Goal: Task Accomplishment & Management: Use online tool/utility

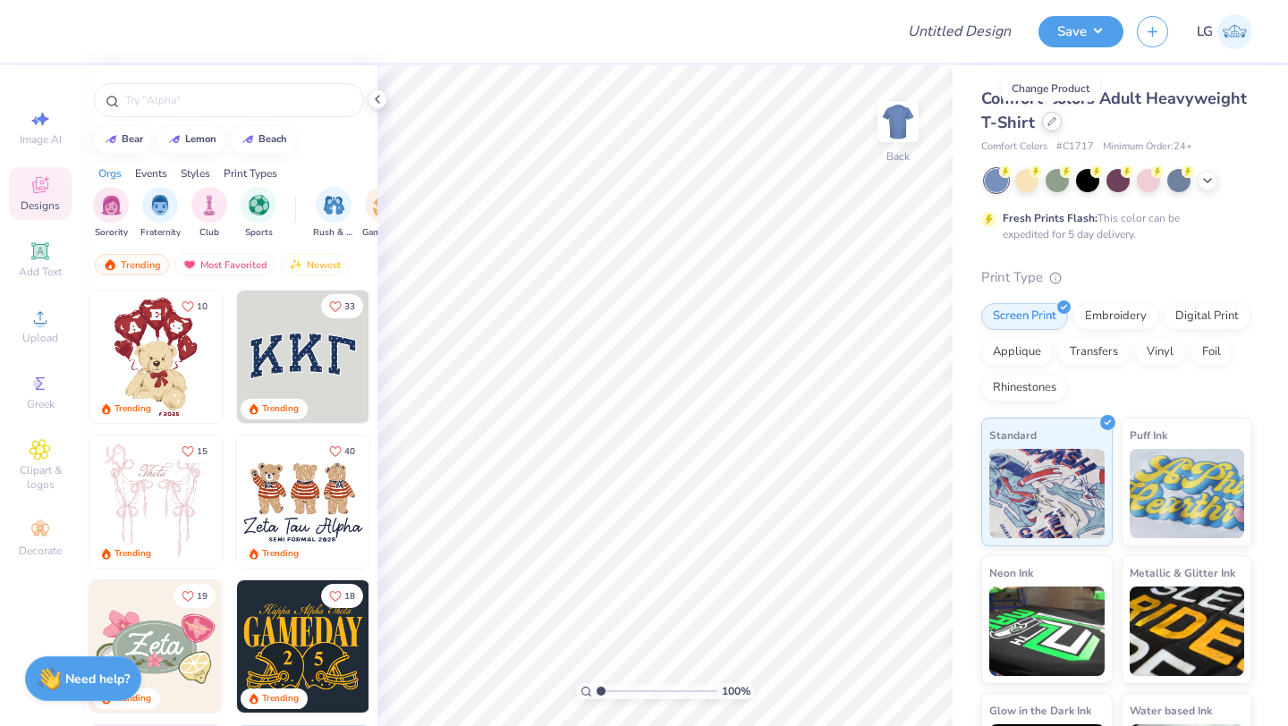
click at [1053, 126] on div at bounding box center [1052, 122] width 20 height 20
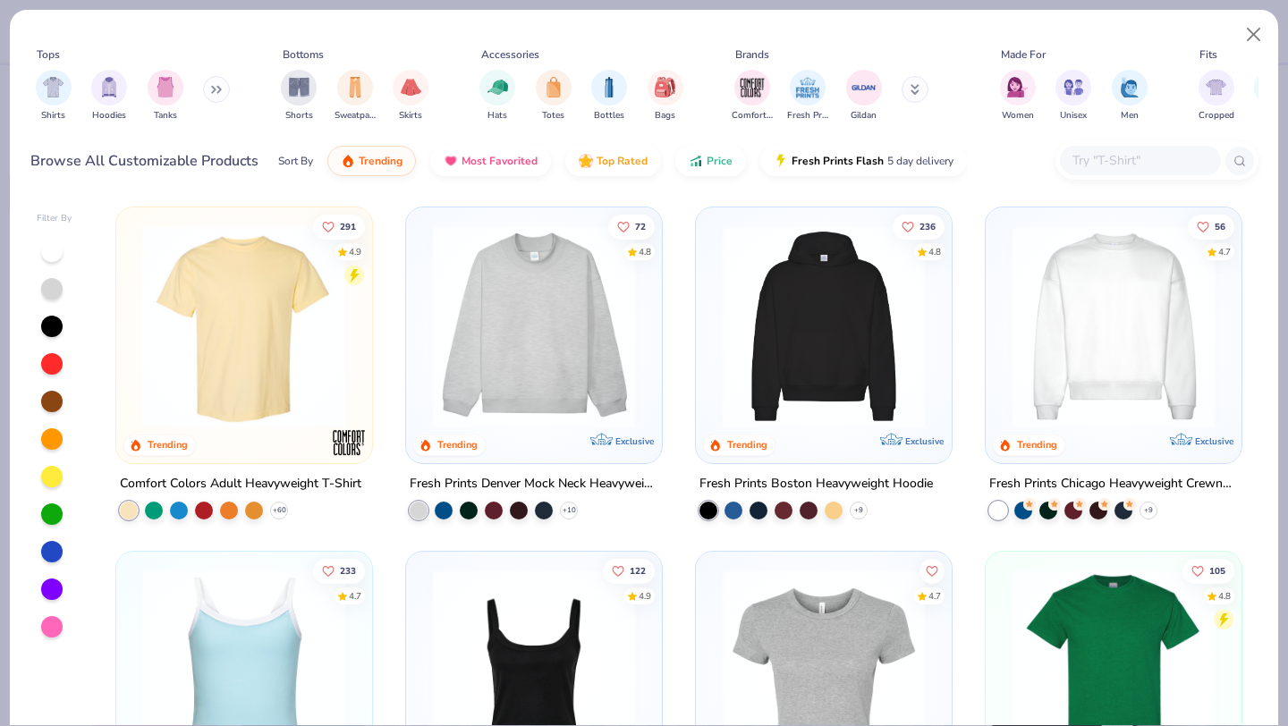
click at [501, 324] on img at bounding box center [534, 326] width 220 height 202
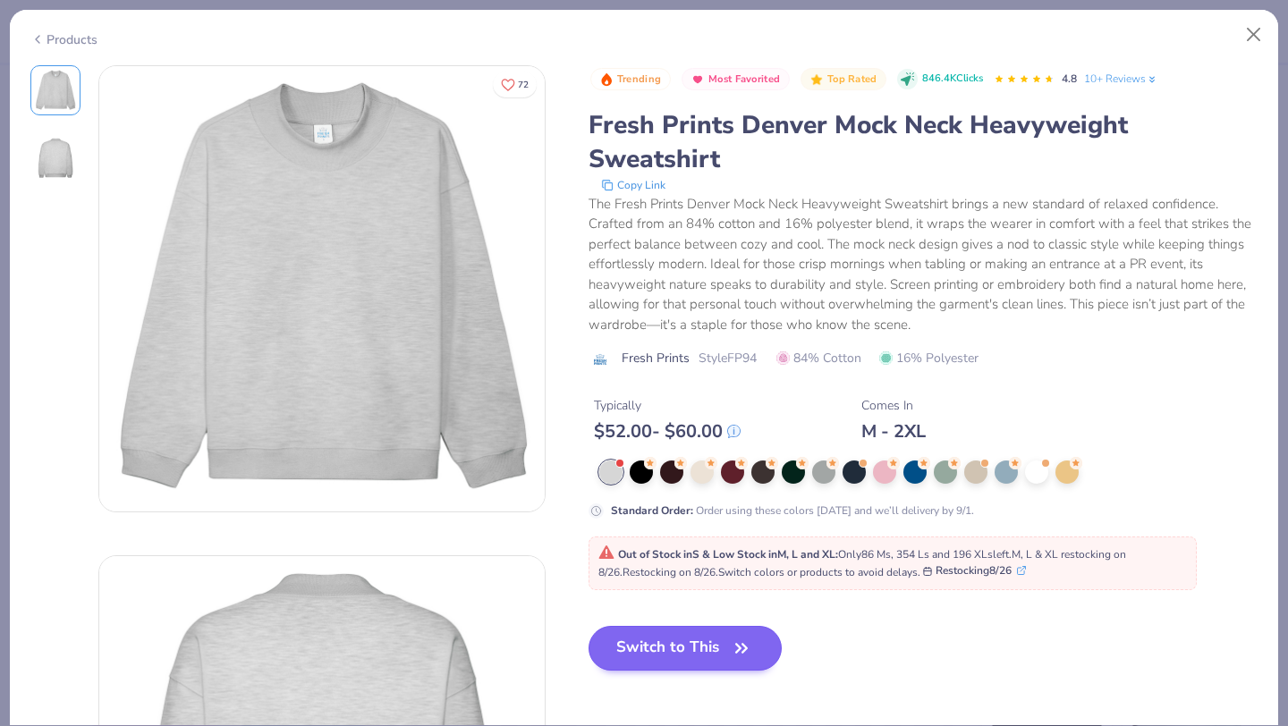
click at [669, 574] on span "Out of Stock in S & Low Stock in M, L and XL : Only 86 Ms, 354 Ls and 196 XLs l…" at bounding box center [862, 563] width 528 height 32
click at [674, 654] on button "Switch to This" at bounding box center [686, 648] width 194 height 45
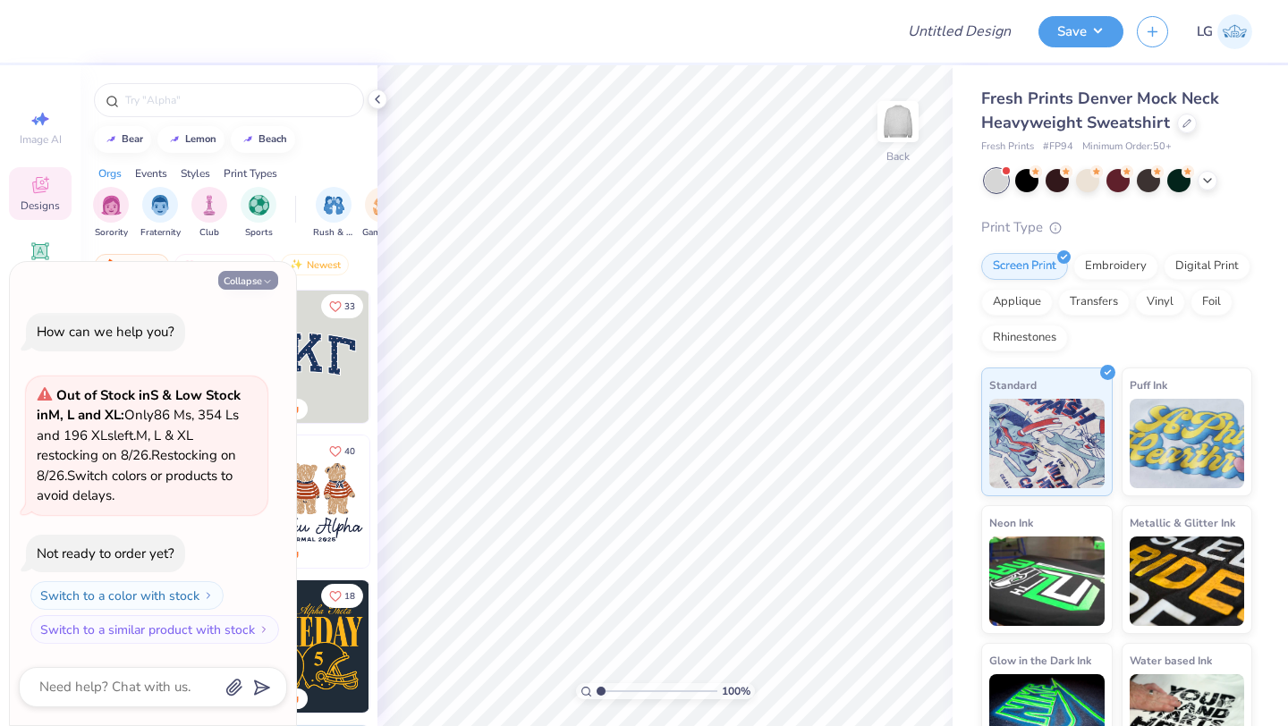
click at [264, 283] on icon "button" at bounding box center [267, 281] width 11 height 11
type textarea "x"
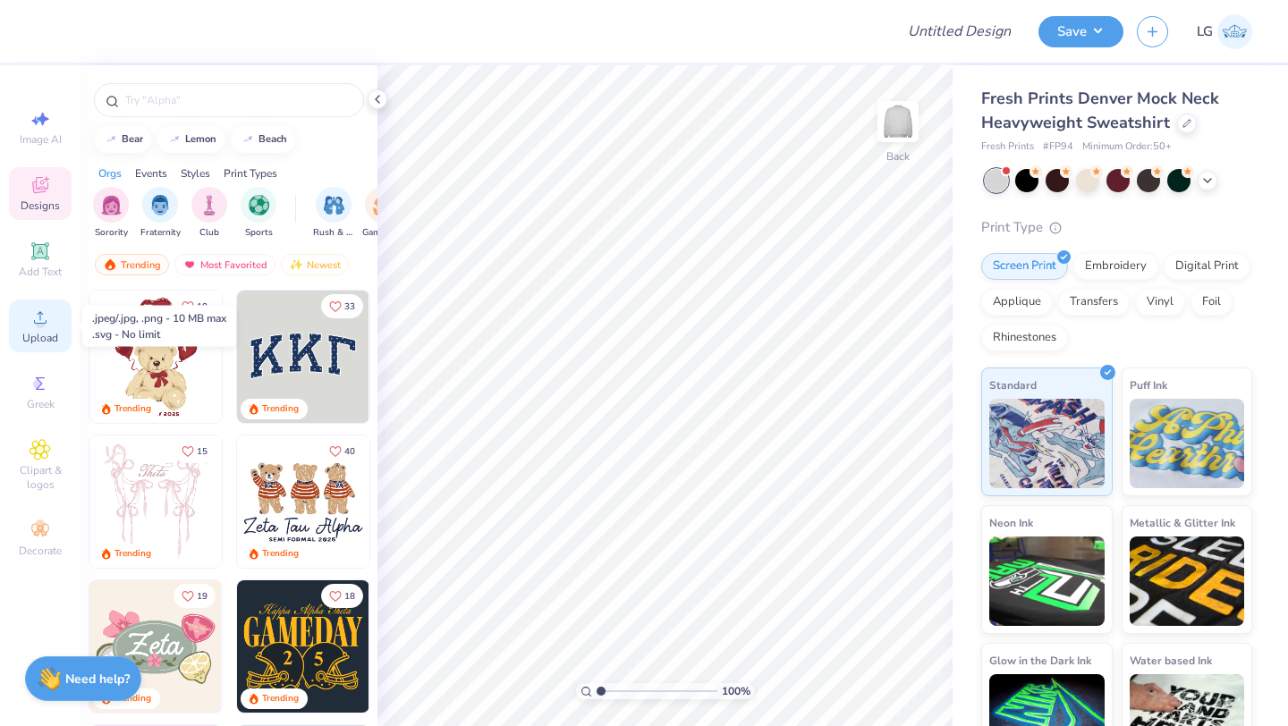
click at [38, 326] on circle at bounding box center [40, 323] width 10 height 10
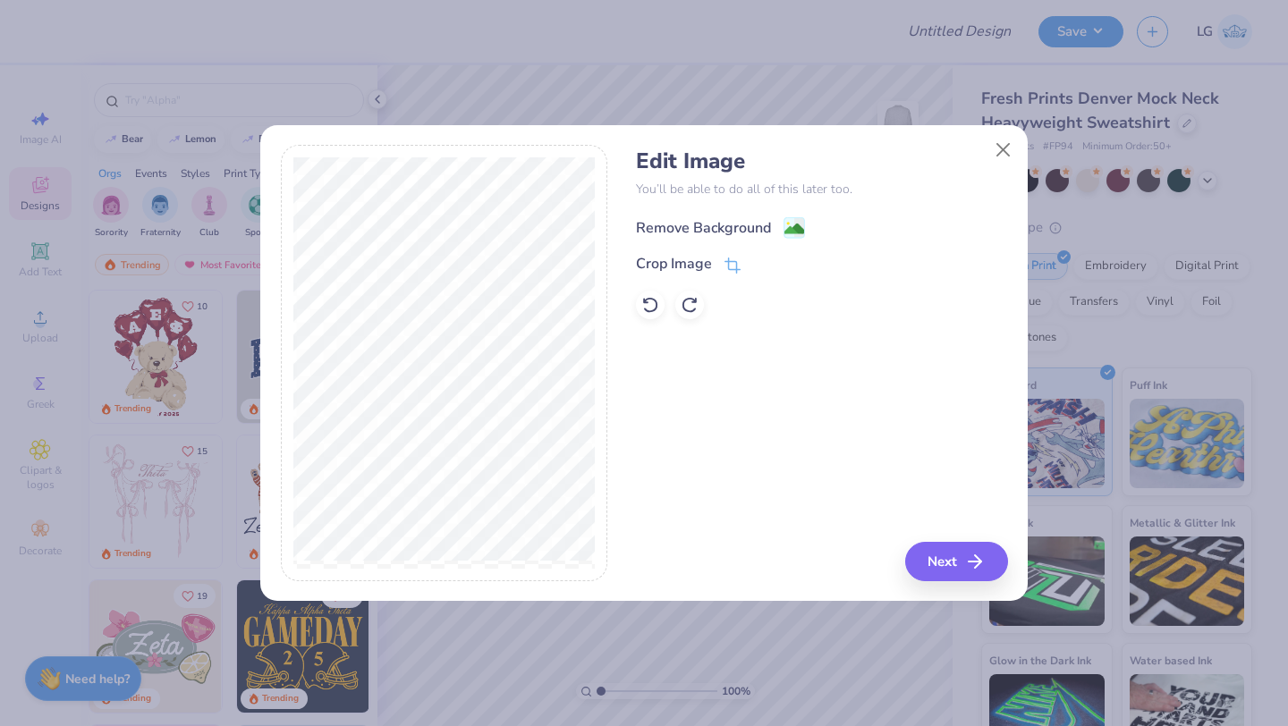
click at [681, 222] on div "Remove Background" at bounding box center [703, 227] width 135 height 21
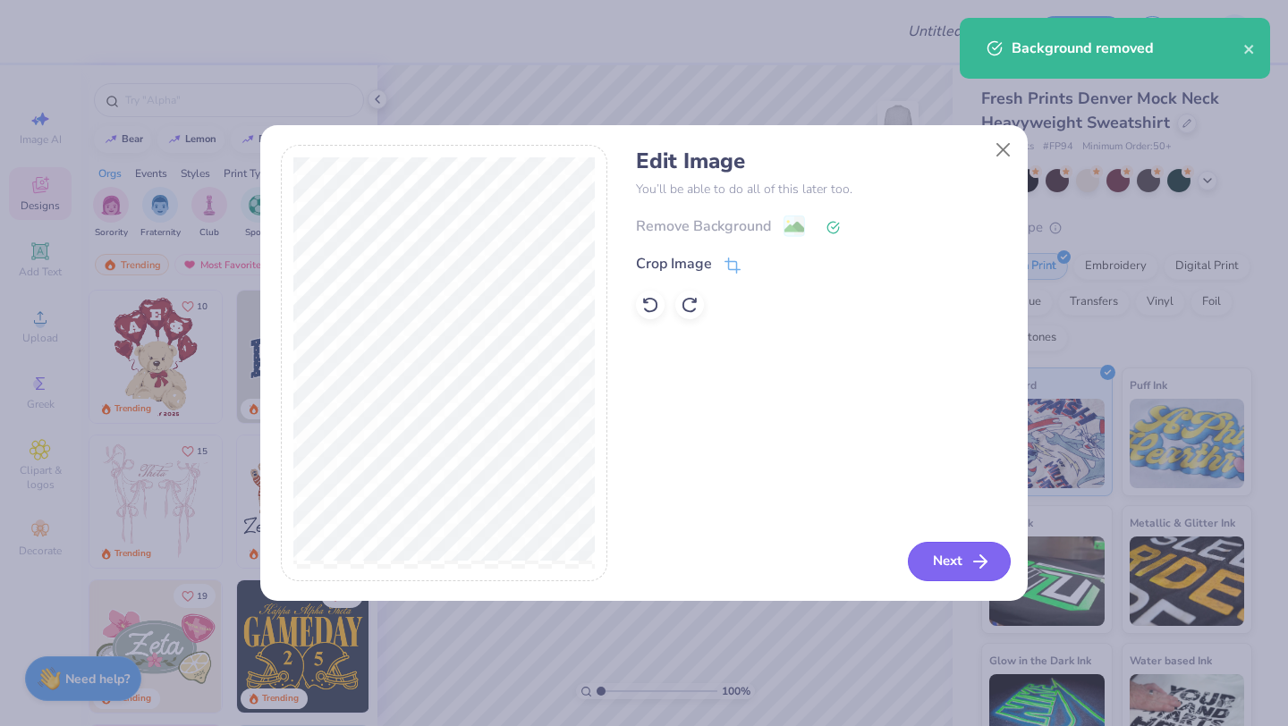
click at [939, 562] on button "Next" at bounding box center [959, 561] width 103 height 39
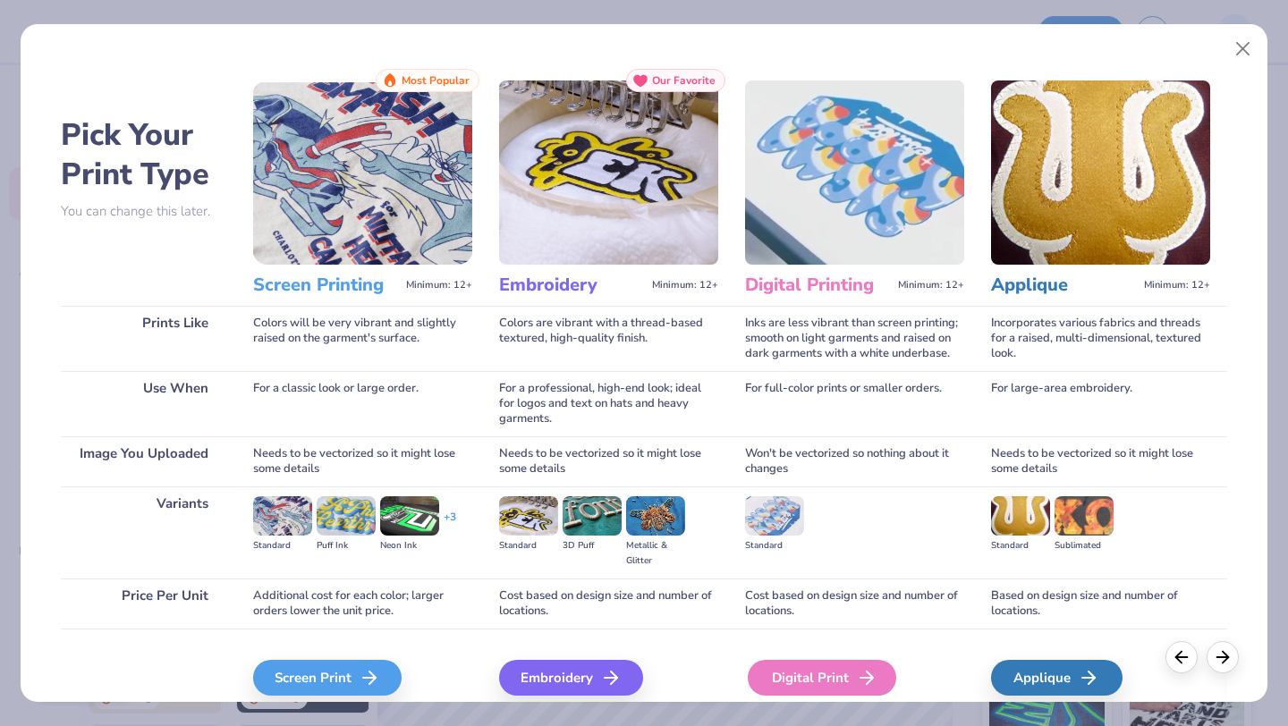
click at [815, 688] on div "Digital Print" at bounding box center [822, 678] width 148 height 36
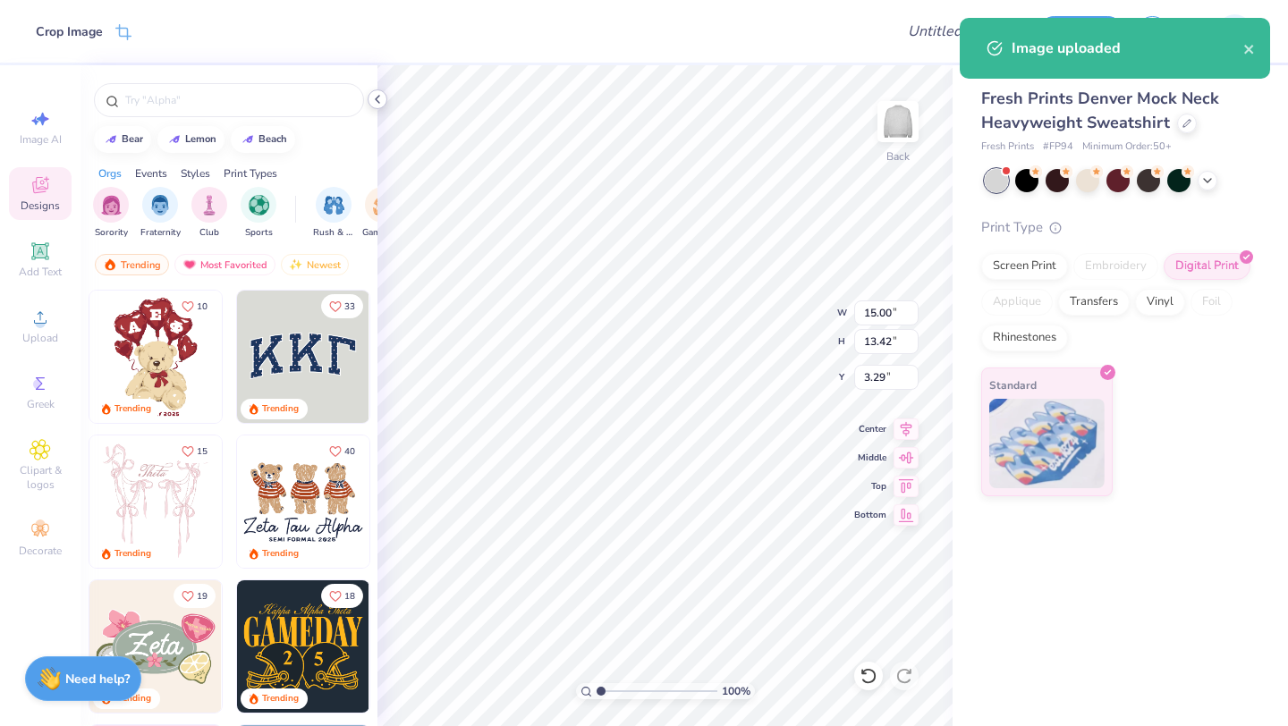
click at [375, 98] on icon at bounding box center [377, 99] width 14 height 14
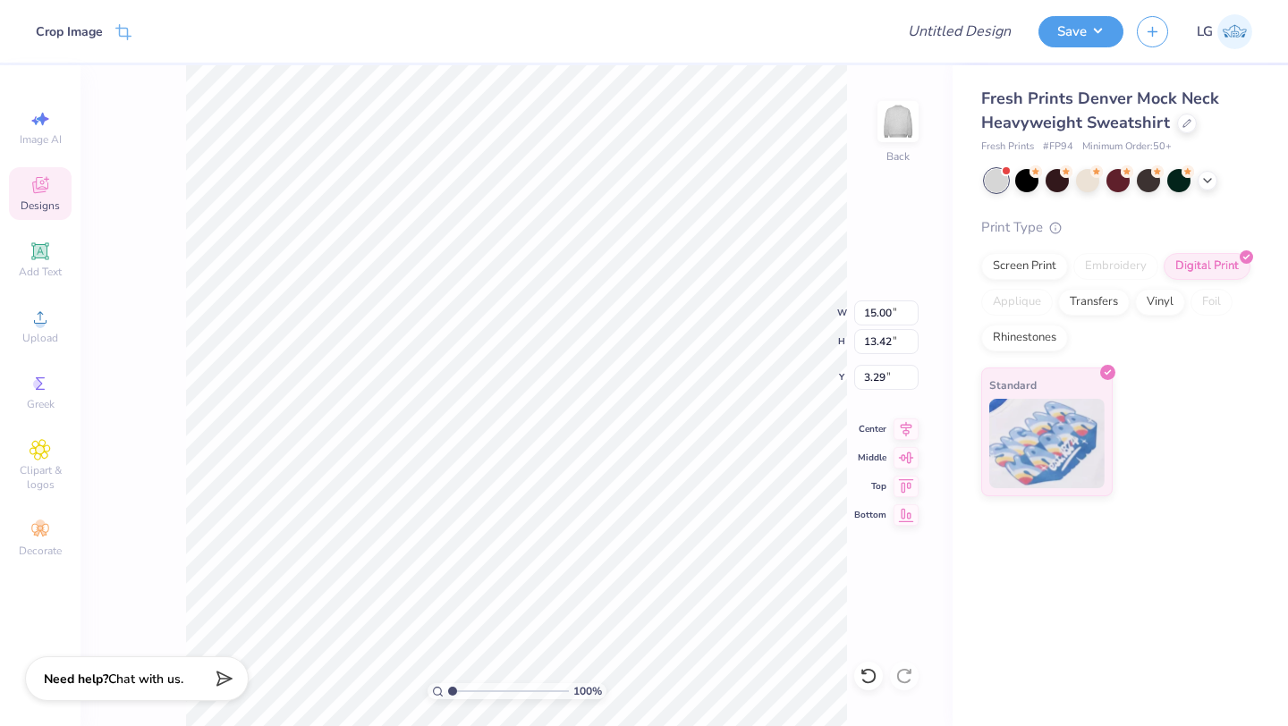
type input "8.19"
type input "7.33"
type input "3.00"
type input "10.16"
type input "9.09"
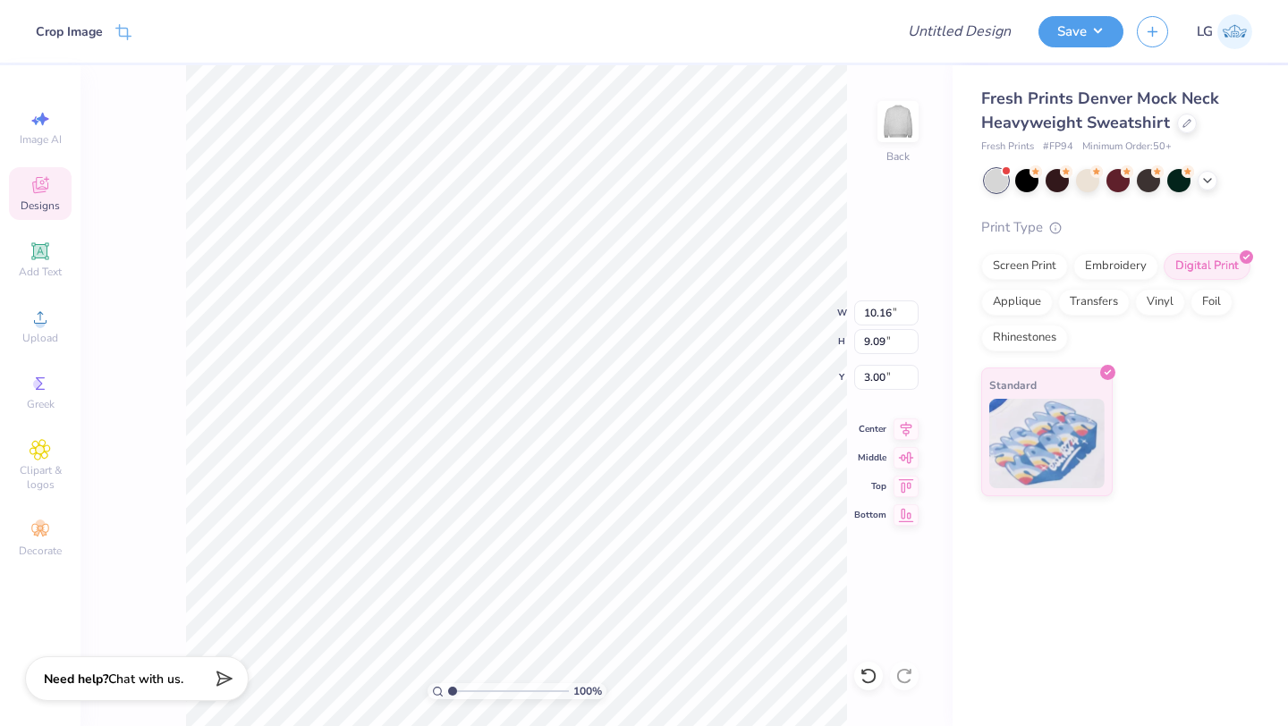
type input "11.39"
type input "10.19"
type input "3.00"
click at [1060, 33] on button "Save" at bounding box center [1080, 28] width 85 height 31
click at [1026, 177] on div at bounding box center [1026, 178] width 23 height 23
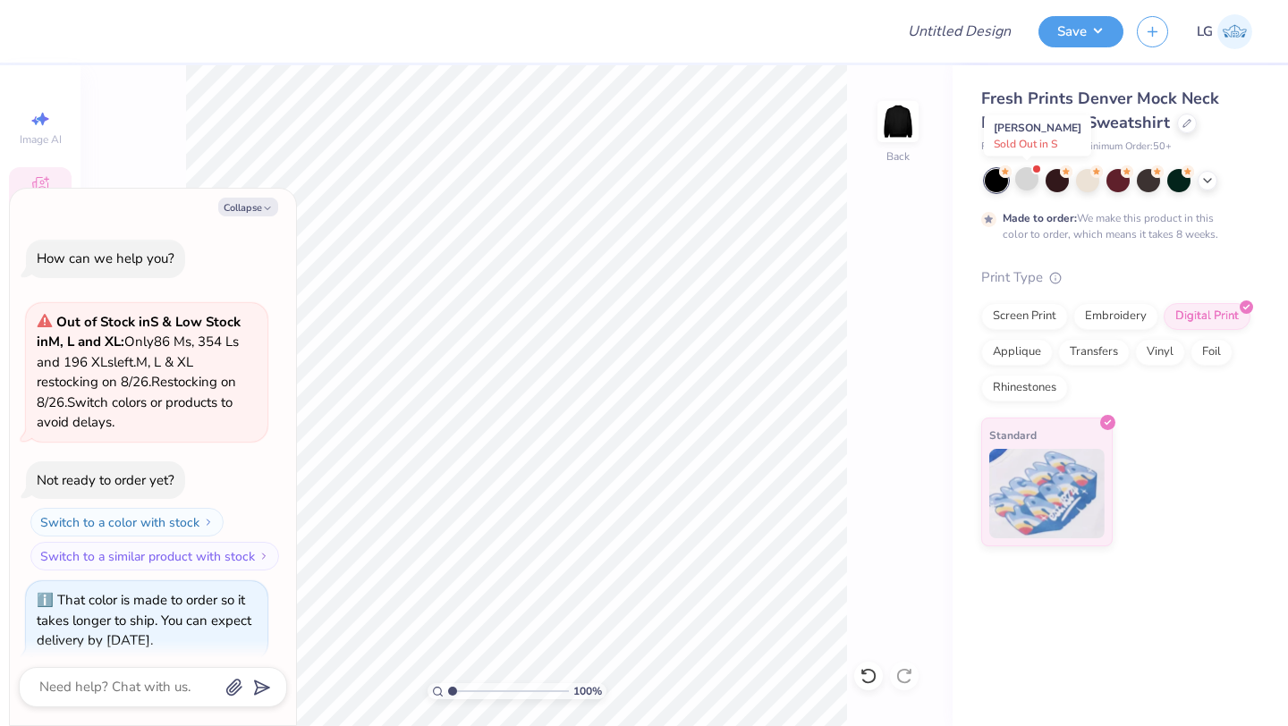
scroll to position [95, 0]
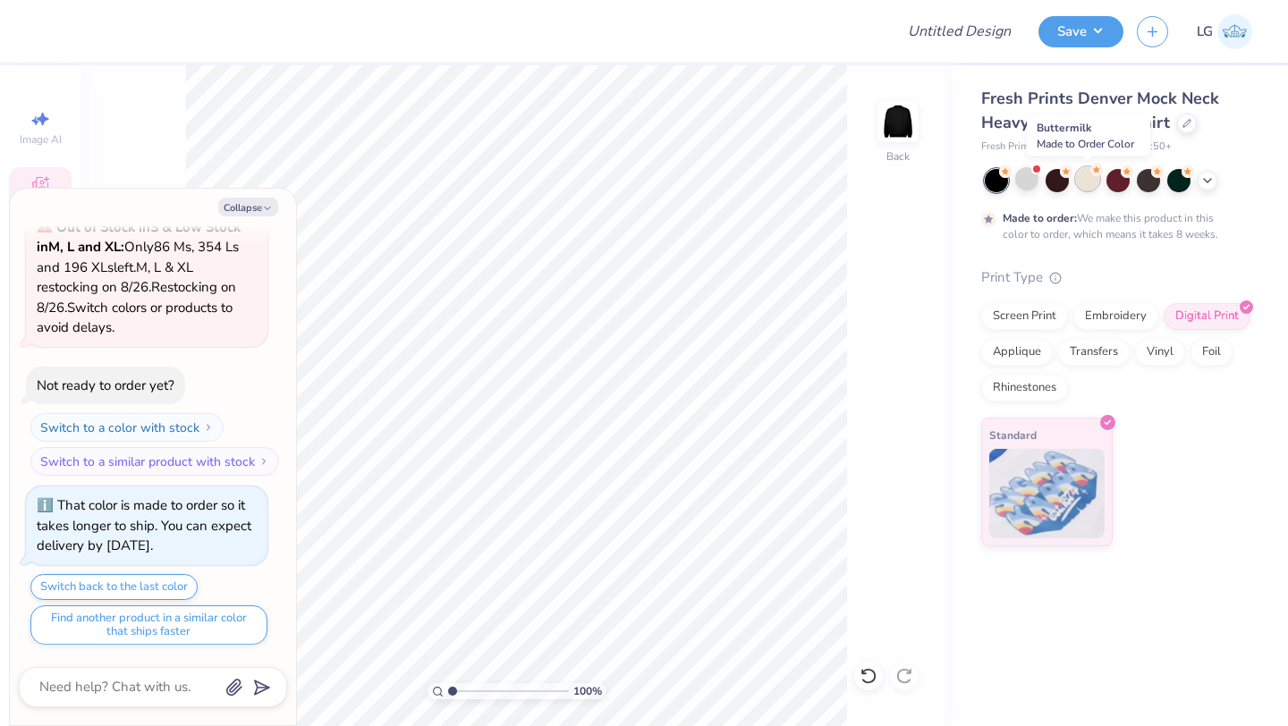
click at [1084, 178] on div at bounding box center [1087, 178] width 23 height 23
click at [251, 205] on button "Collapse" at bounding box center [248, 207] width 60 height 19
type textarea "x"
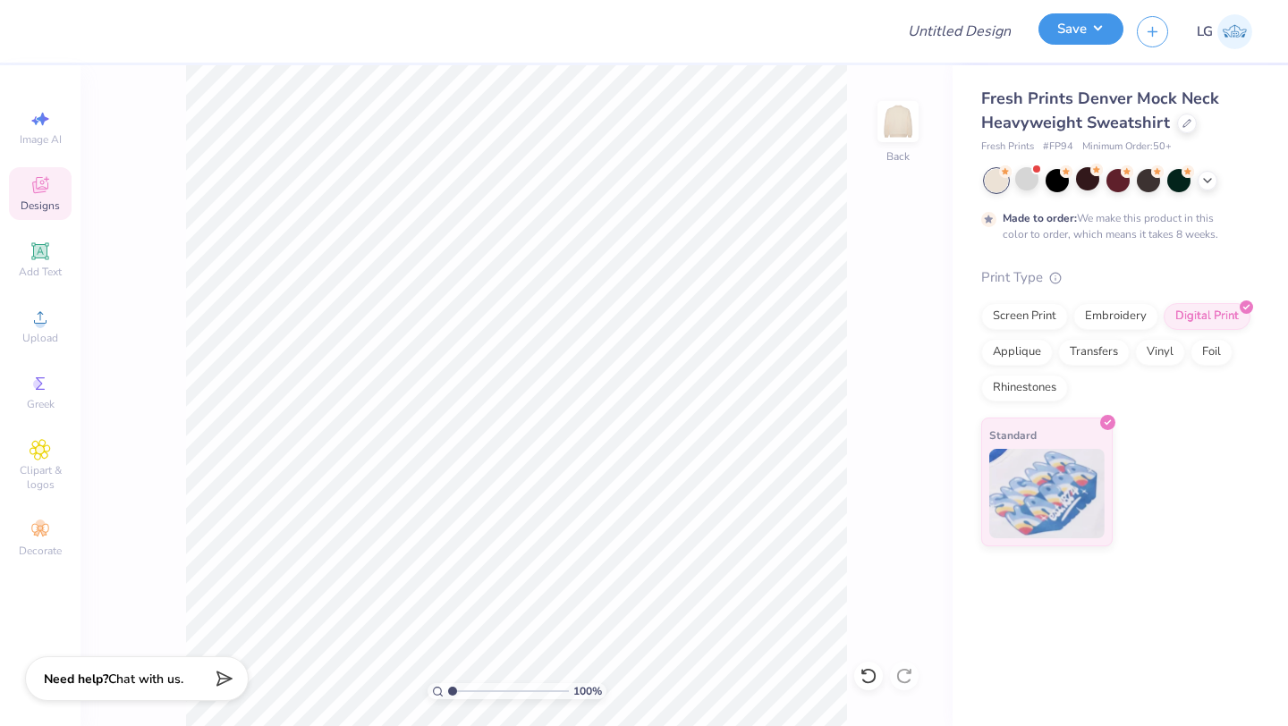
click at [1059, 20] on button "Save" at bounding box center [1080, 28] width 85 height 31
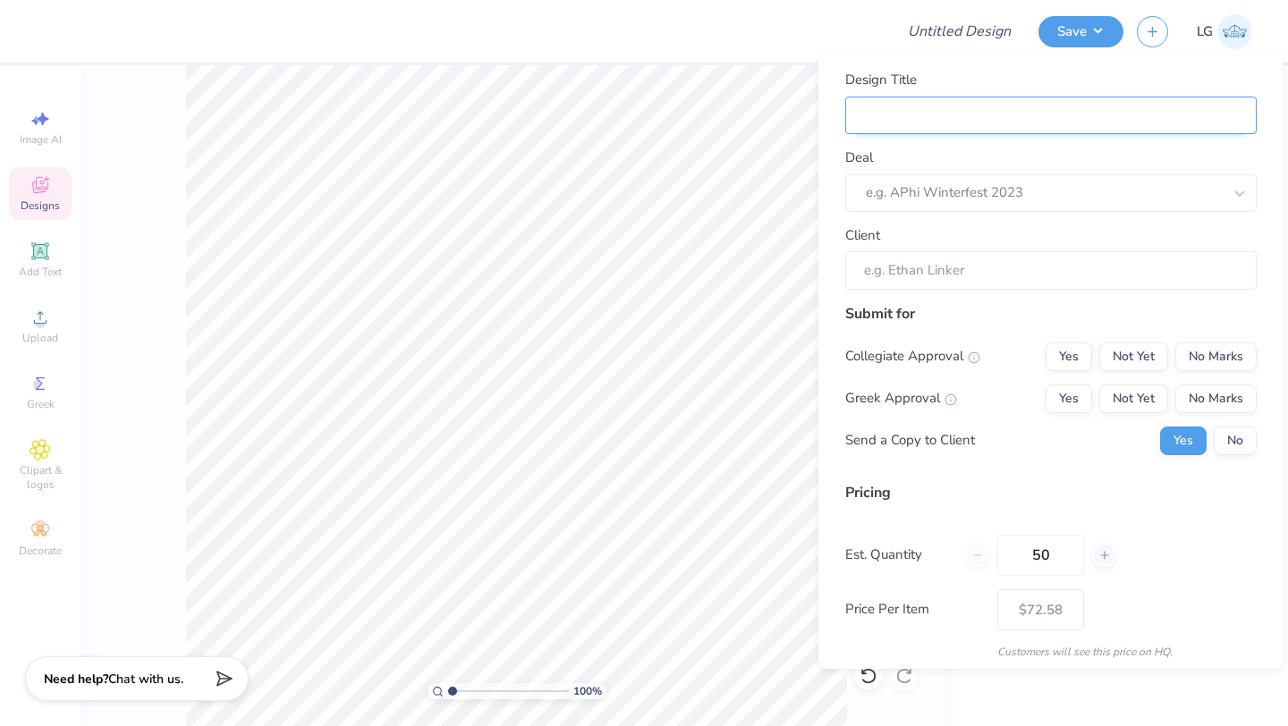
click at [1134, 108] on input "Design Title" at bounding box center [1050, 116] width 411 height 38
type input "d"
type input "de"
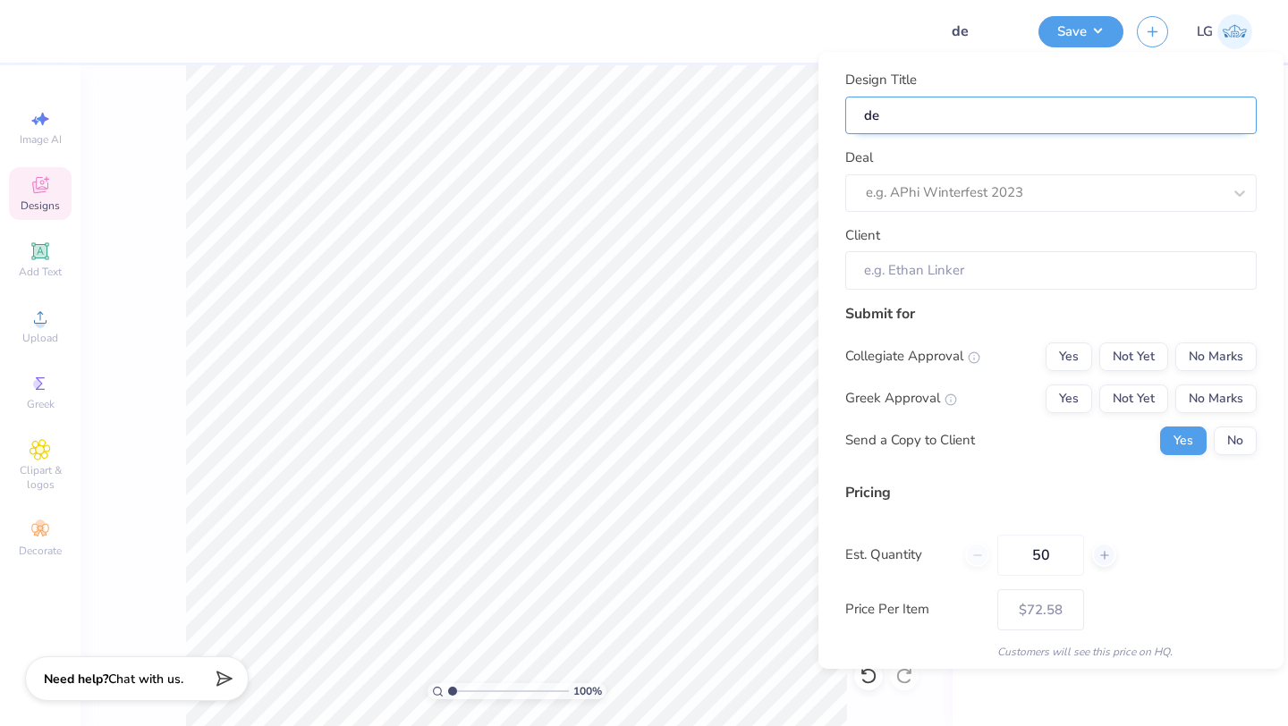
type input "des"
type input "desi"
type input "desig"
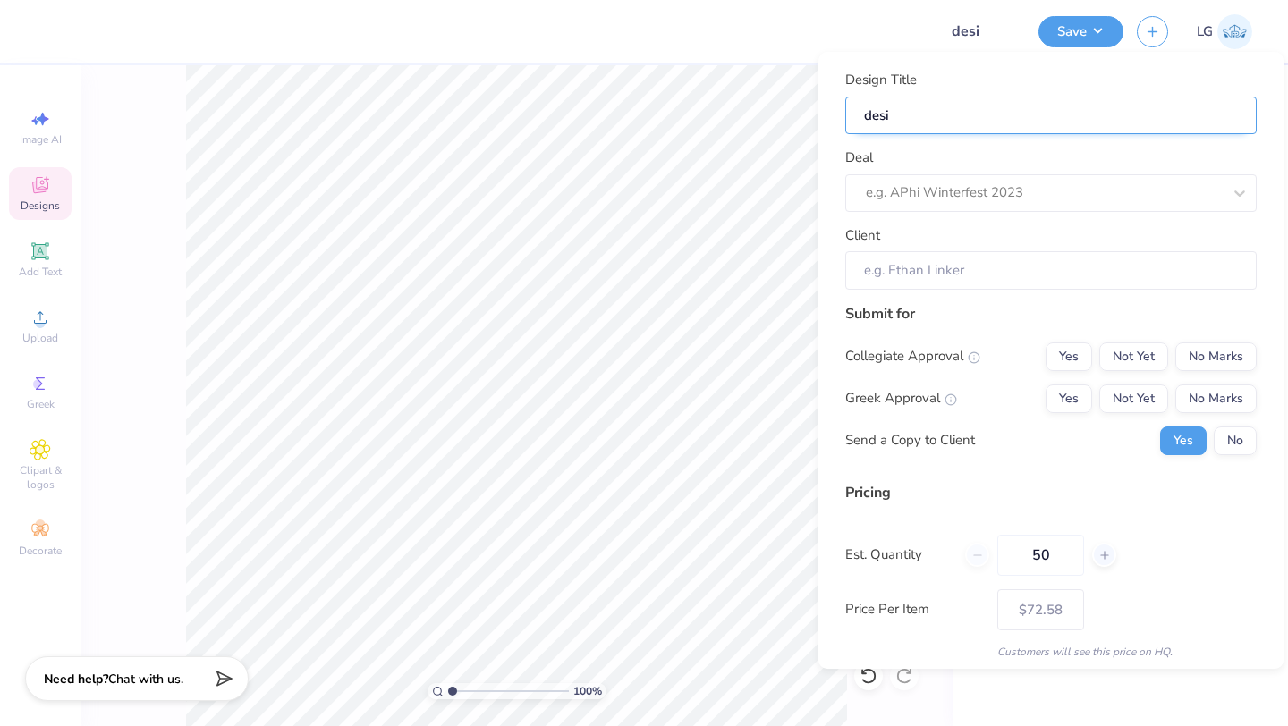
type input "desig"
type input "design"
type input "designs"
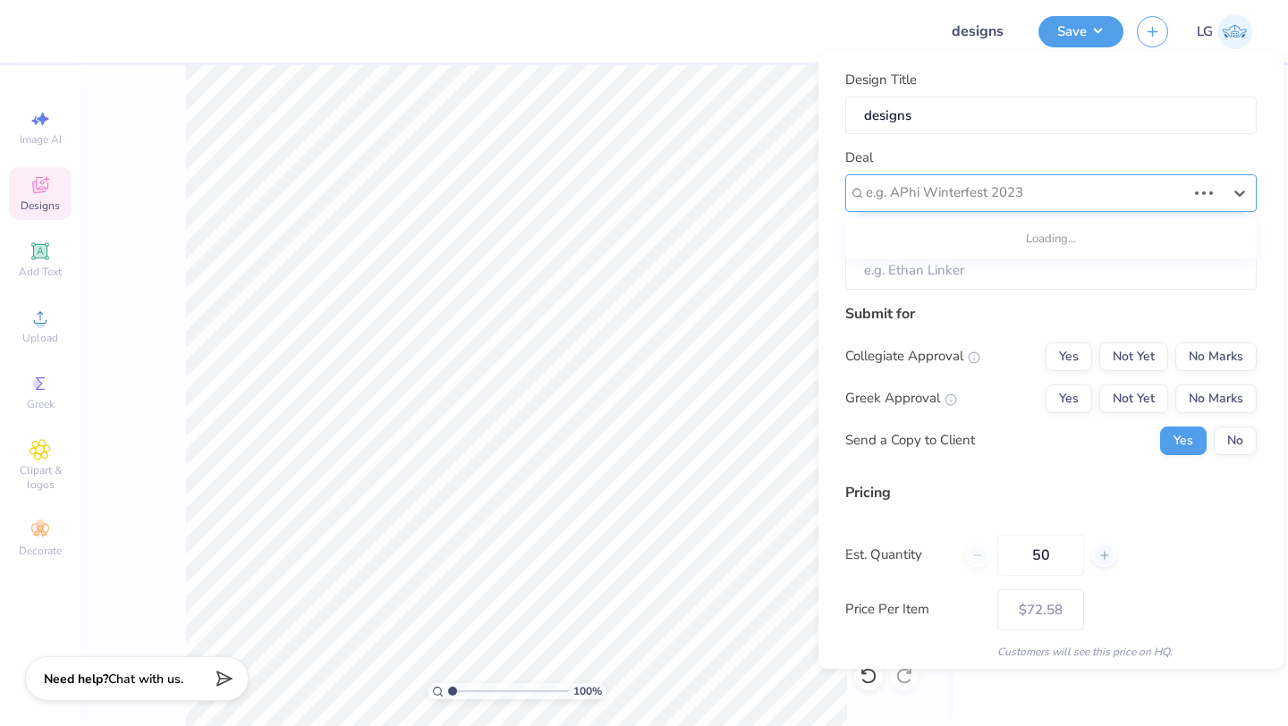
click at [1173, 210] on div "e.g. APhi Winterfest 2023" at bounding box center [1050, 193] width 411 height 38
type input ";"
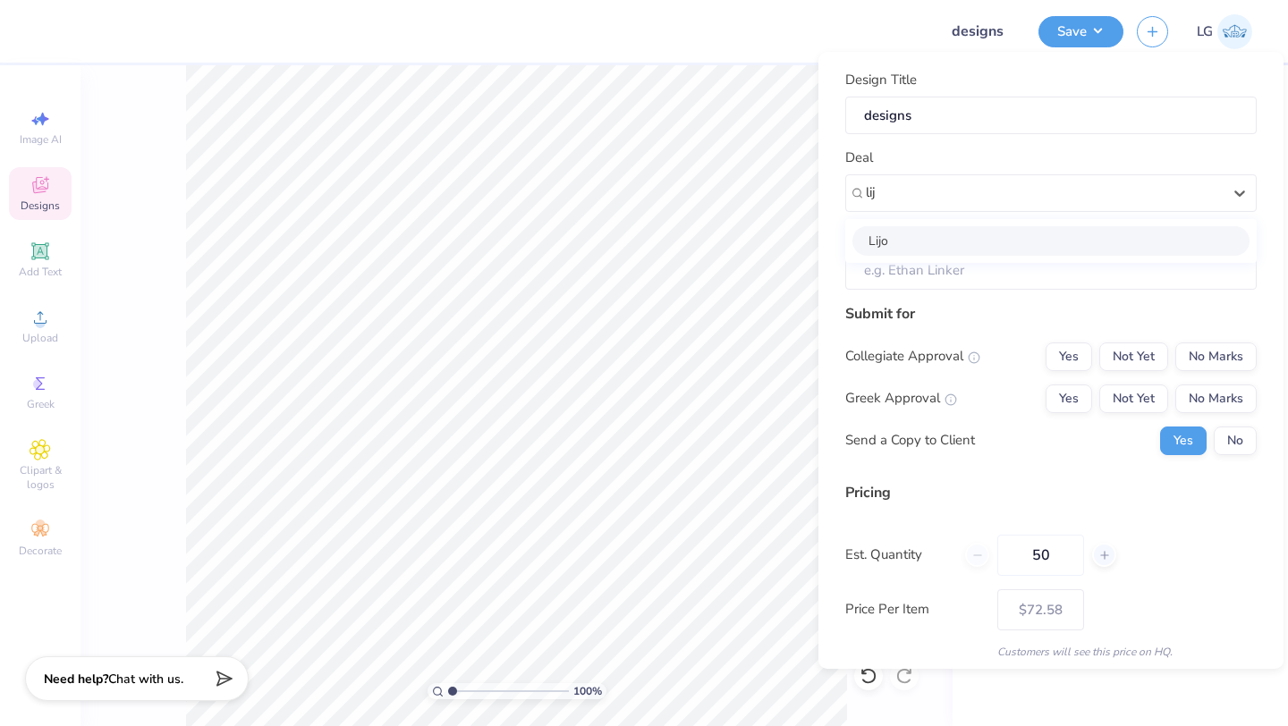
click at [917, 233] on div "Lijo" at bounding box center [1050, 241] width 397 height 30
type input "lij"
type input "[PERSON_NAME]"
click at [1212, 352] on button "No Marks" at bounding box center [1215, 357] width 81 height 29
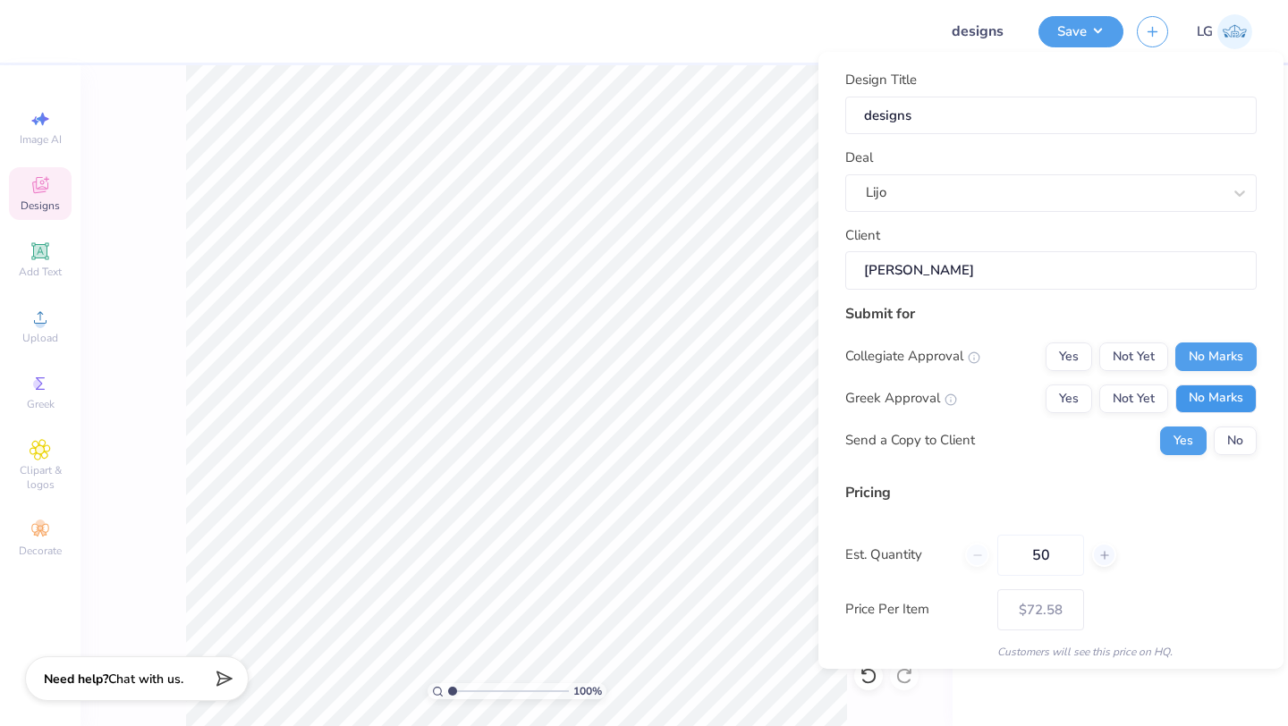
click at [1217, 409] on button "No Marks" at bounding box center [1215, 399] width 81 height 29
click at [1229, 445] on button "No" at bounding box center [1235, 441] width 43 height 29
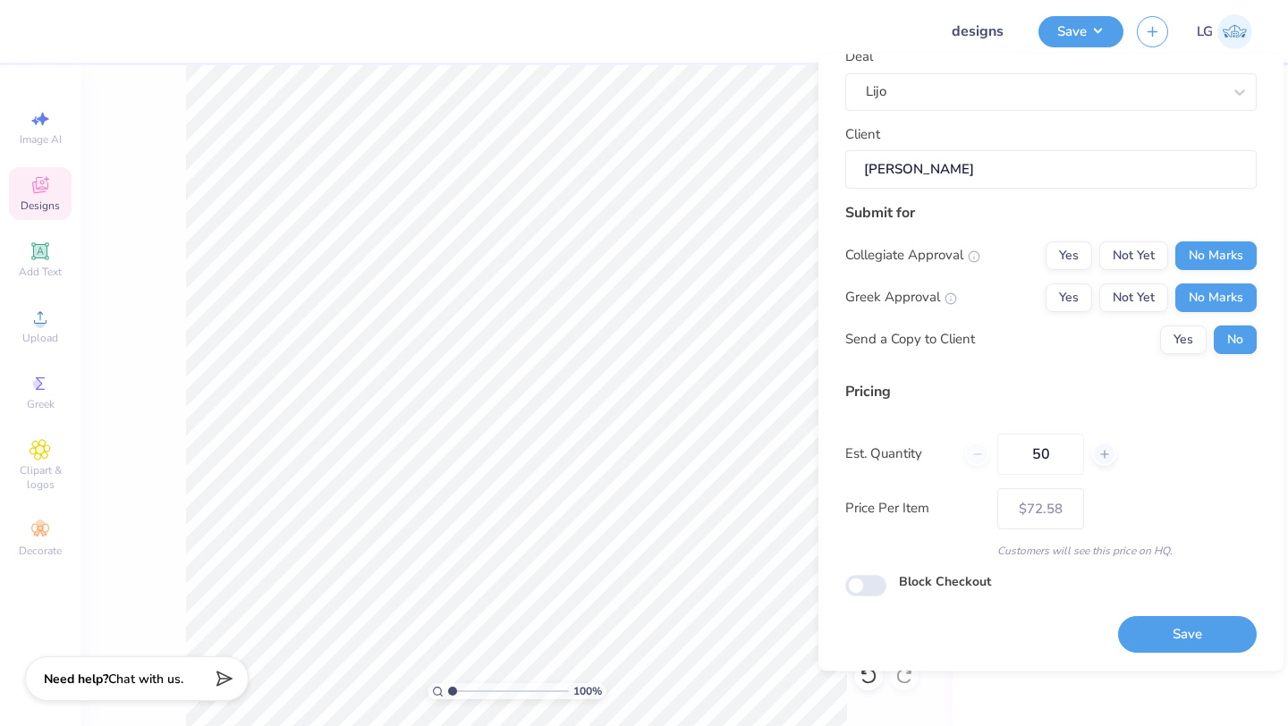
click at [1173, 614] on div "Save" at bounding box center [1187, 625] width 139 height 56
click at [1173, 630] on button "Save" at bounding box center [1187, 635] width 139 height 37
type input "– –"
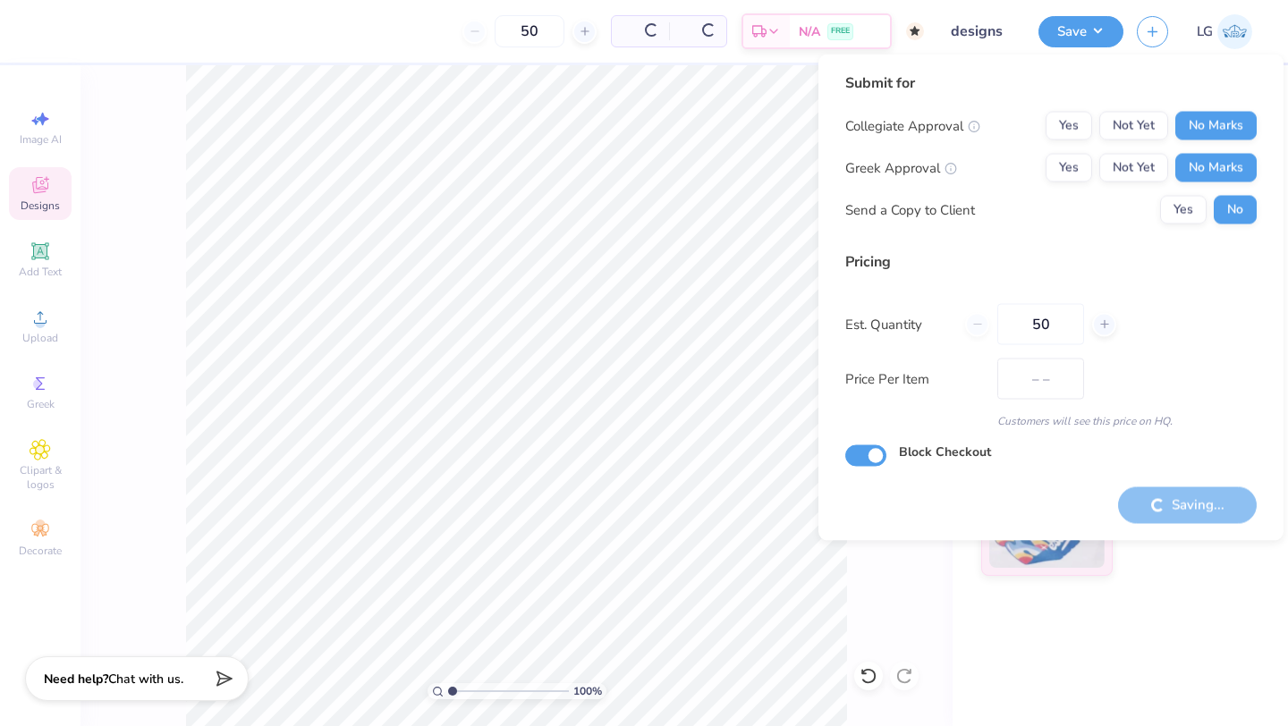
checkbox input "true"
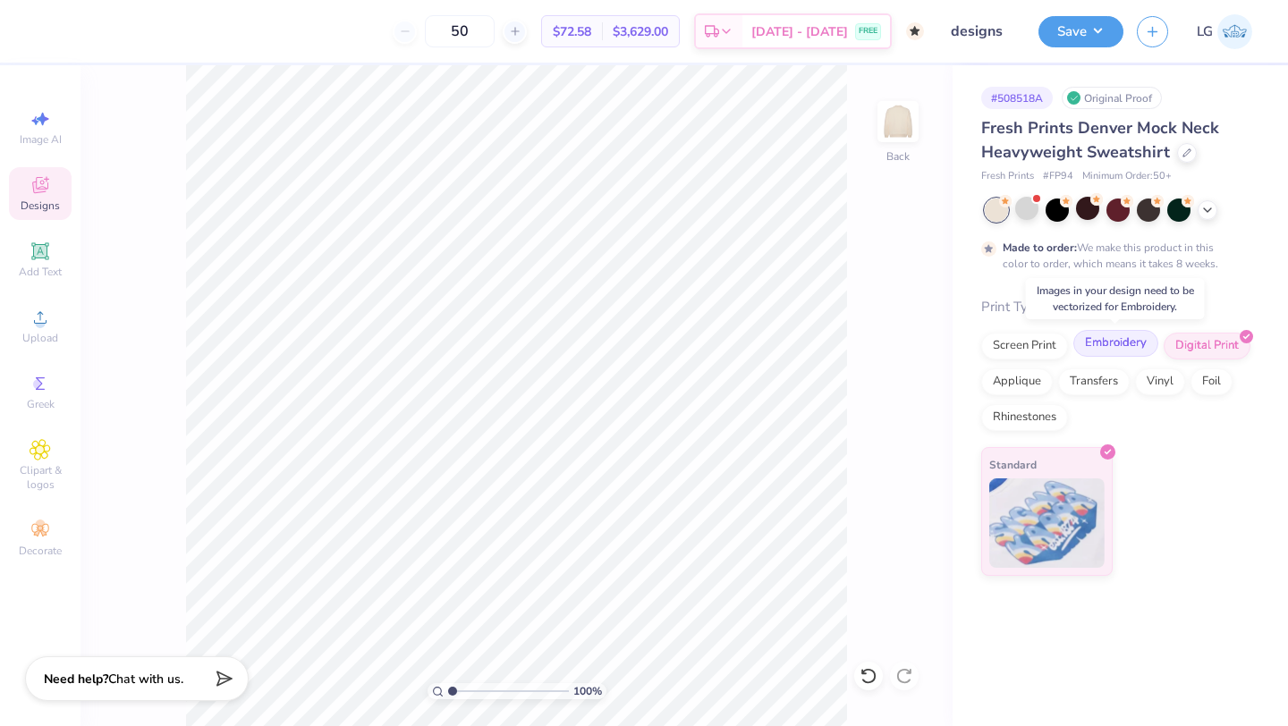
click at [1127, 335] on div "Embroidery" at bounding box center [1115, 343] width 85 height 27
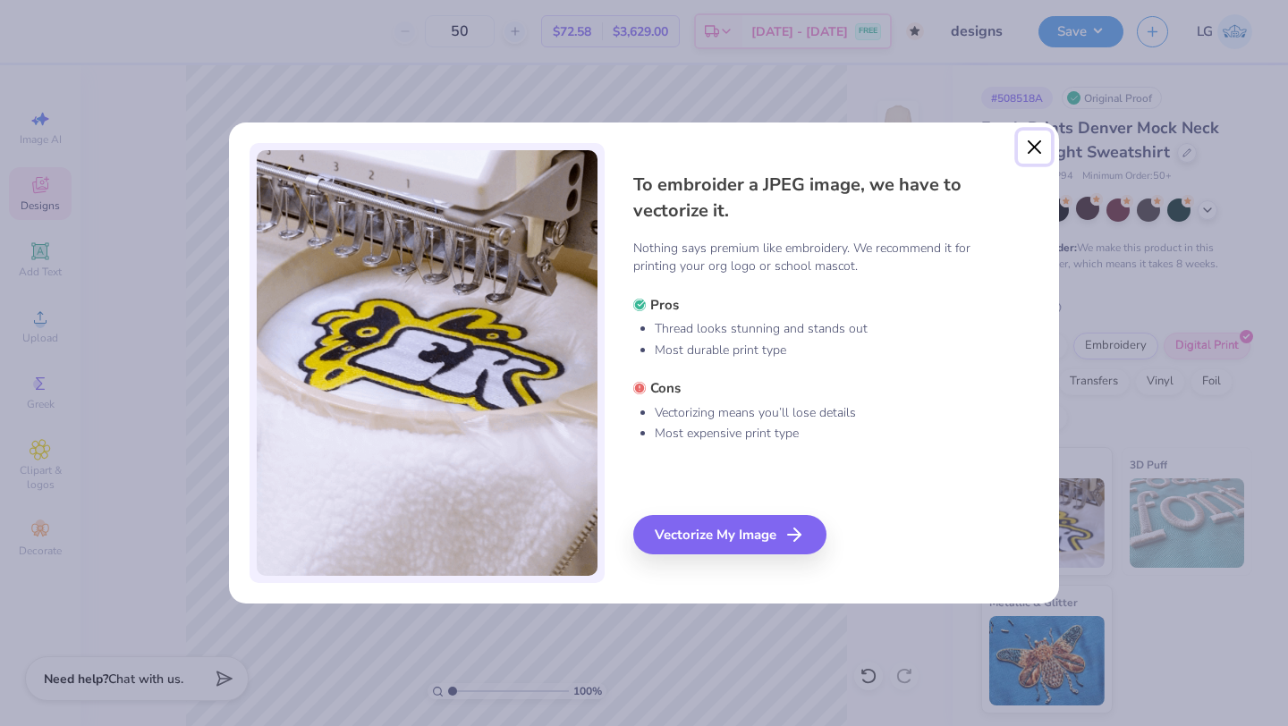
click at [1027, 149] on button "Close" at bounding box center [1035, 148] width 34 height 34
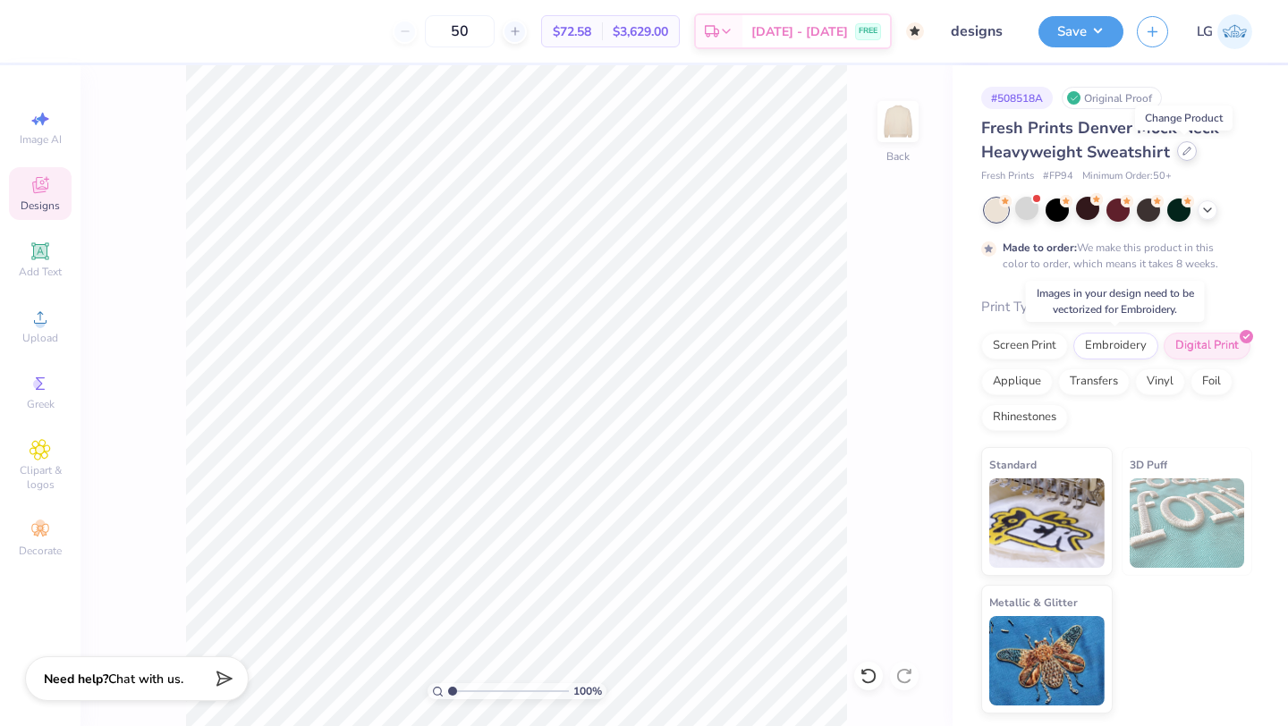
click at [1184, 147] on icon at bounding box center [1186, 151] width 9 height 9
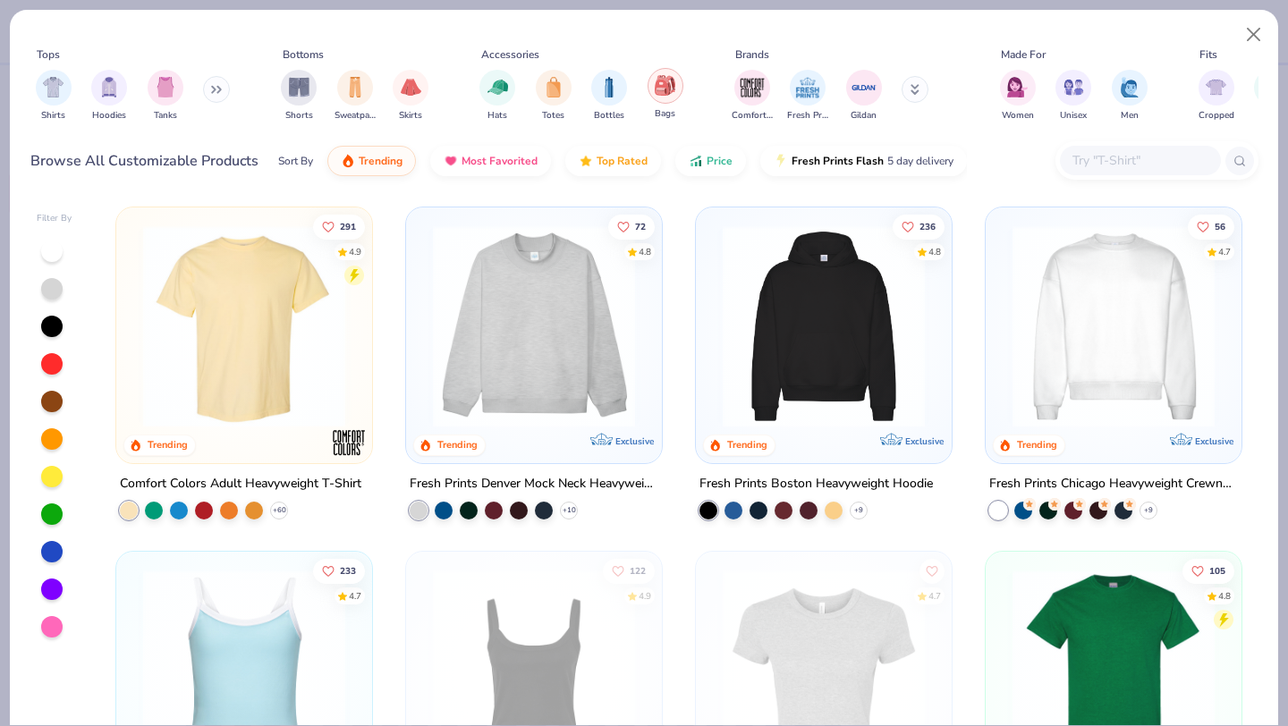
click at [665, 89] on img "filter for Bags" at bounding box center [665, 85] width 20 height 21
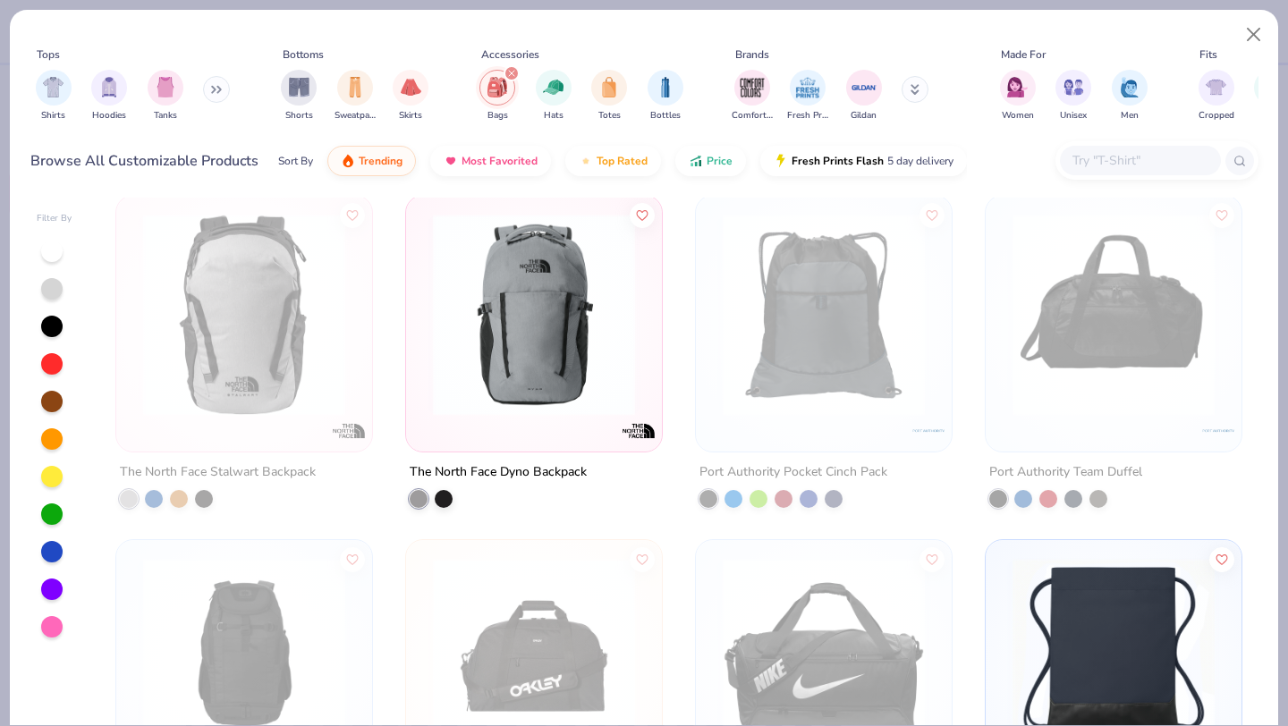
scroll to position [1356, 0]
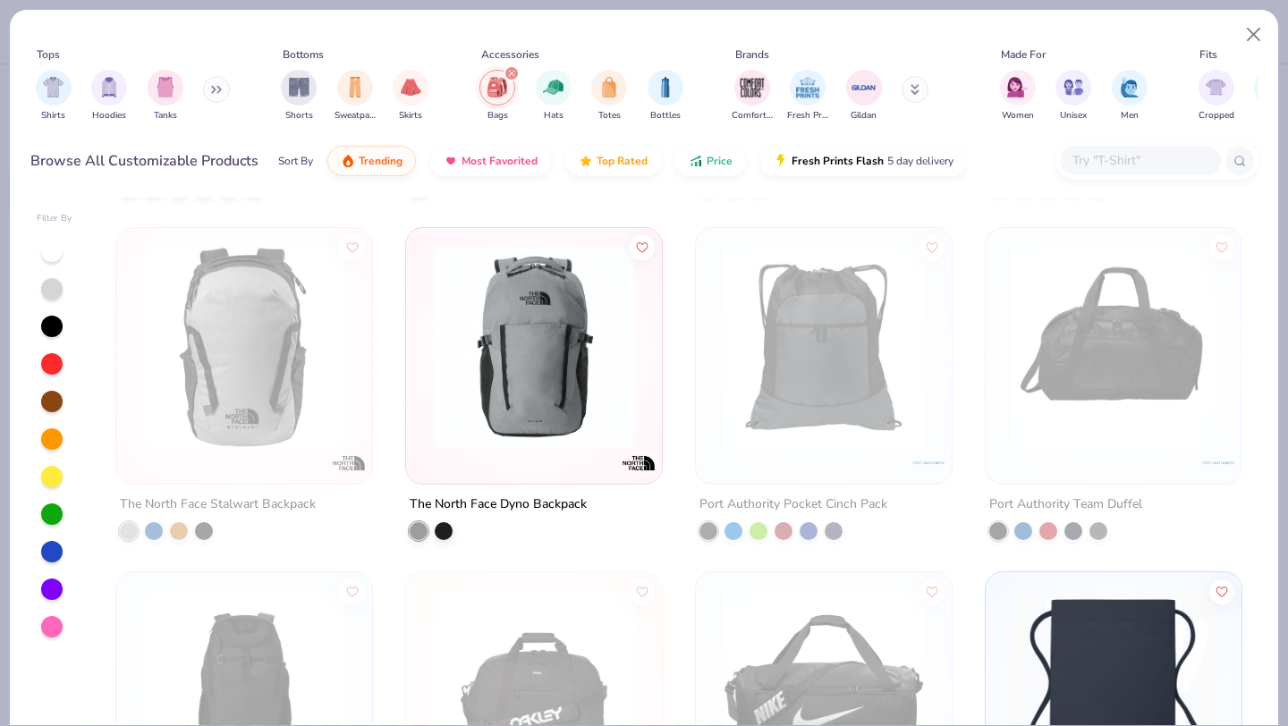
click at [502, 345] on img at bounding box center [534, 347] width 220 height 202
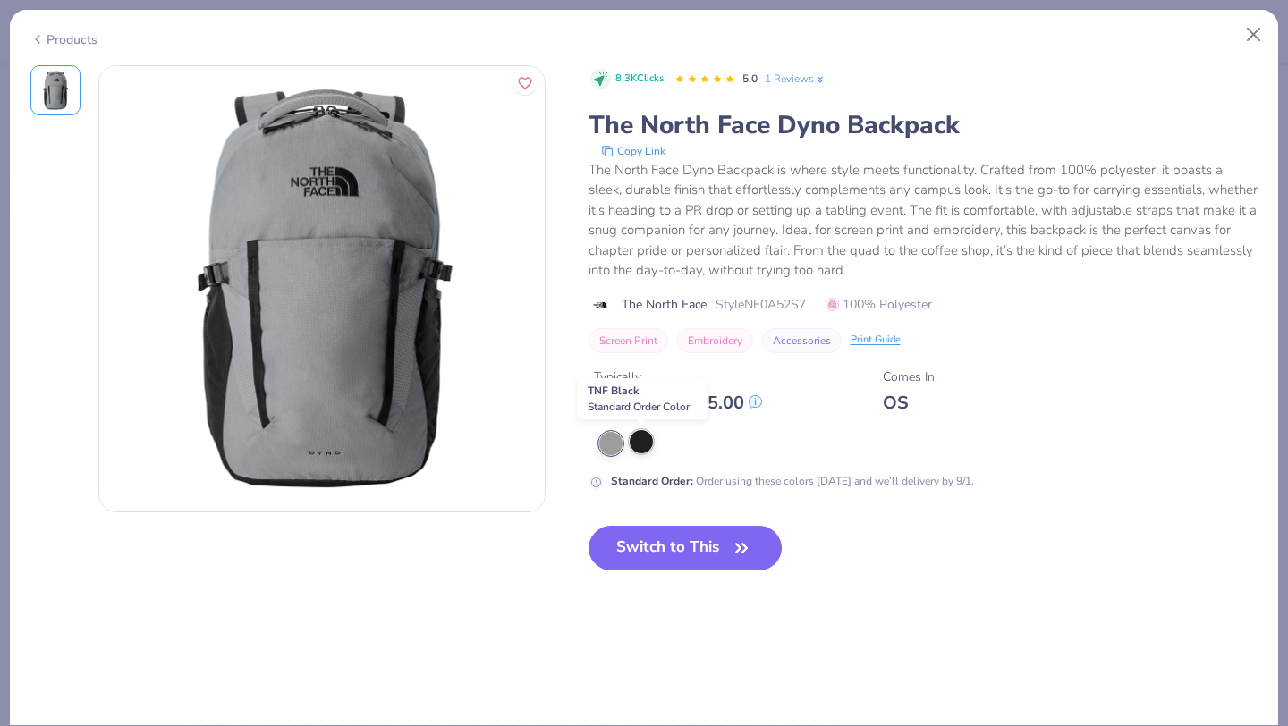
click at [643, 440] on div at bounding box center [641, 441] width 23 height 23
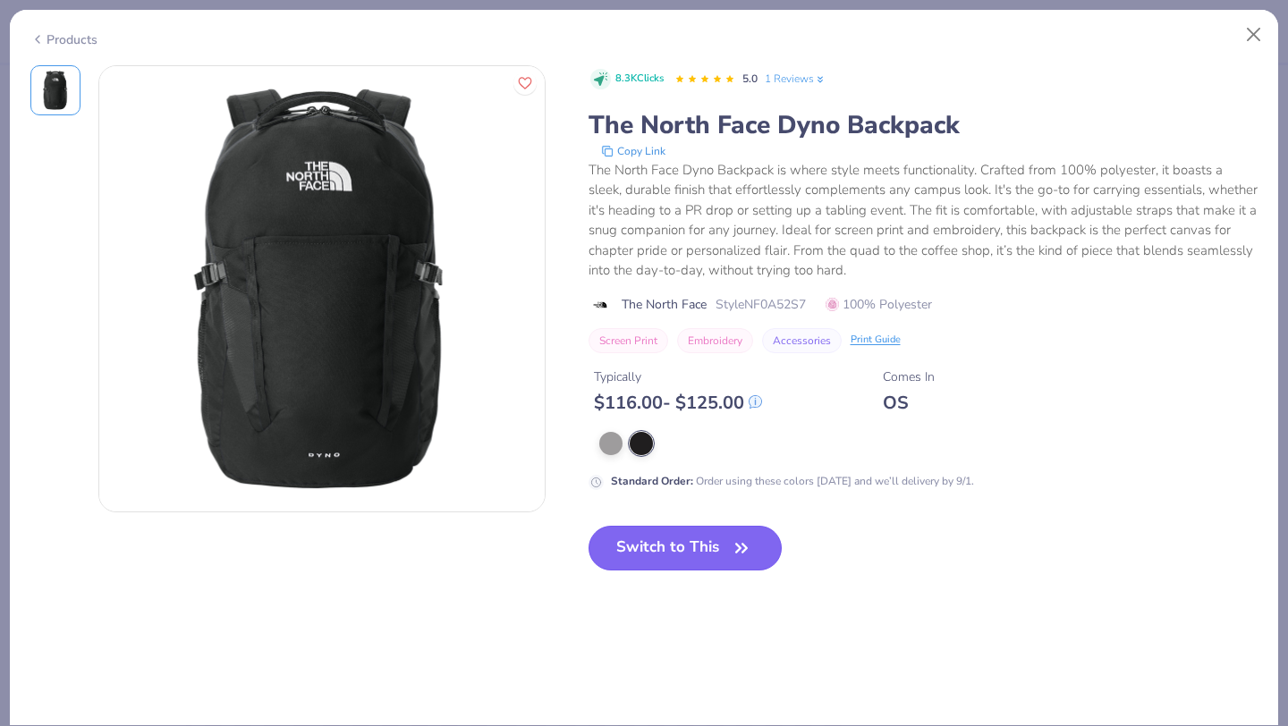
click at [655, 548] on button "Switch to This" at bounding box center [686, 548] width 194 height 45
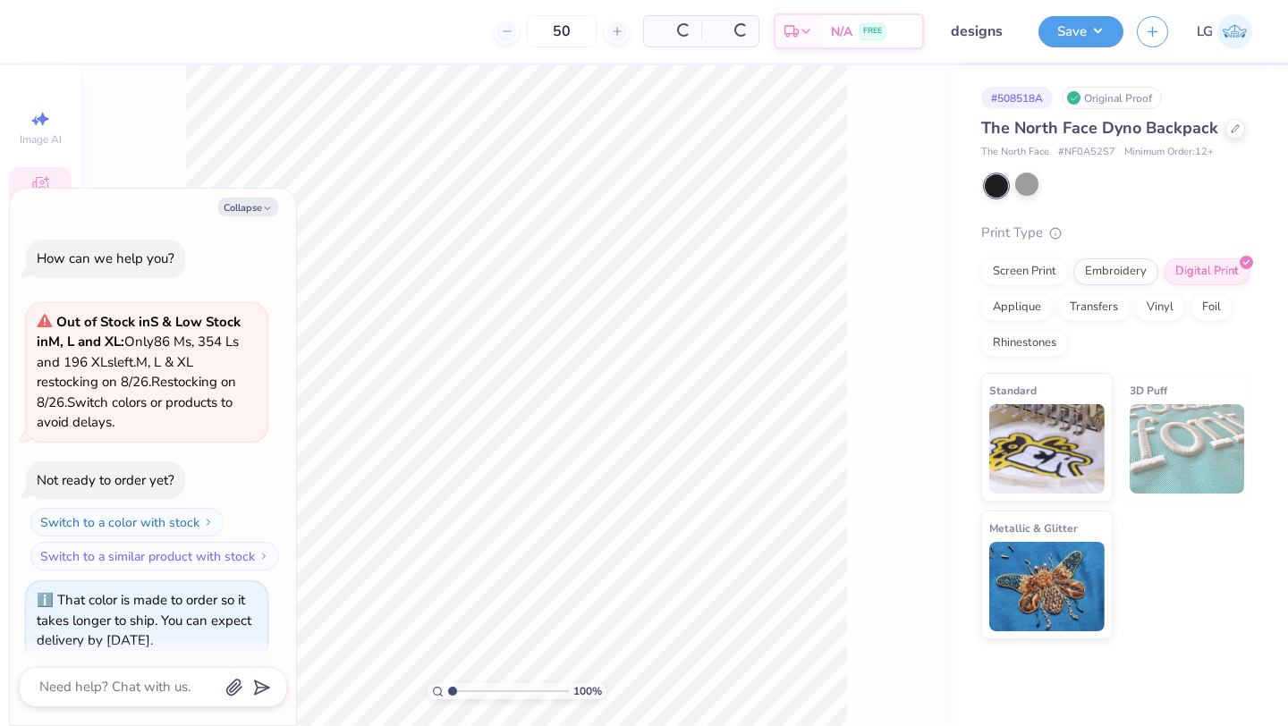
scroll to position [204, 0]
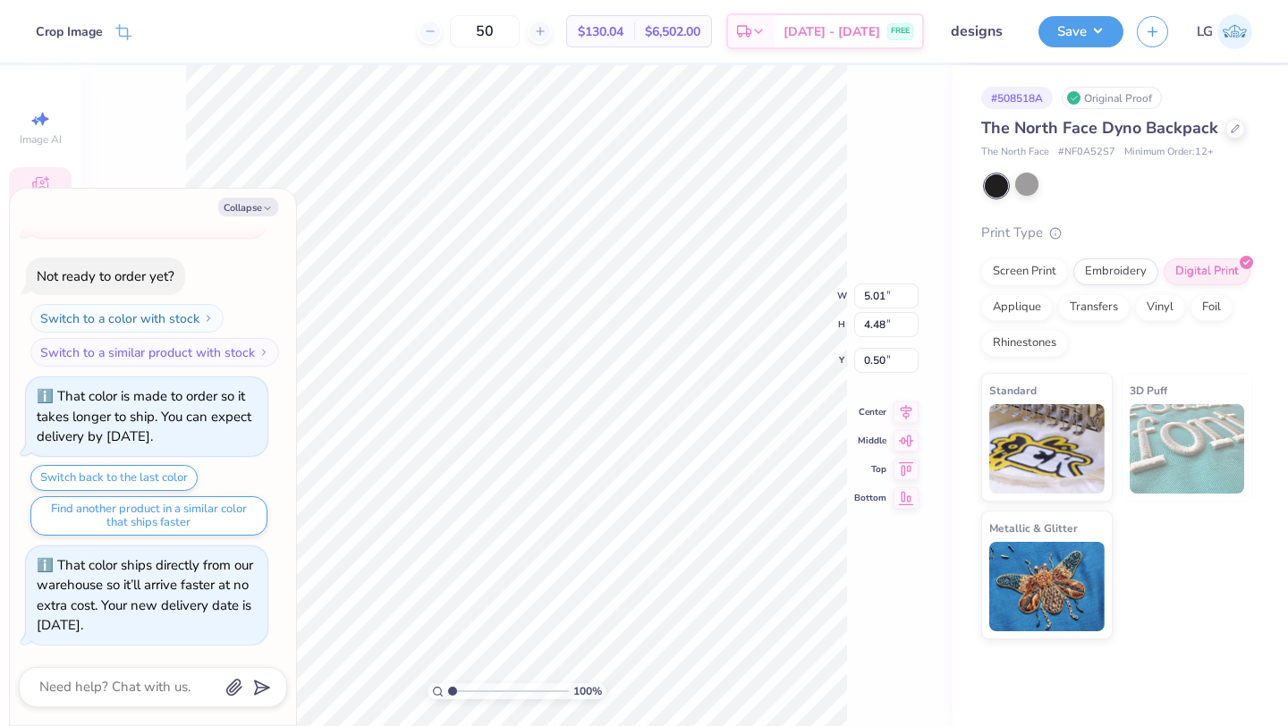
type textarea "x"
type input "1.29"
click at [245, 205] on button "Collapse" at bounding box center [248, 207] width 60 height 19
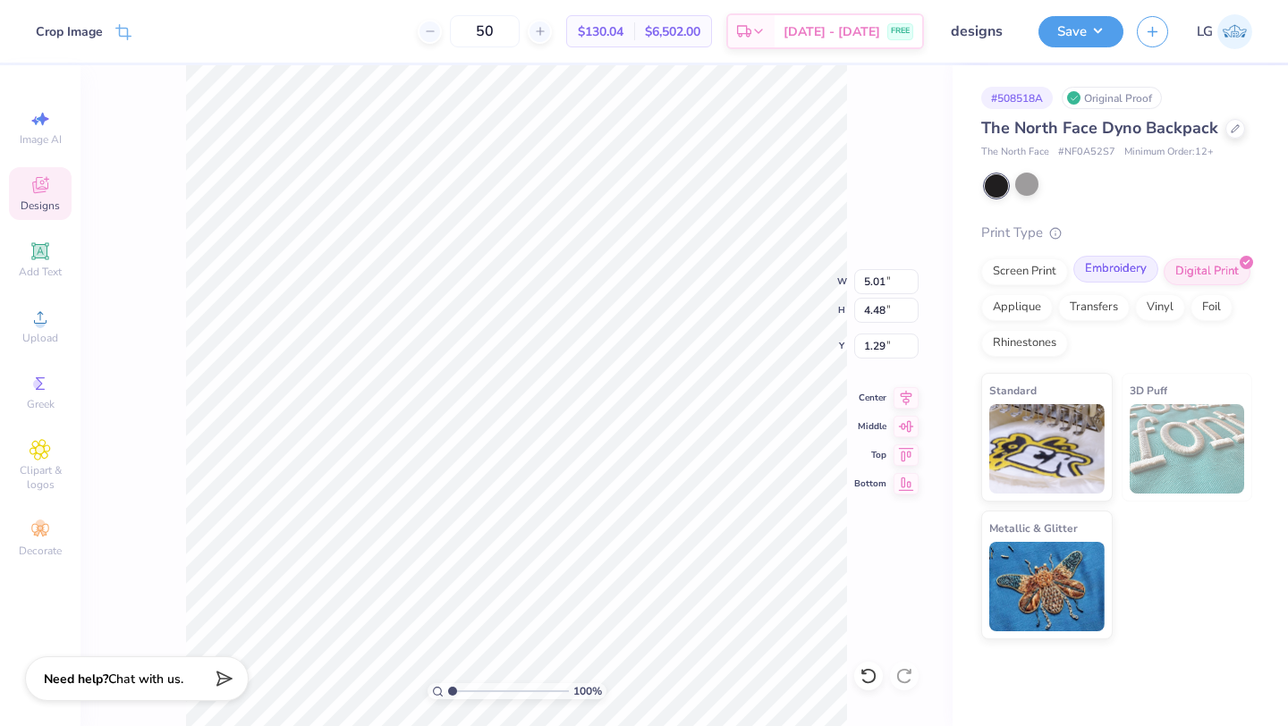
click at [1104, 264] on div "Embroidery" at bounding box center [1115, 269] width 85 height 27
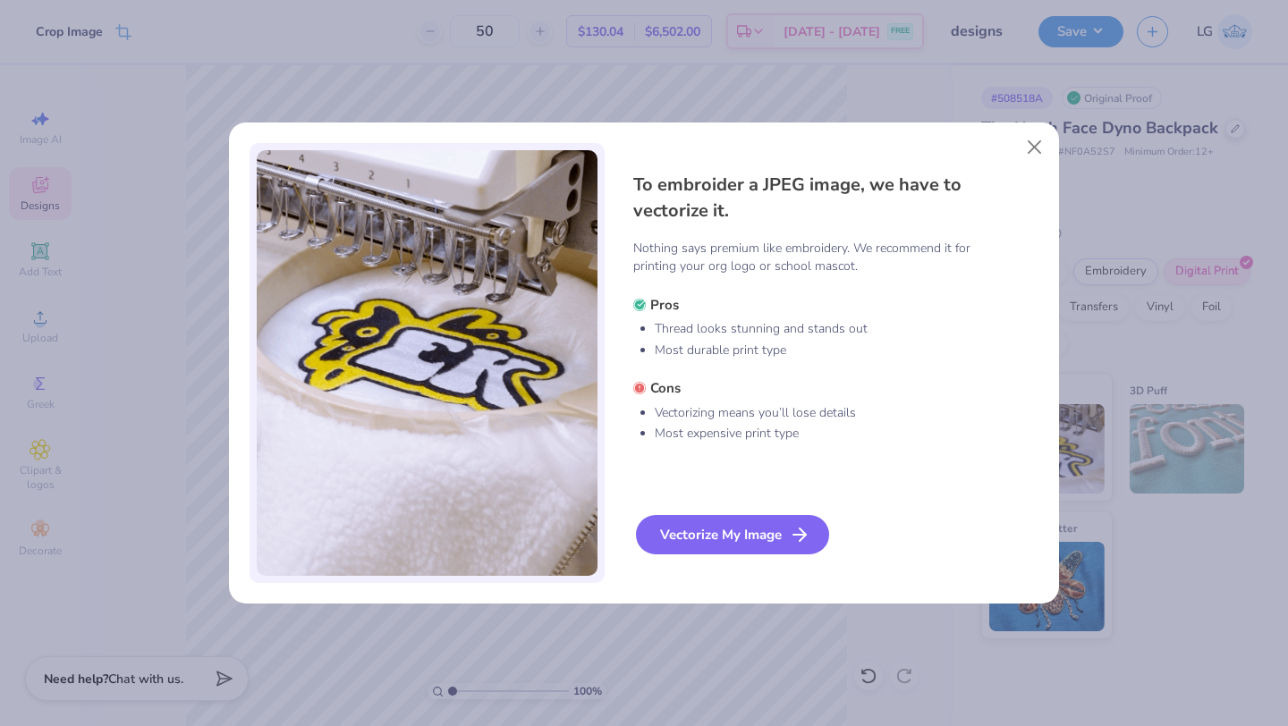
click at [688, 545] on div "Vectorize My Image" at bounding box center [732, 534] width 193 height 39
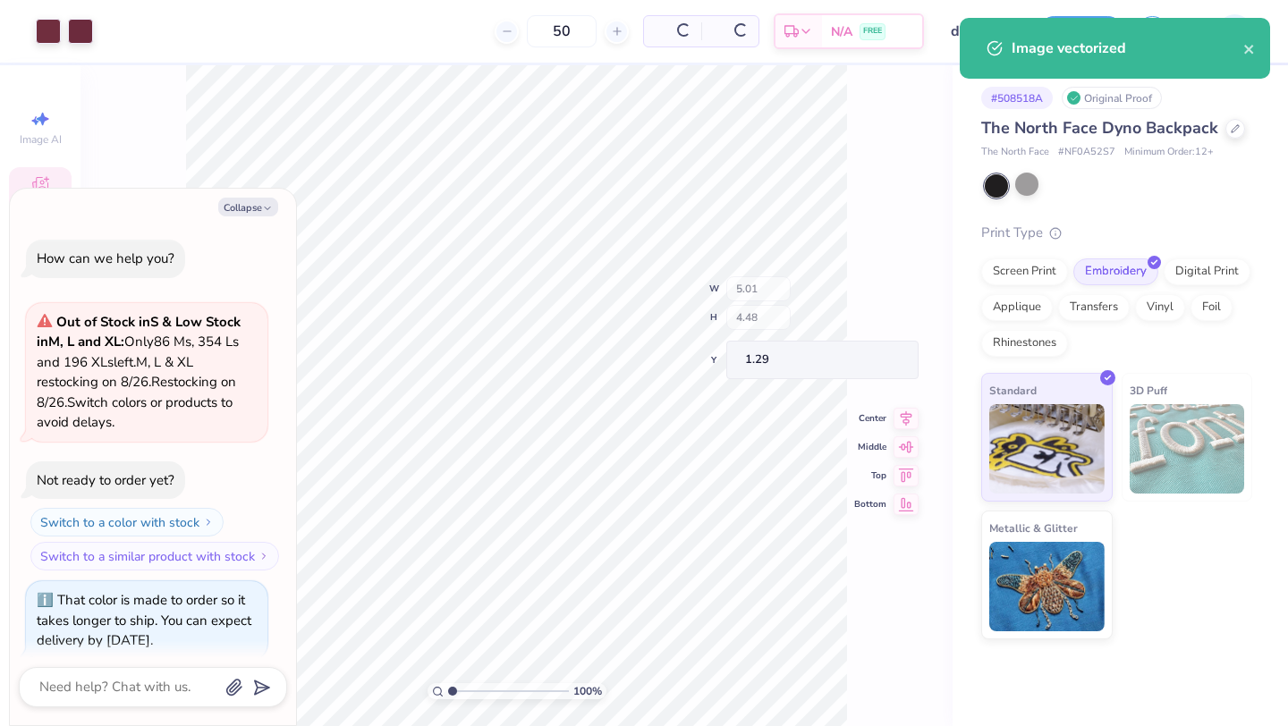
scroll to position [352, 0]
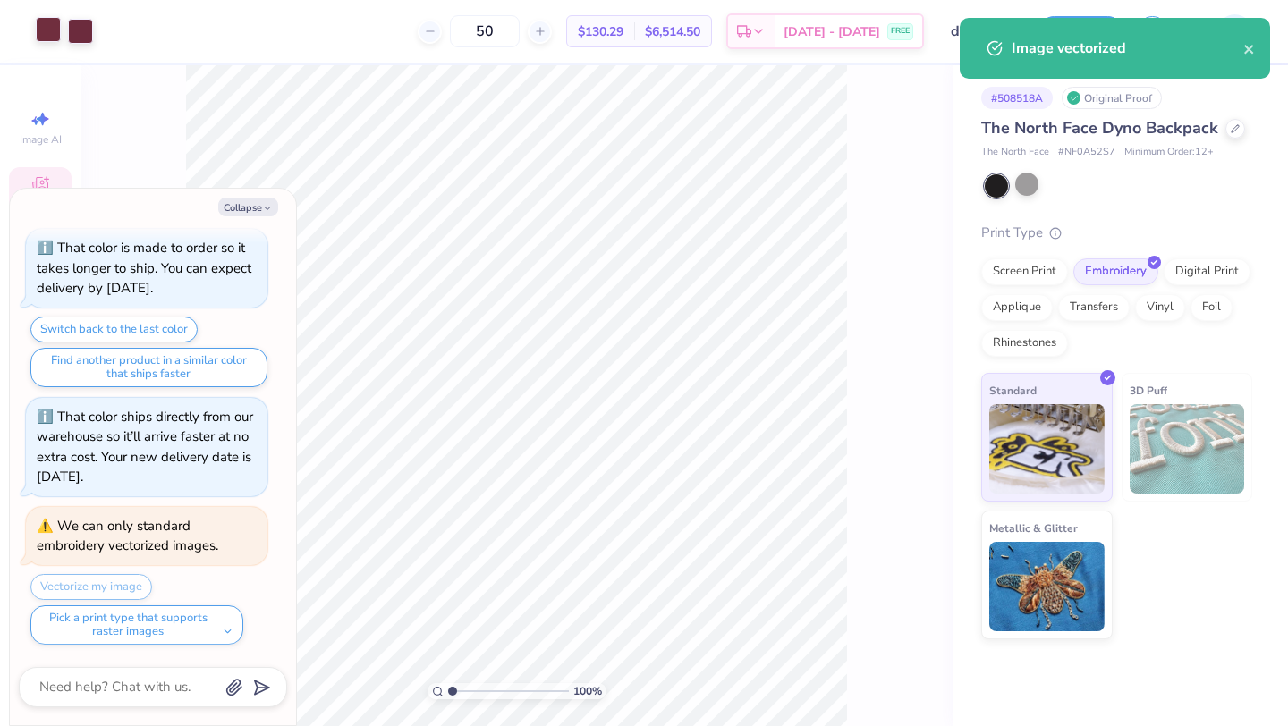
click at [47, 38] on div at bounding box center [48, 29] width 25 height 25
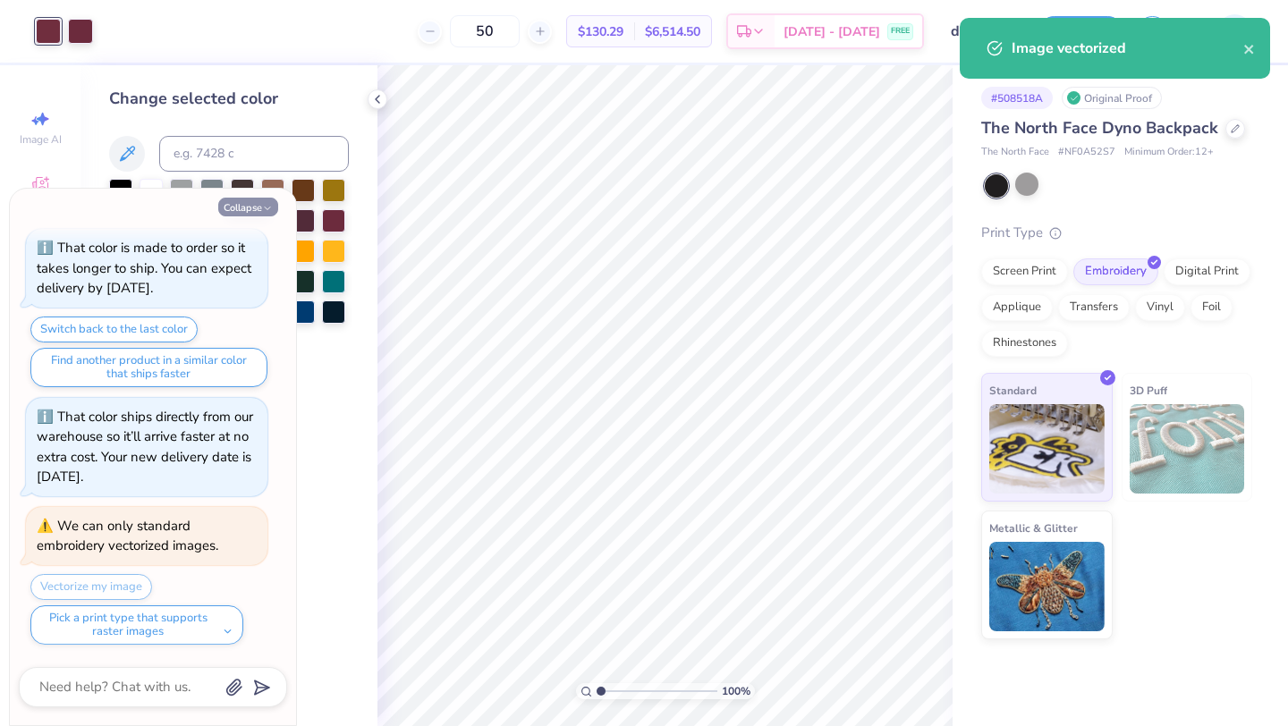
click at [249, 208] on button "Collapse" at bounding box center [248, 207] width 60 height 19
type textarea "x"
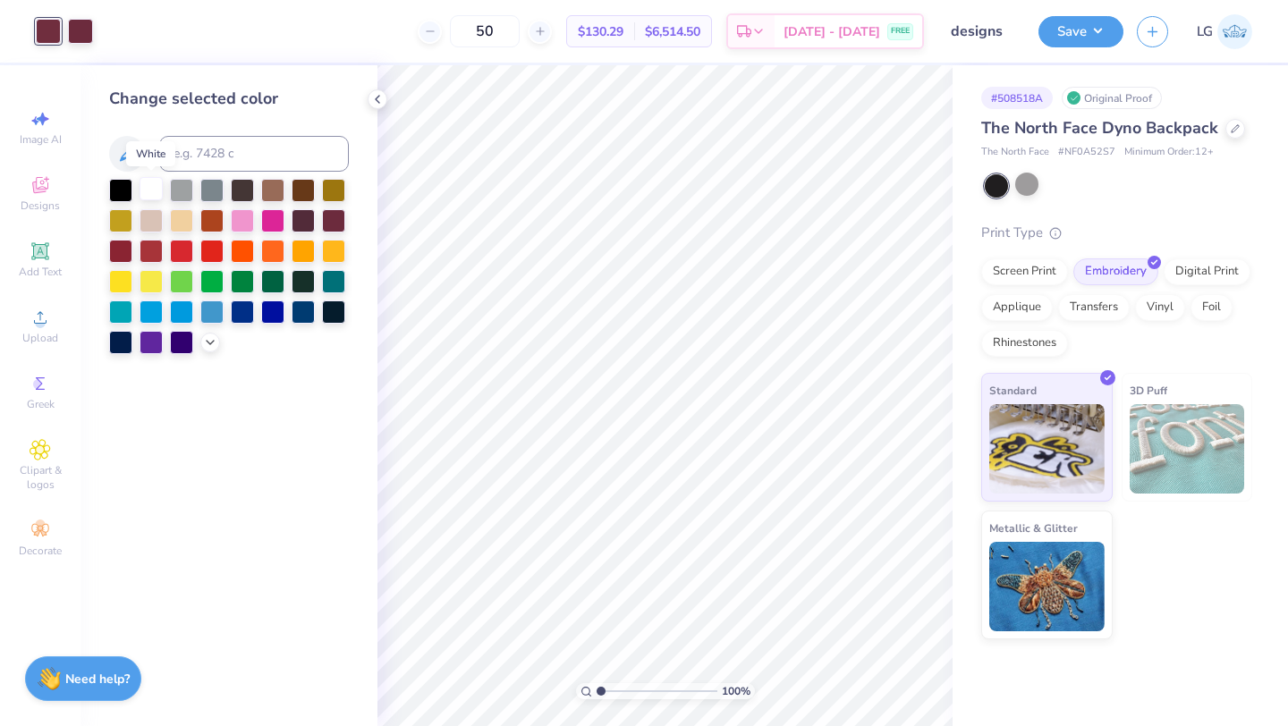
click at [160, 190] on div at bounding box center [151, 188] width 23 height 23
click at [83, 22] on div at bounding box center [80, 29] width 25 height 25
click at [156, 181] on div at bounding box center [151, 188] width 23 height 23
click at [1060, 30] on button "Save" at bounding box center [1080, 28] width 85 height 31
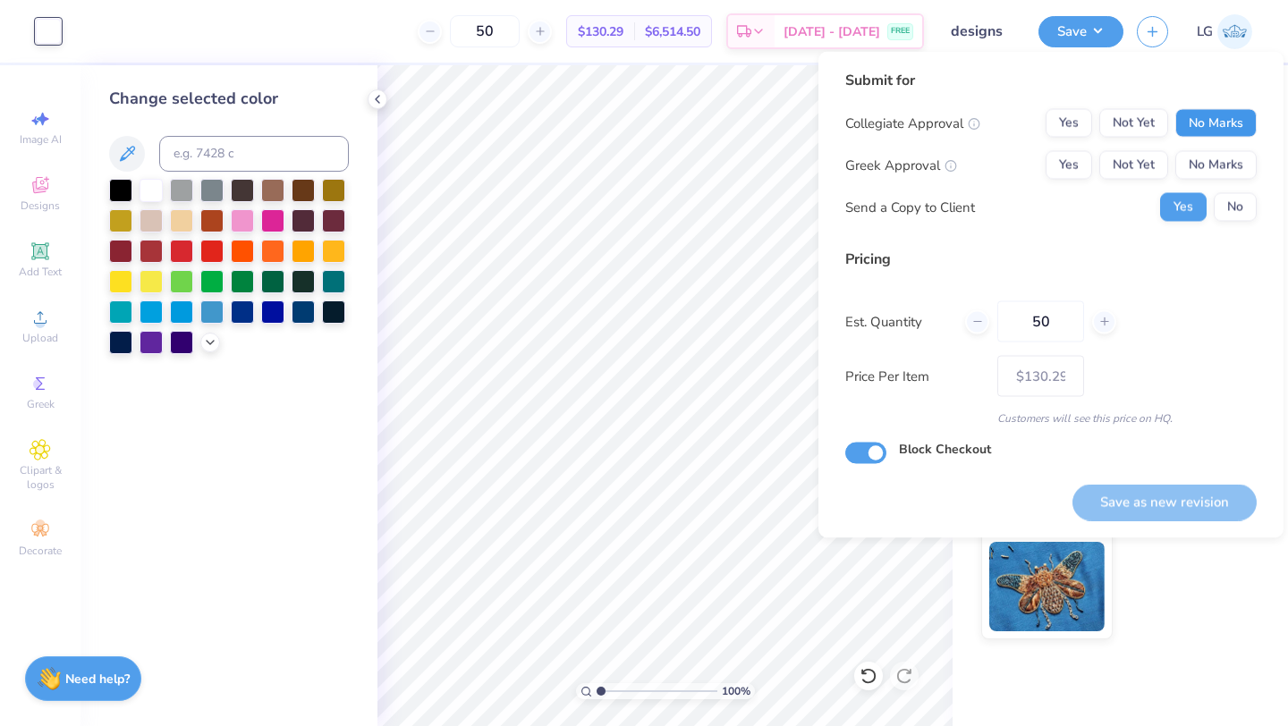
click at [1205, 128] on button "No Marks" at bounding box center [1215, 123] width 81 height 29
click at [1216, 162] on button "No Marks" at bounding box center [1215, 165] width 81 height 29
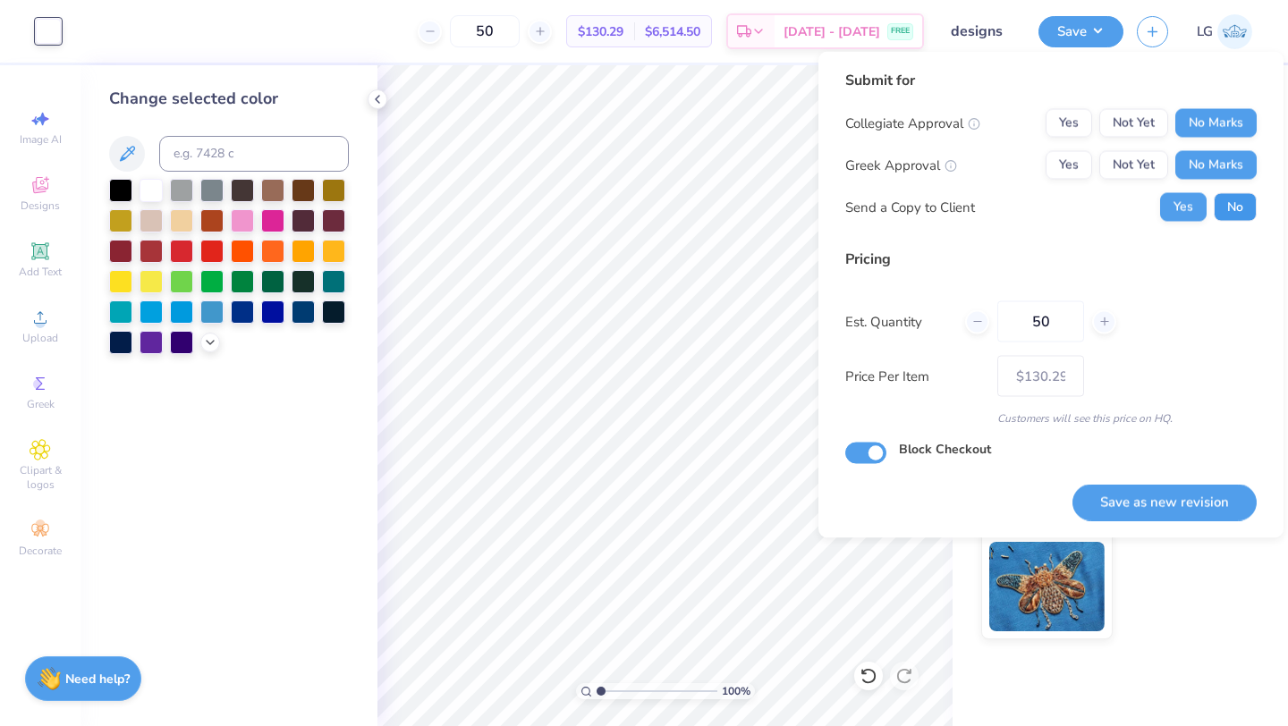
click at [1232, 217] on button "No" at bounding box center [1235, 207] width 43 height 29
click at [1130, 489] on button "Save as new revision" at bounding box center [1164, 502] width 184 height 37
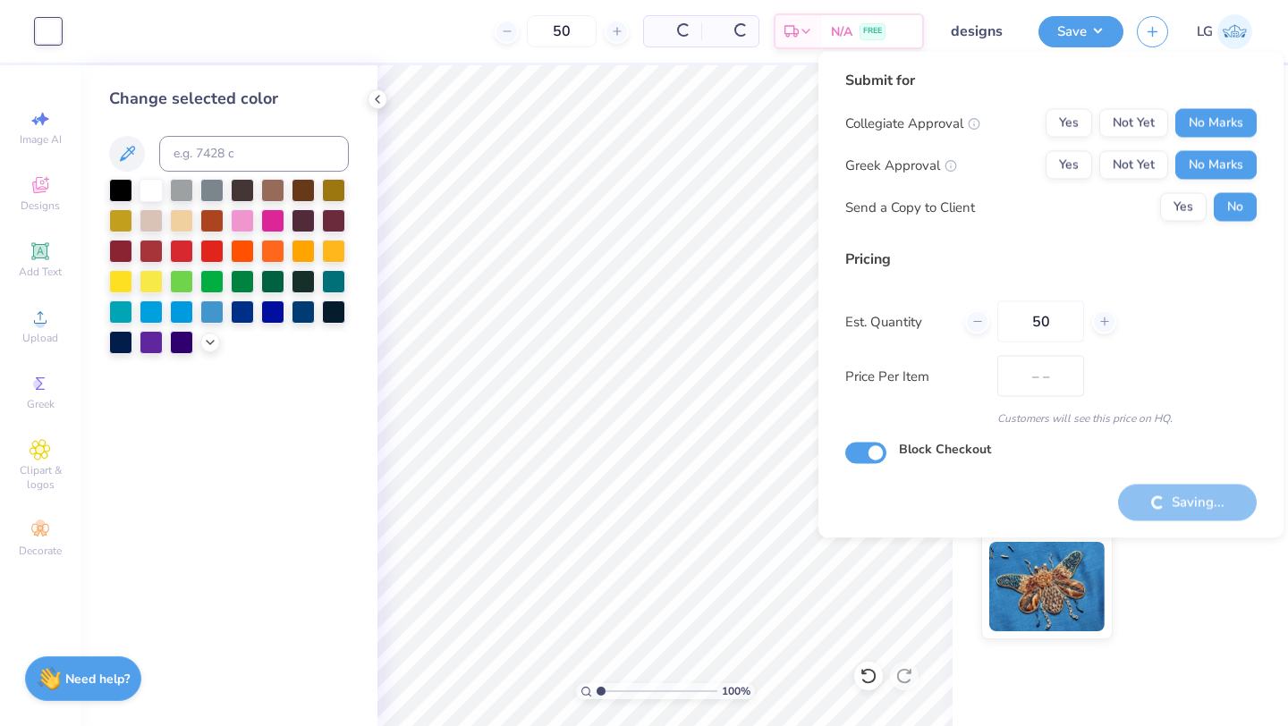
type input "$130.29"
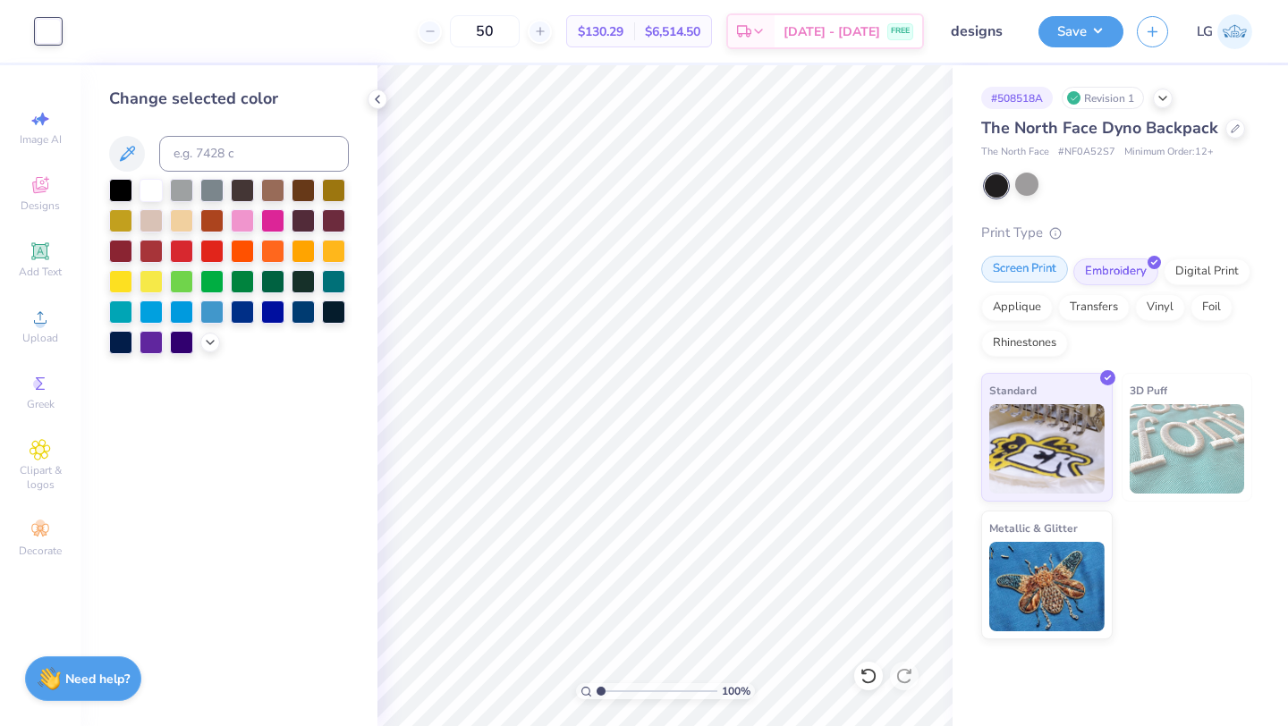
click at [1032, 271] on div "Screen Print" at bounding box center [1024, 269] width 87 height 27
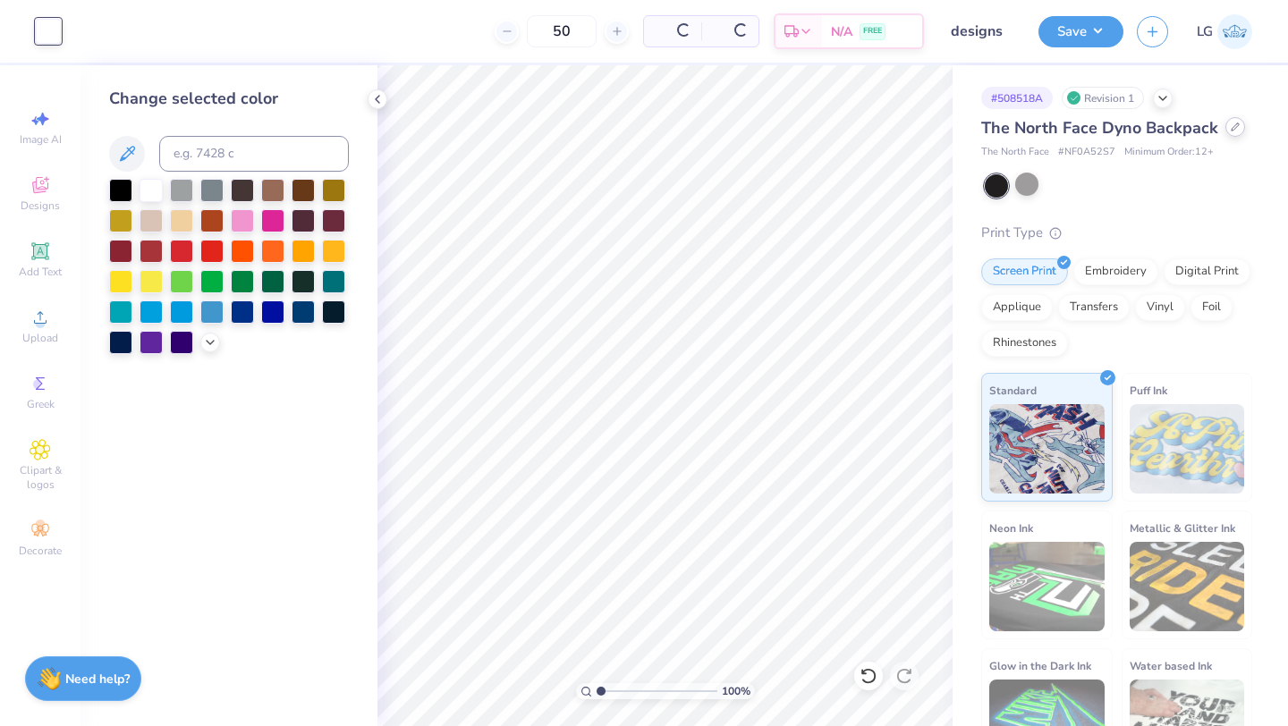
click at [1233, 125] on icon at bounding box center [1235, 126] width 7 height 7
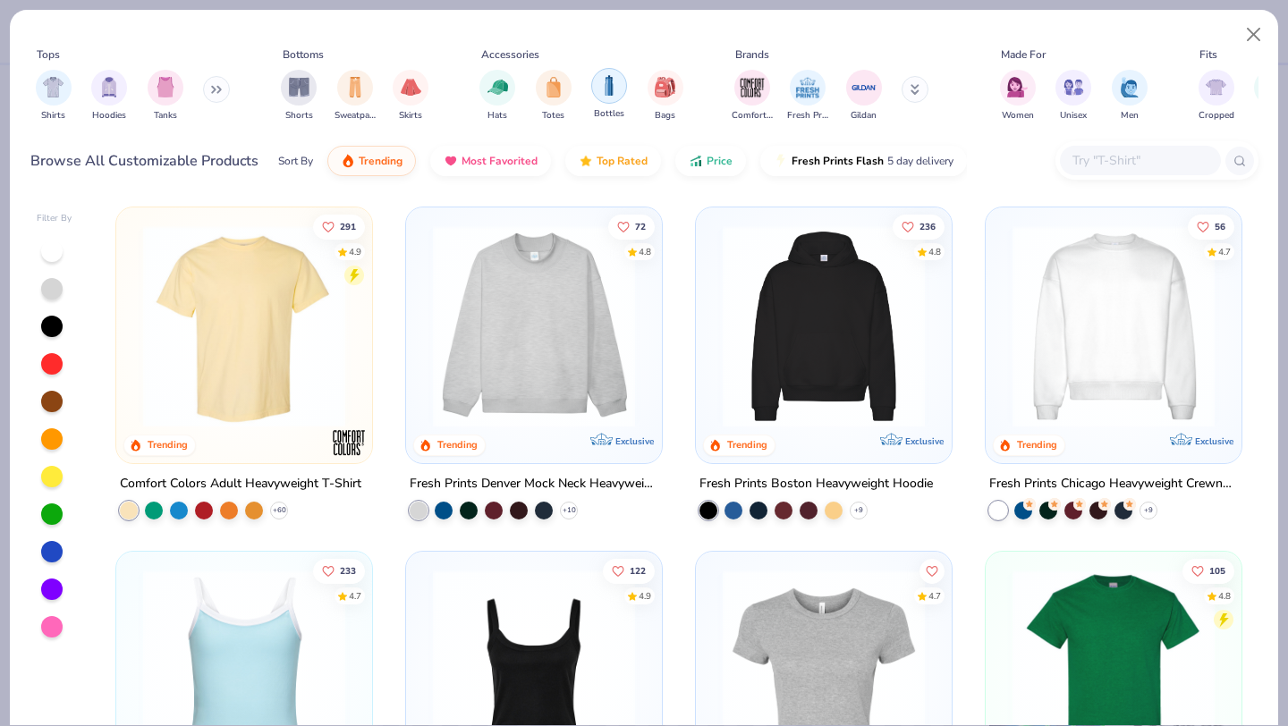
click at [619, 92] on div "filter for Bottles" at bounding box center [609, 86] width 36 height 36
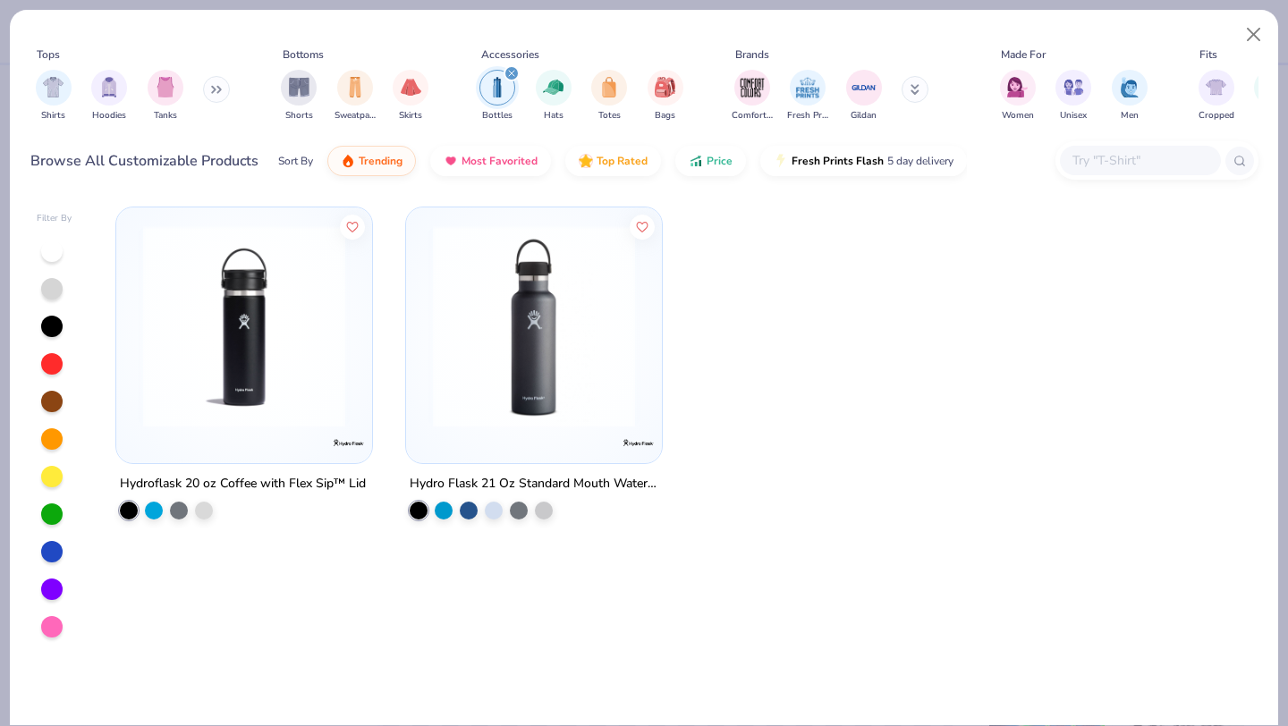
click at [326, 356] on img at bounding box center [244, 326] width 220 height 202
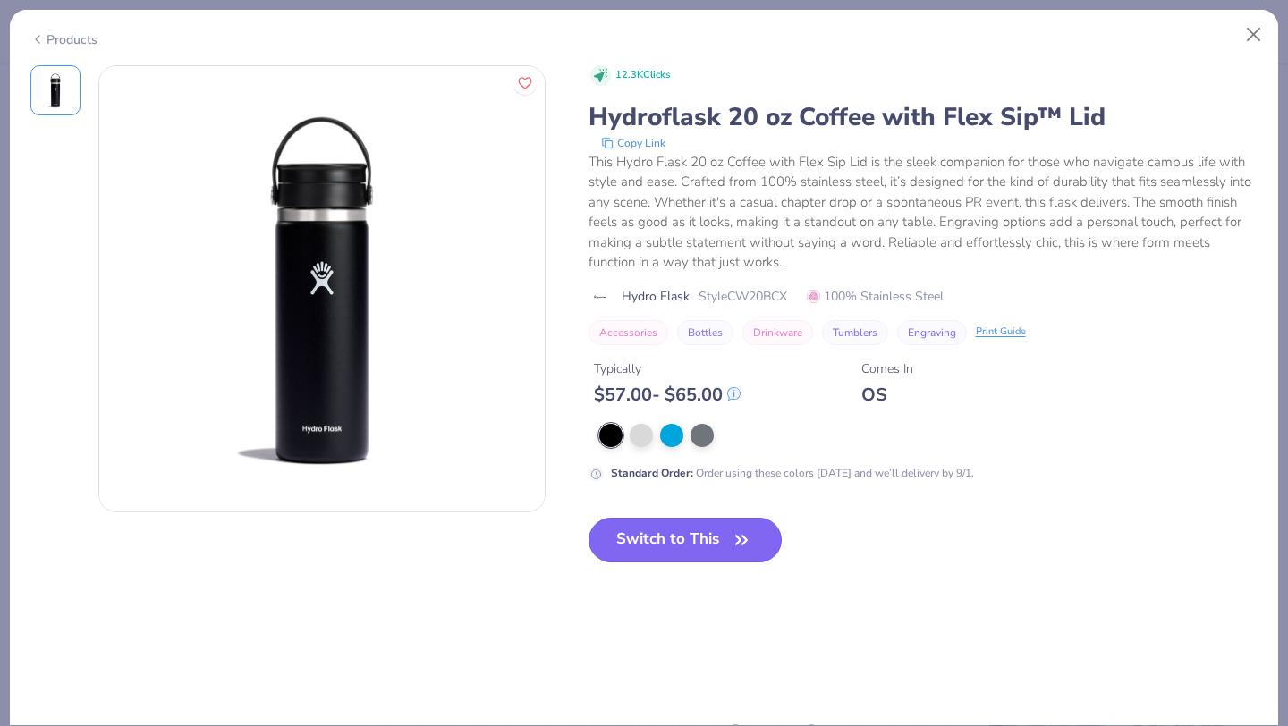
click at [623, 543] on button "Switch to This" at bounding box center [686, 540] width 194 height 45
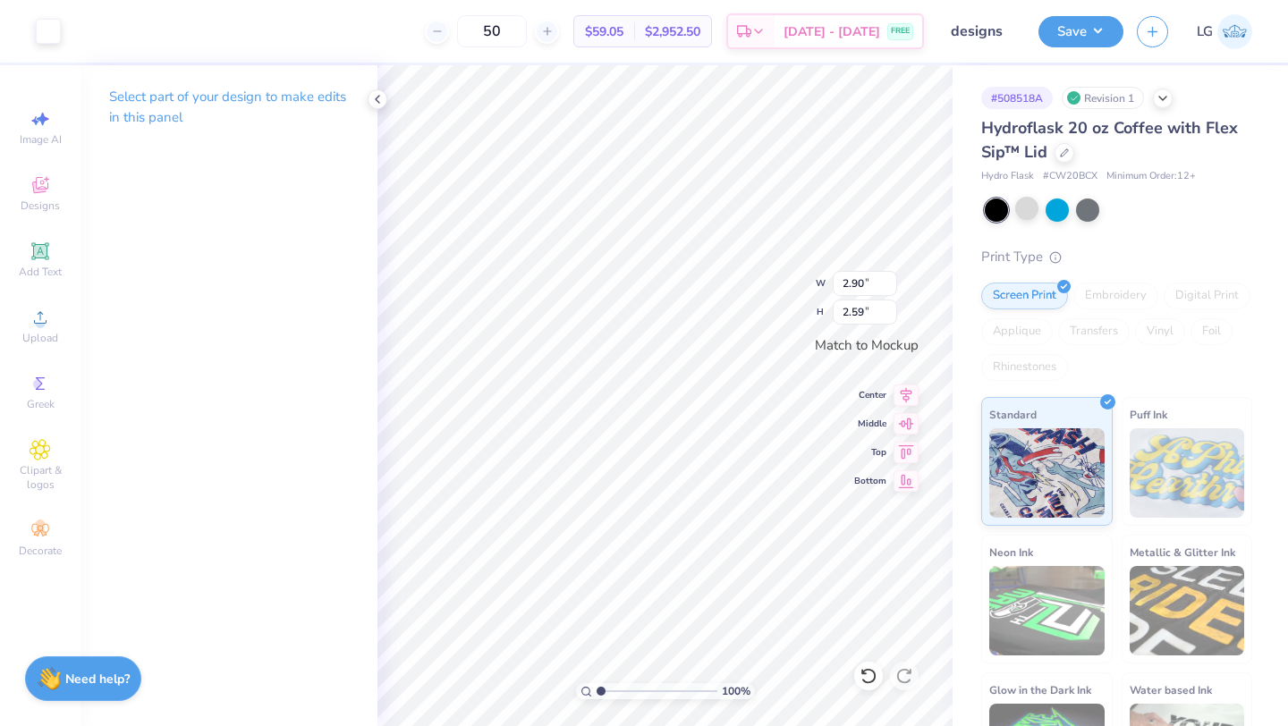
type input "2.02"
type input "1.81"
click at [1075, 19] on button "Save" at bounding box center [1080, 28] width 85 height 31
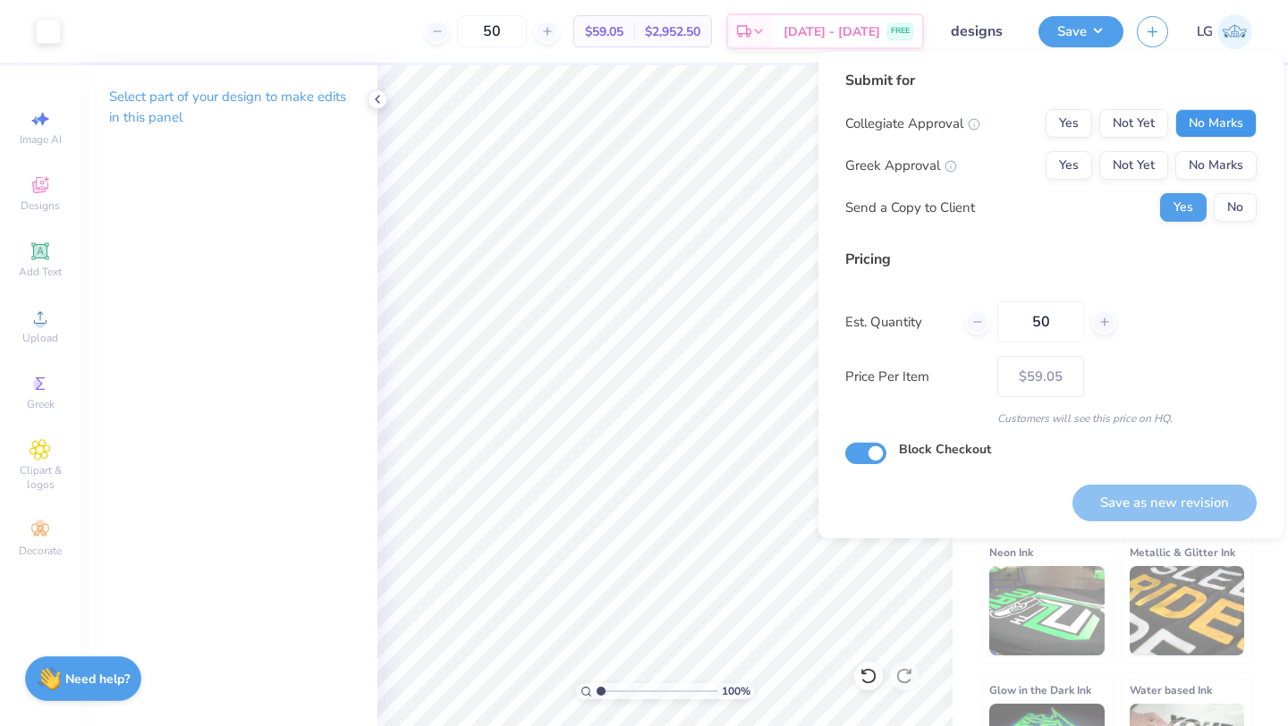
click at [1202, 110] on button "No Marks" at bounding box center [1215, 123] width 81 height 29
click at [1214, 165] on button "No Marks" at bounding box center [1215, 165] width 81 height 29
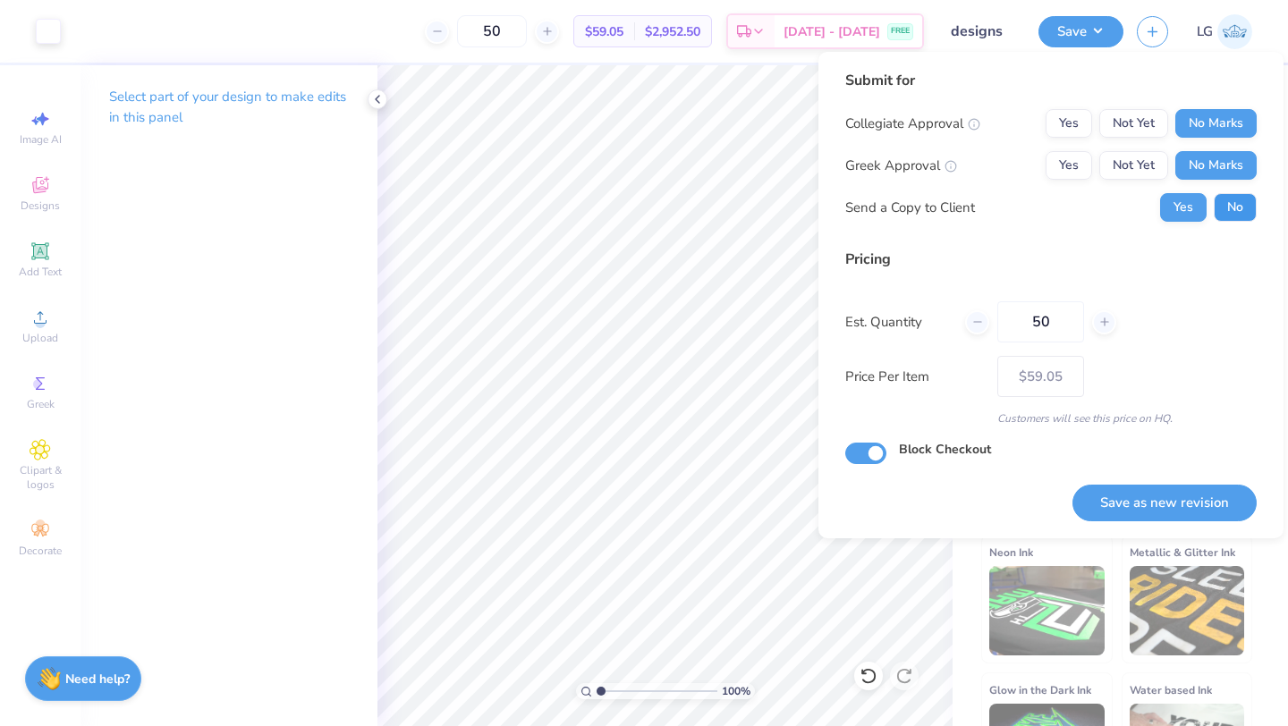
click at [1235, 219] on button "No" at bounding box center [1235, 207] width 43 height 29
click at [1132, 504] on button "Save as new revision" at bounding box center [1164, 503] width 184 height 37
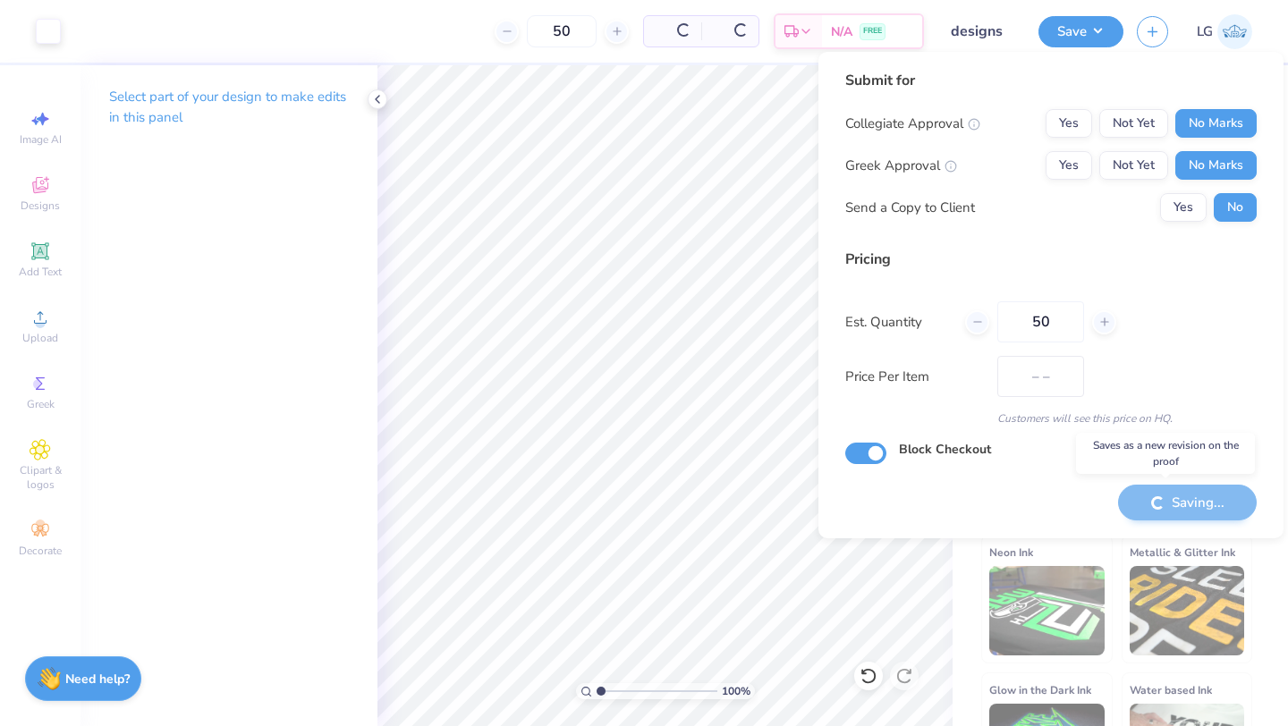
type input "$59.05"
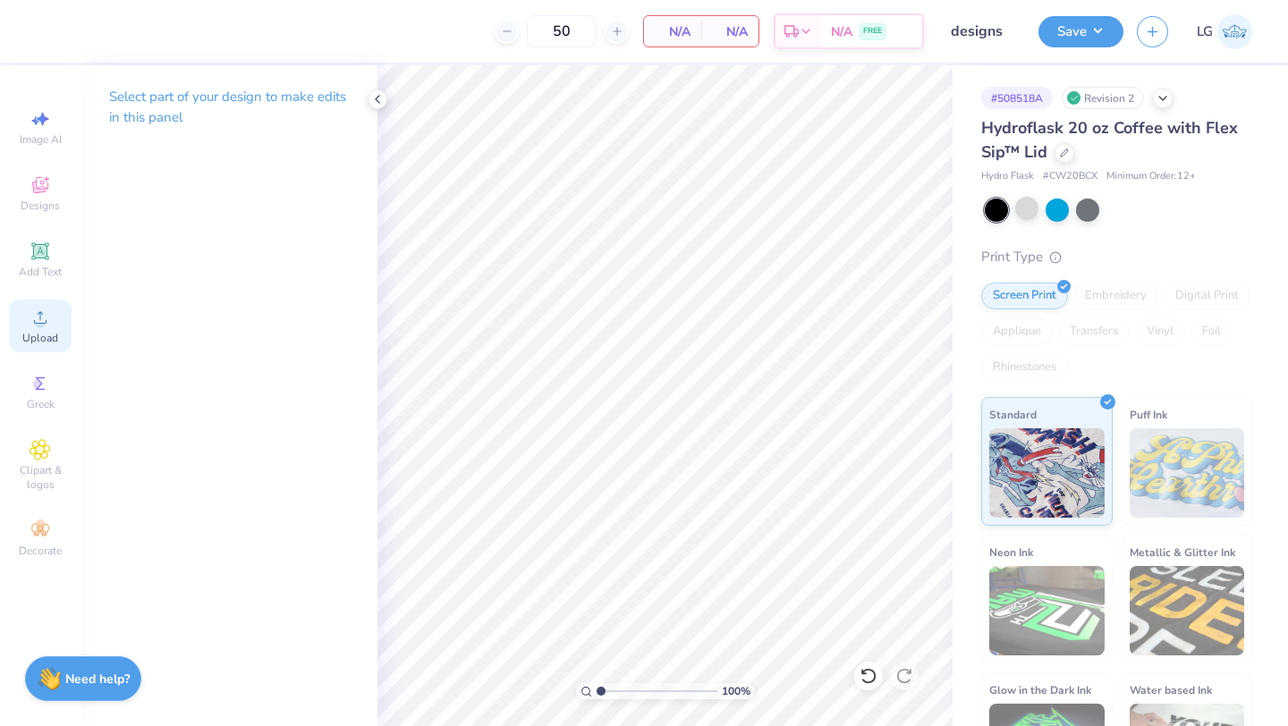
click at [46, 335] on span "Upload" at bounding box center [40, 338] width 36 height 14
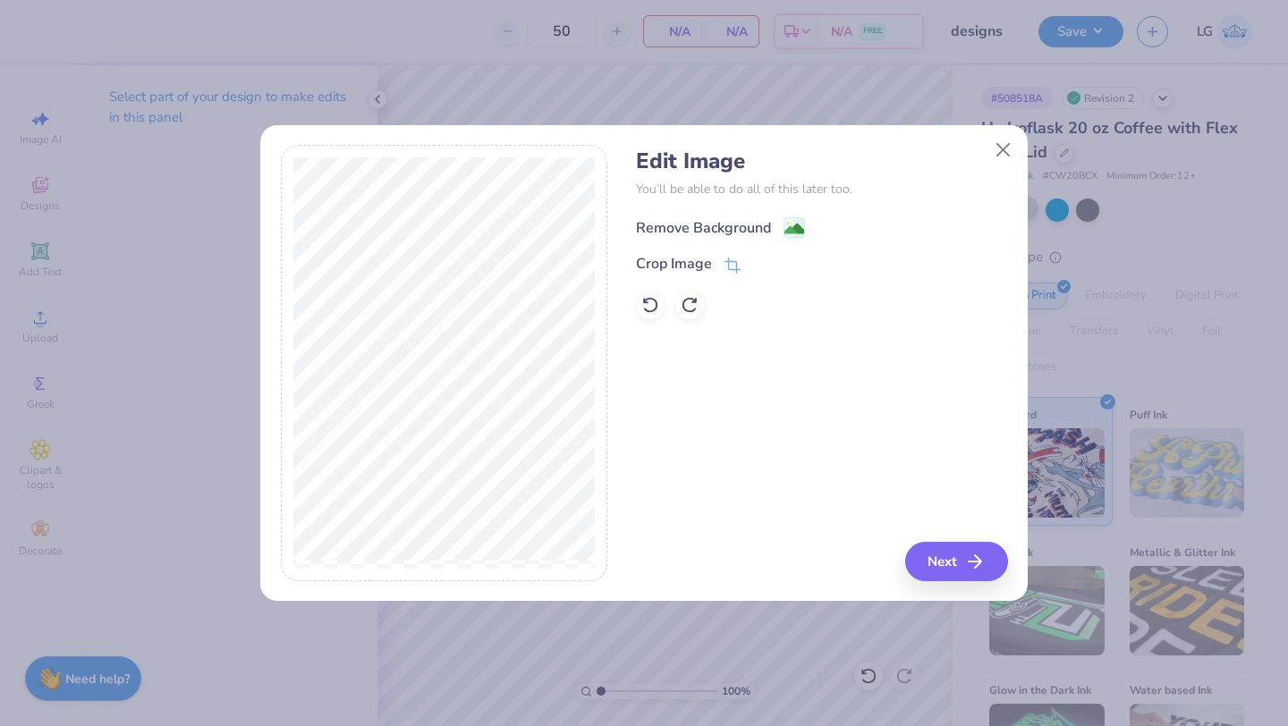
click at [726, 230] on div "Remove Background" at bounding box center [703, 227] width 135 height 21
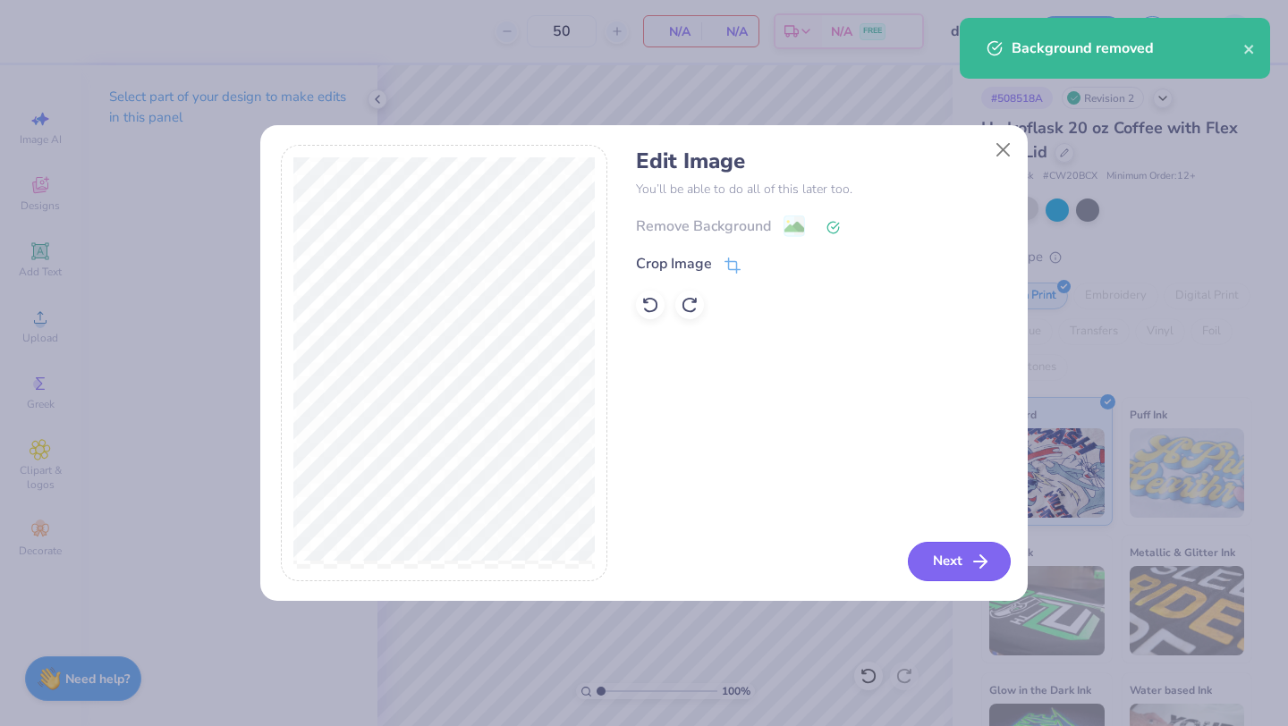
click at [942, 563] on button "Next" at bounding box center [959, 561] width 103 height 39
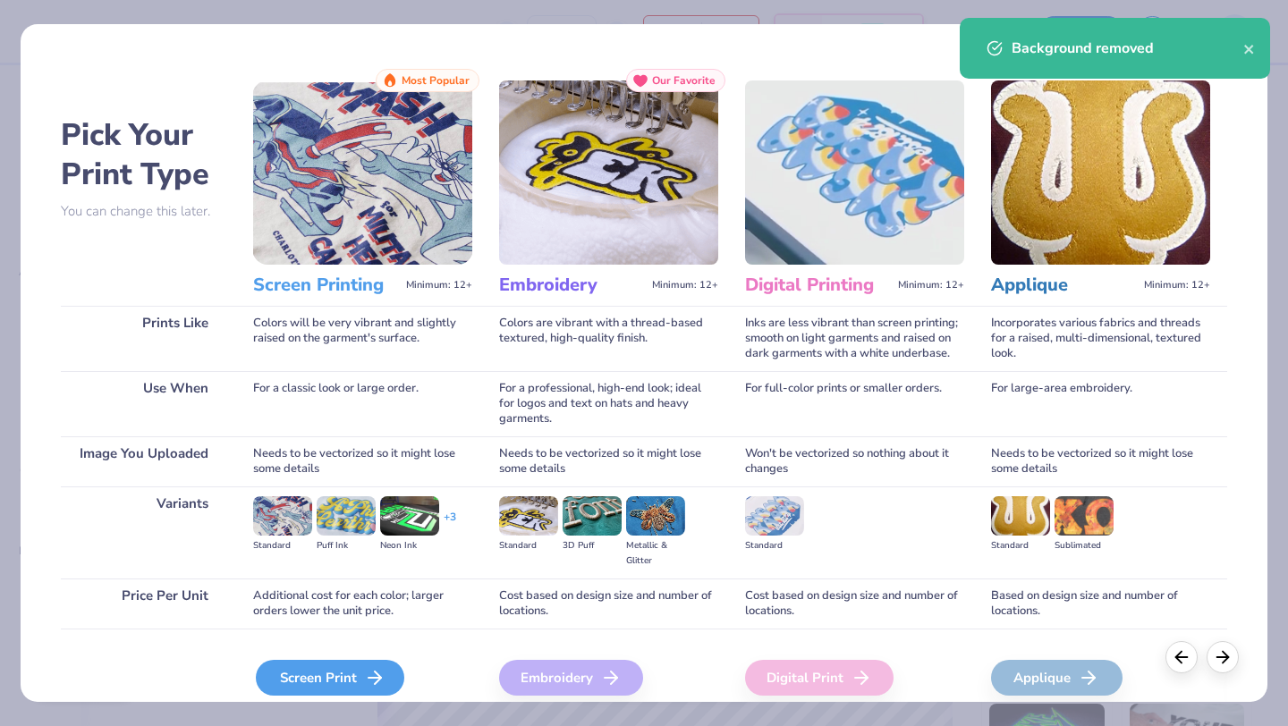
click at [350, 667] on div "Screen Print" at bounding box center [330, 678] width 148 height 36
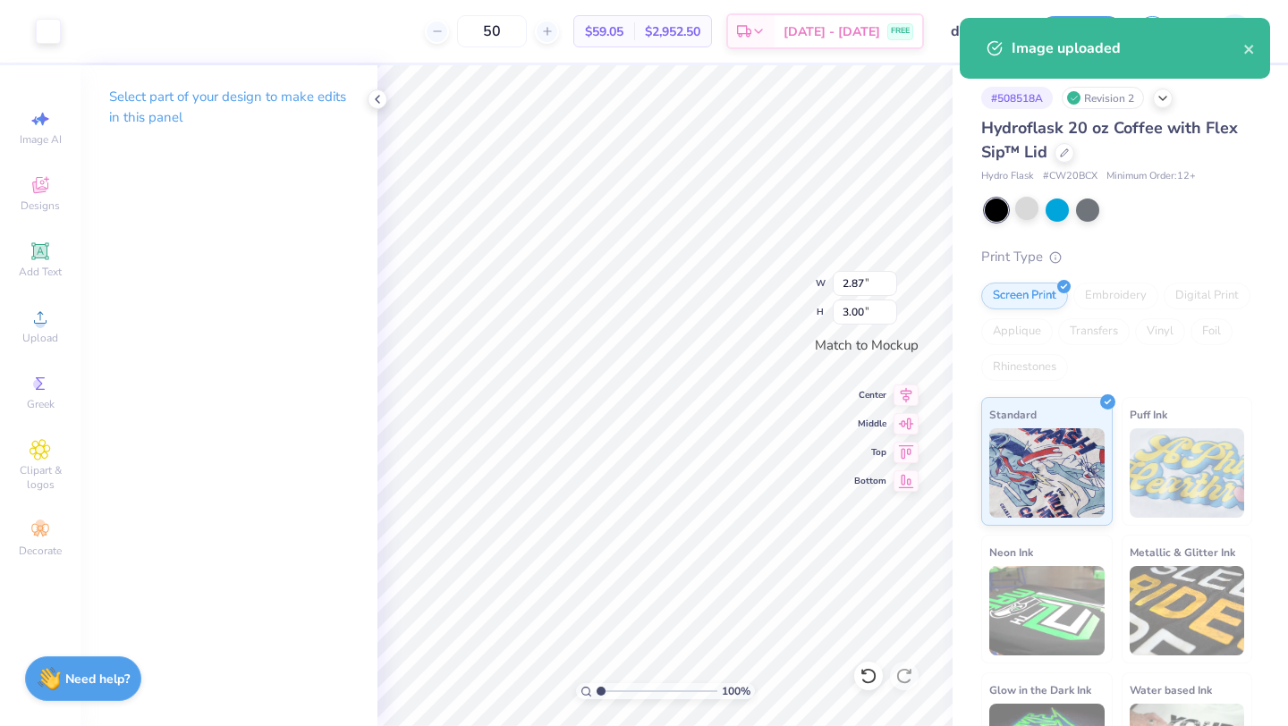
type input "2.15"
type input "2.25"
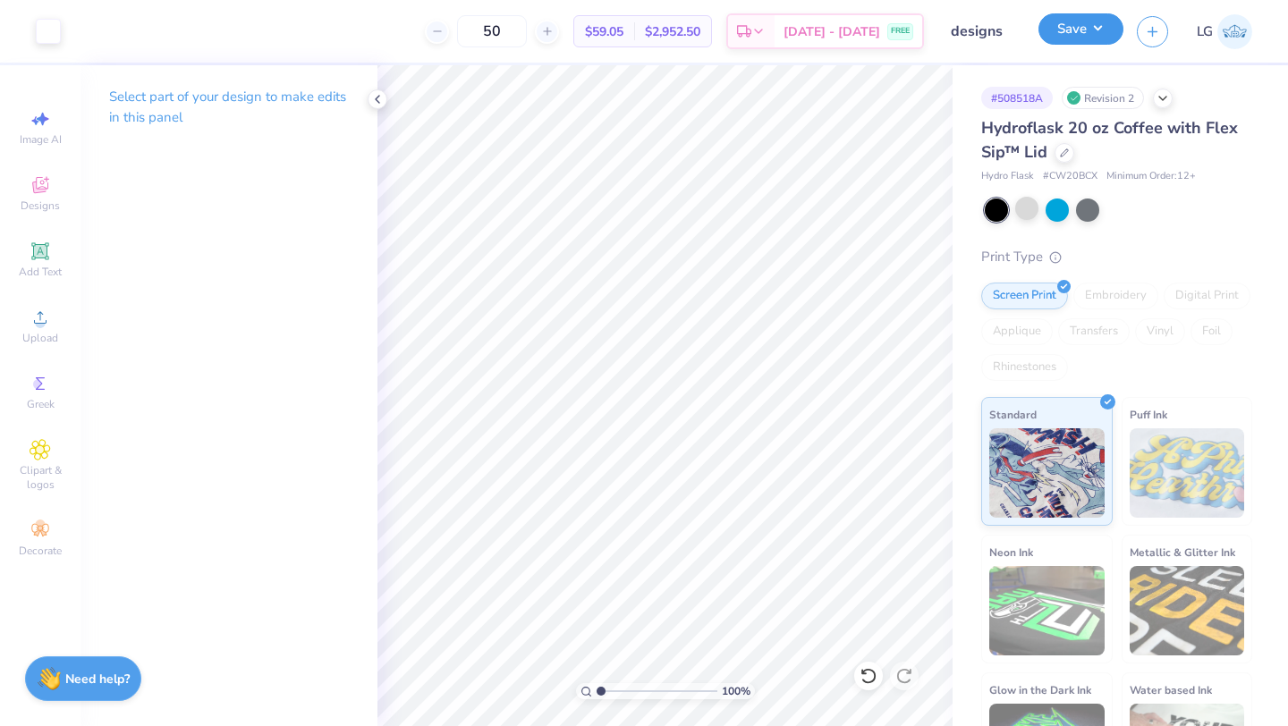
click at [1087, 29] on button "Save" at bounding box center [1080, 28] width 85 height 31
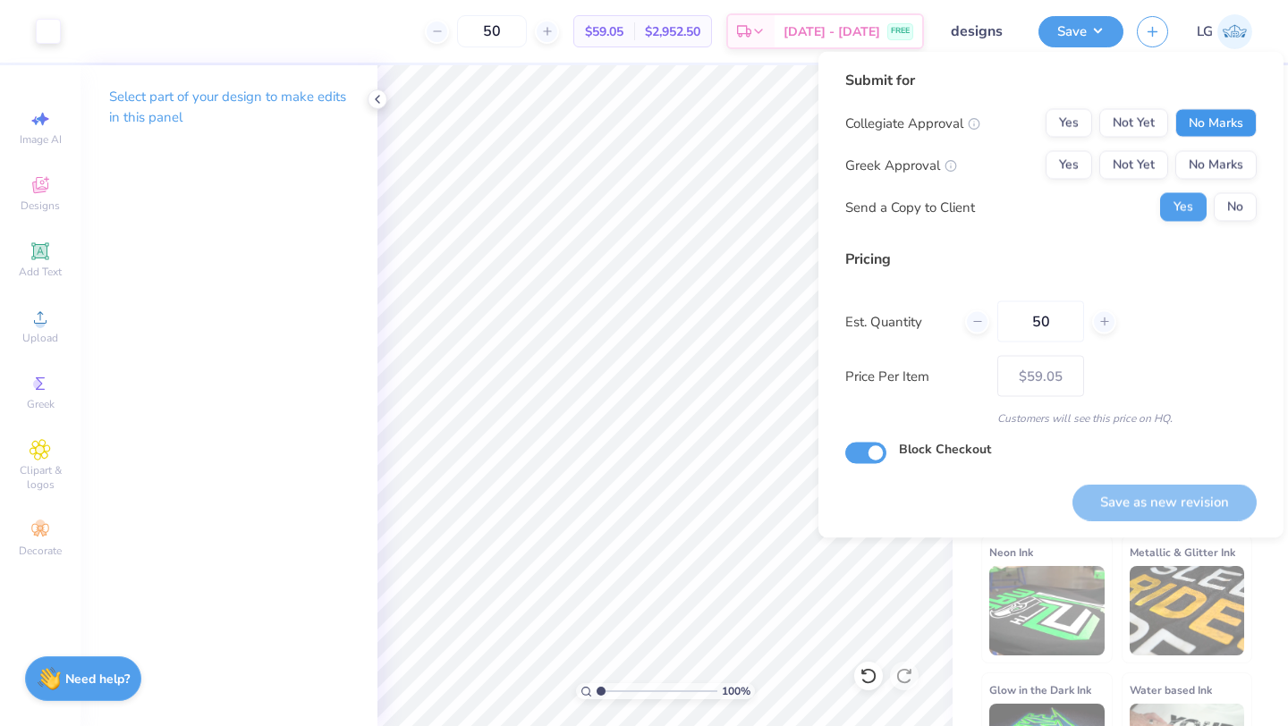
click at [1225, 115] on button "No Marks" at bounding box center [1215, 123] width 81 height 29
click at [1222, 174] on button "No Marks" at bounding box center [1215, 165] width 81 height 29
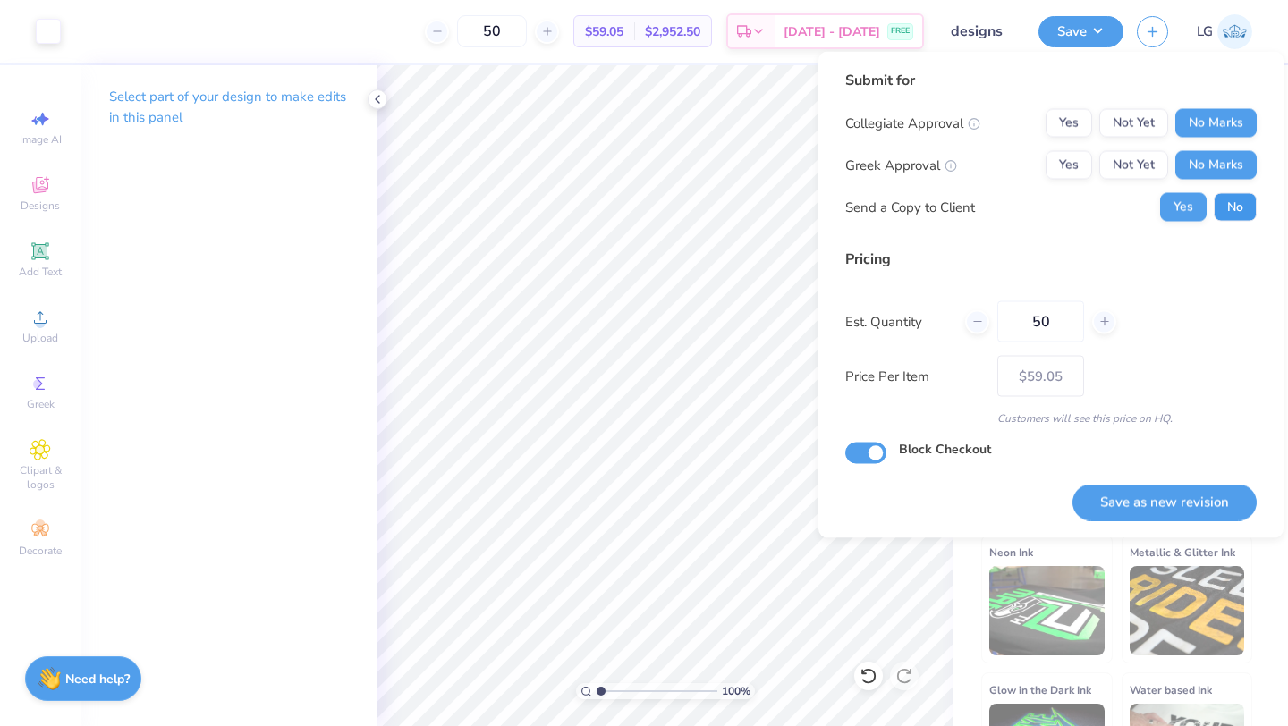
click at [1224, 202] on button "No" at bounding box center [1235, 207] width 43 height 29
click at [1127, 497] on button "Save as new revision" at bounding box center [1164, 502] width 184 height 37
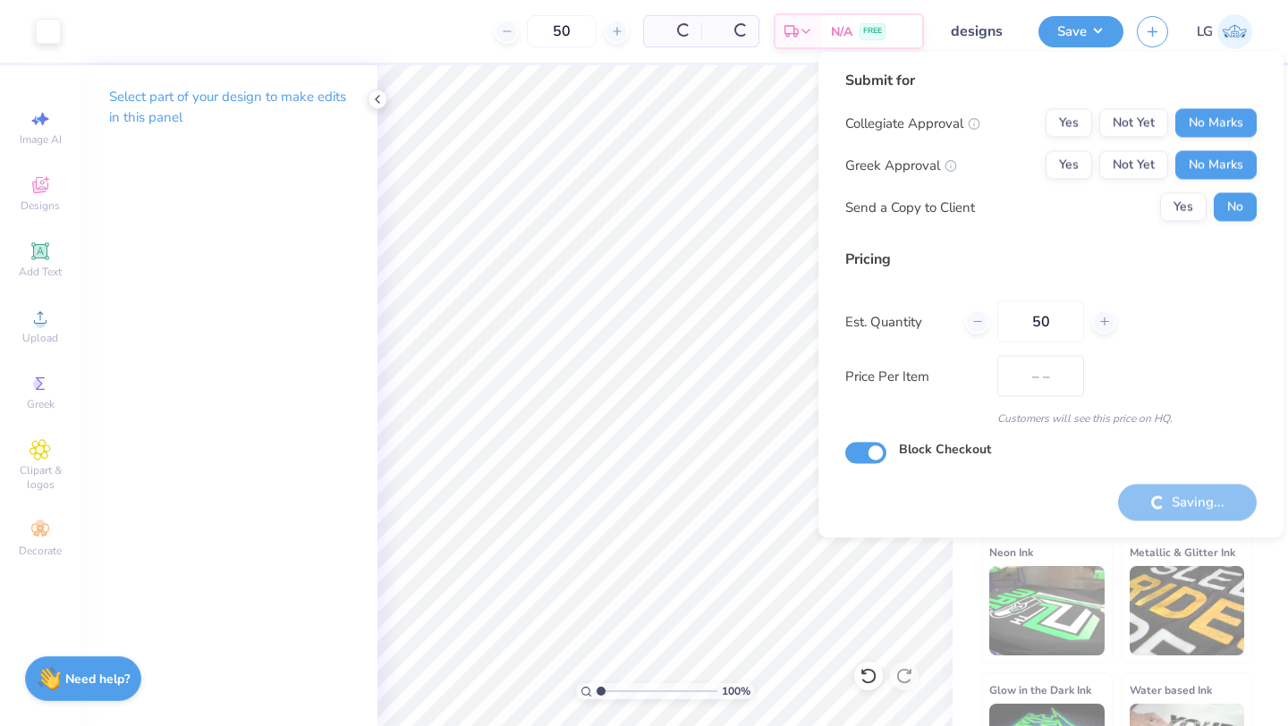
type input "$59.05"
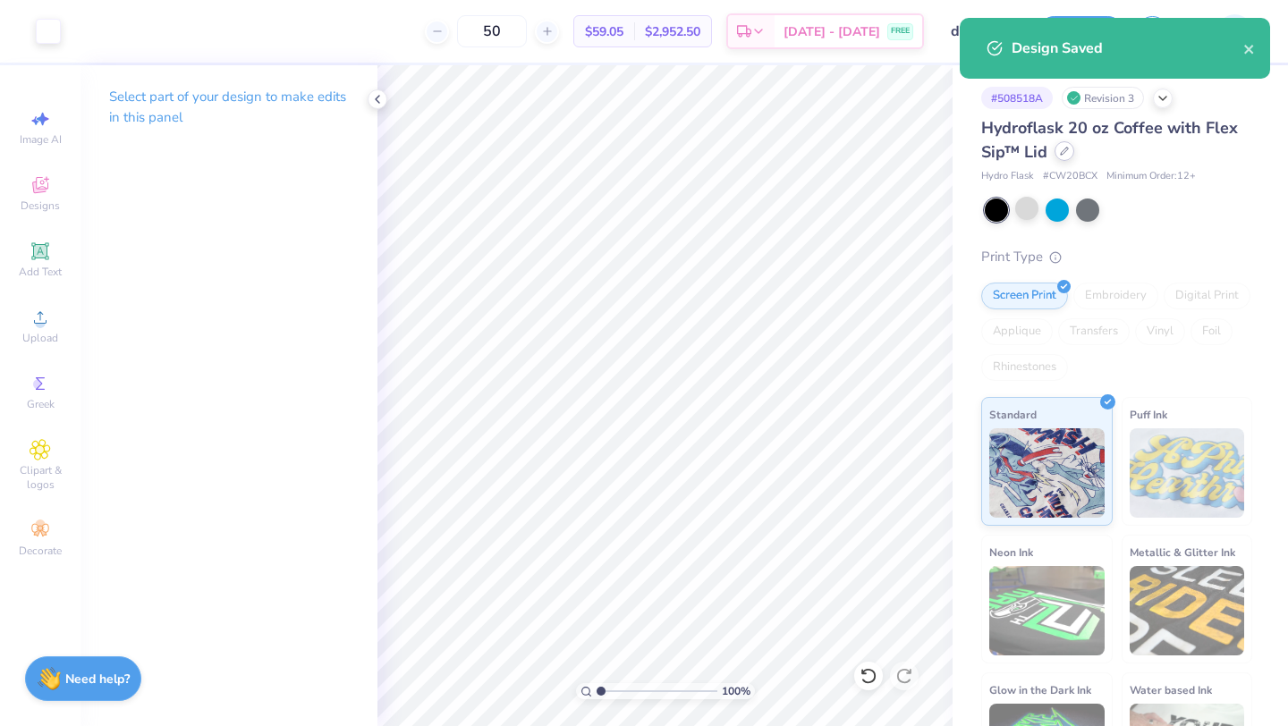
click at [1065, 156] on div at bounding box center [1065, 151] width 20 height 20
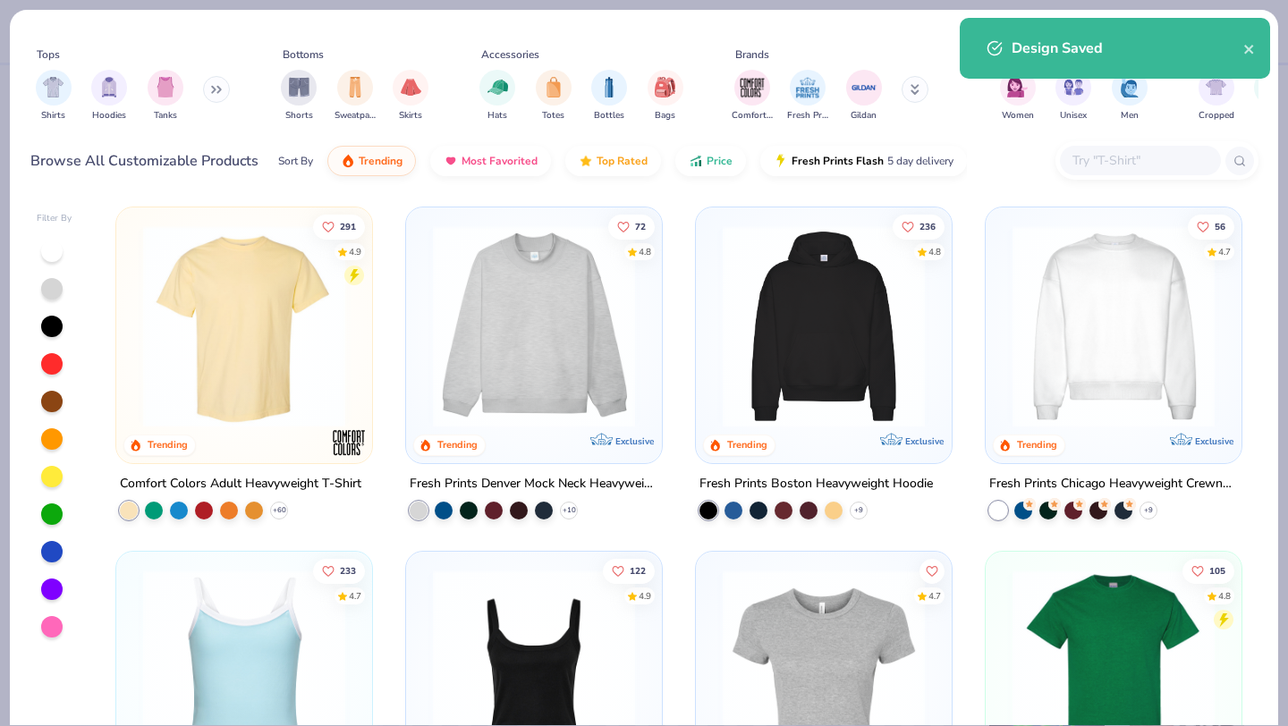
click at [556, 336] on img at bounding box center [534, 326] width 220 height 202
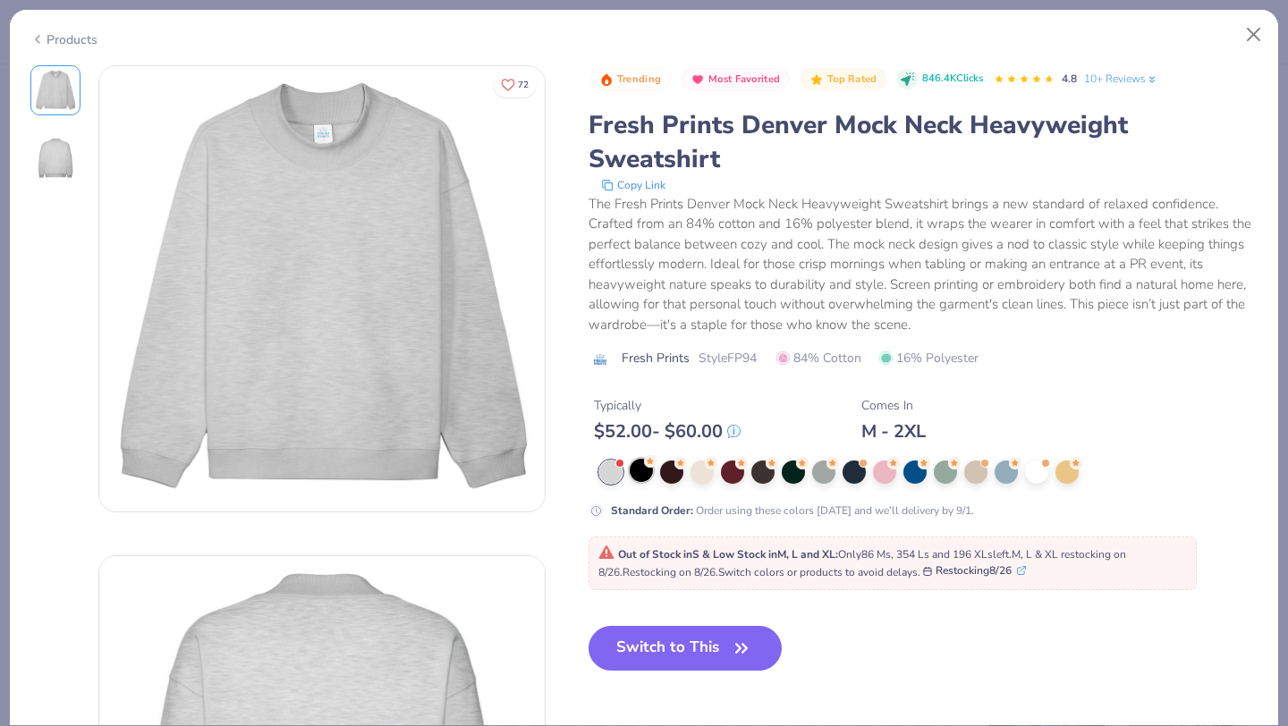
click at [634, 474] on div at bounding box center [641, 470] width 23 height 23
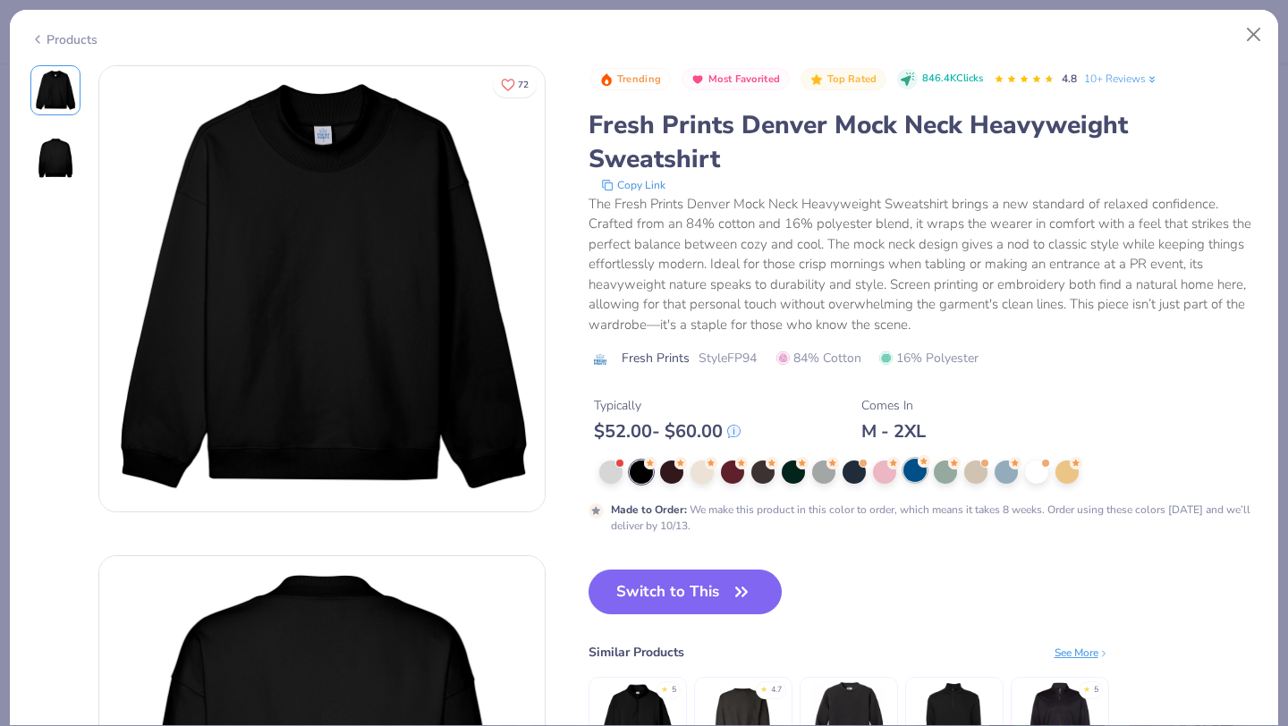
click at [920, 471] on div at bounding box center [914, 470] width 23 height 23
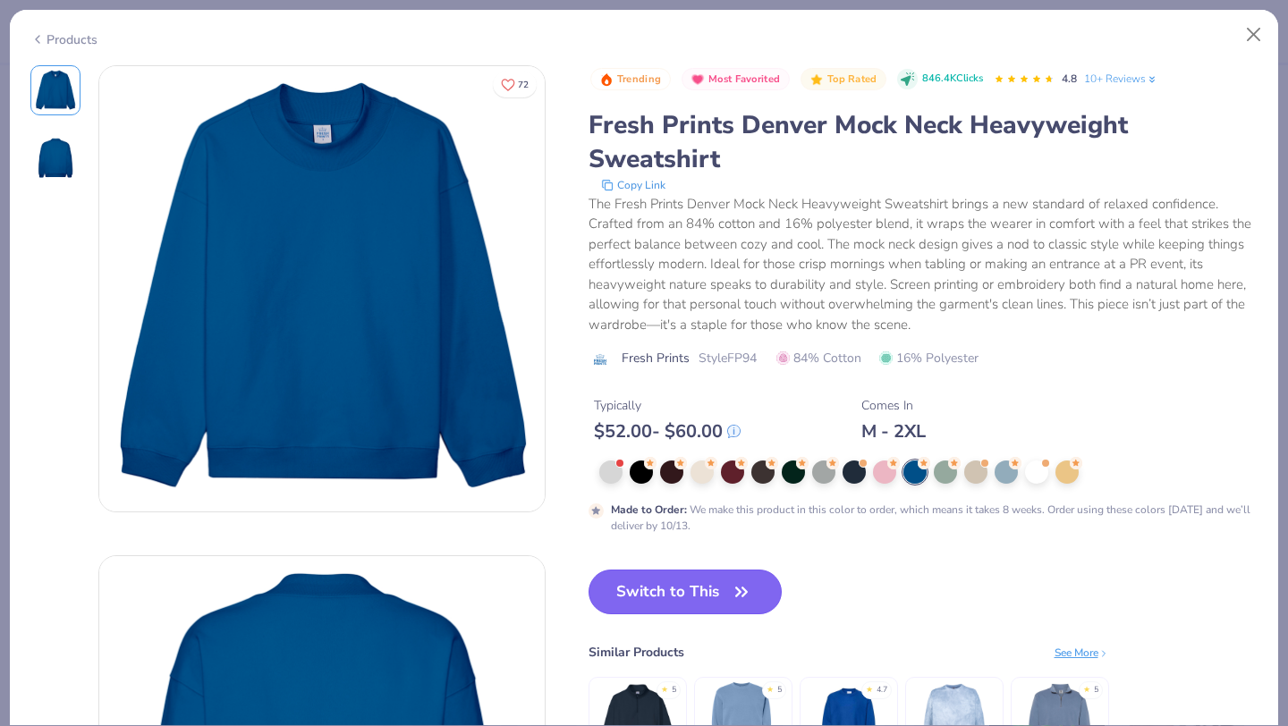
click at [659, 587] on button "Switch to This" at bounding box center [686, 592] width 194 height 45
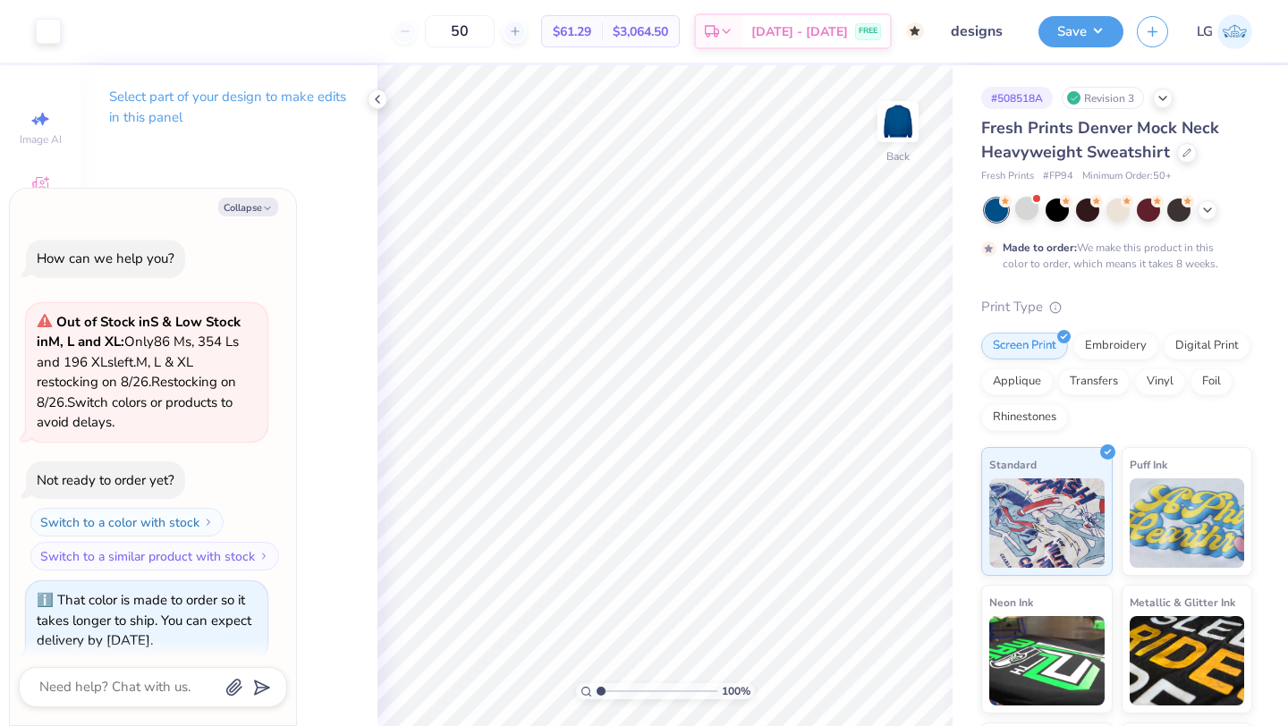
scroll to position [521, 0]
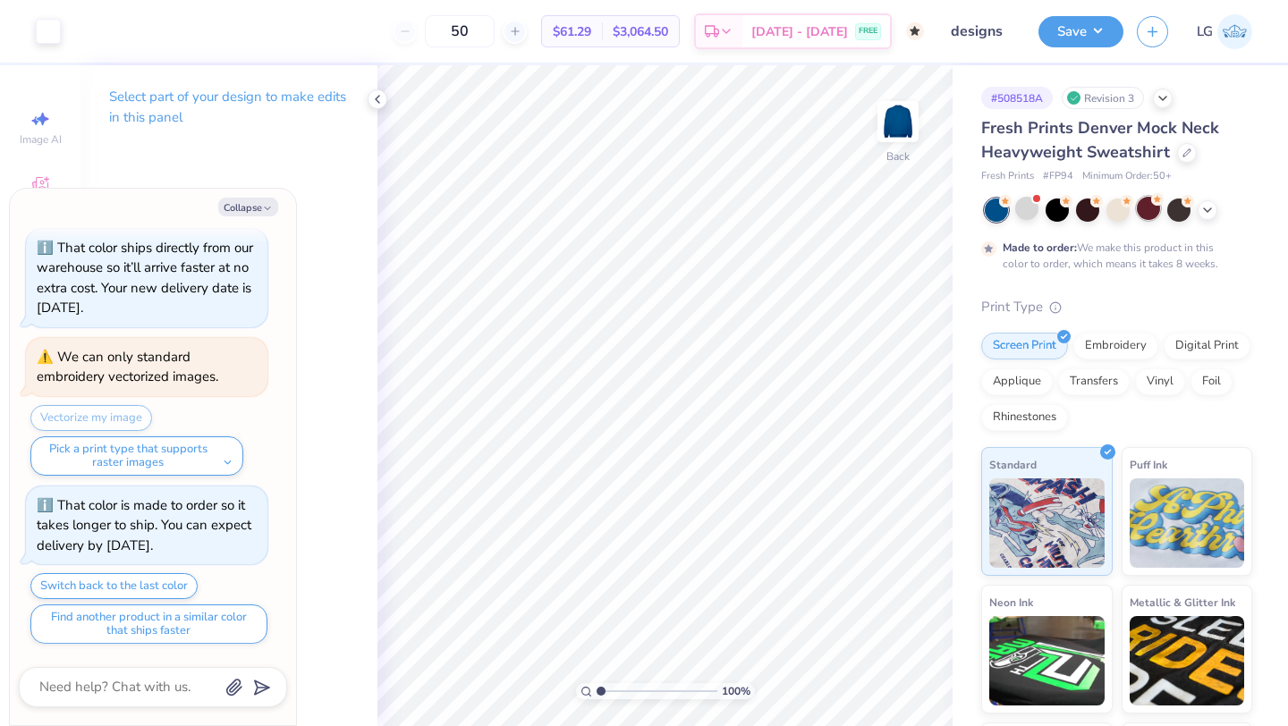
click at [1151, 214] on div at bounding box center [1148, 208] width 23 height 23
type textarea "x"
type input "3.88"
type textarea "x"
type input "9.25"
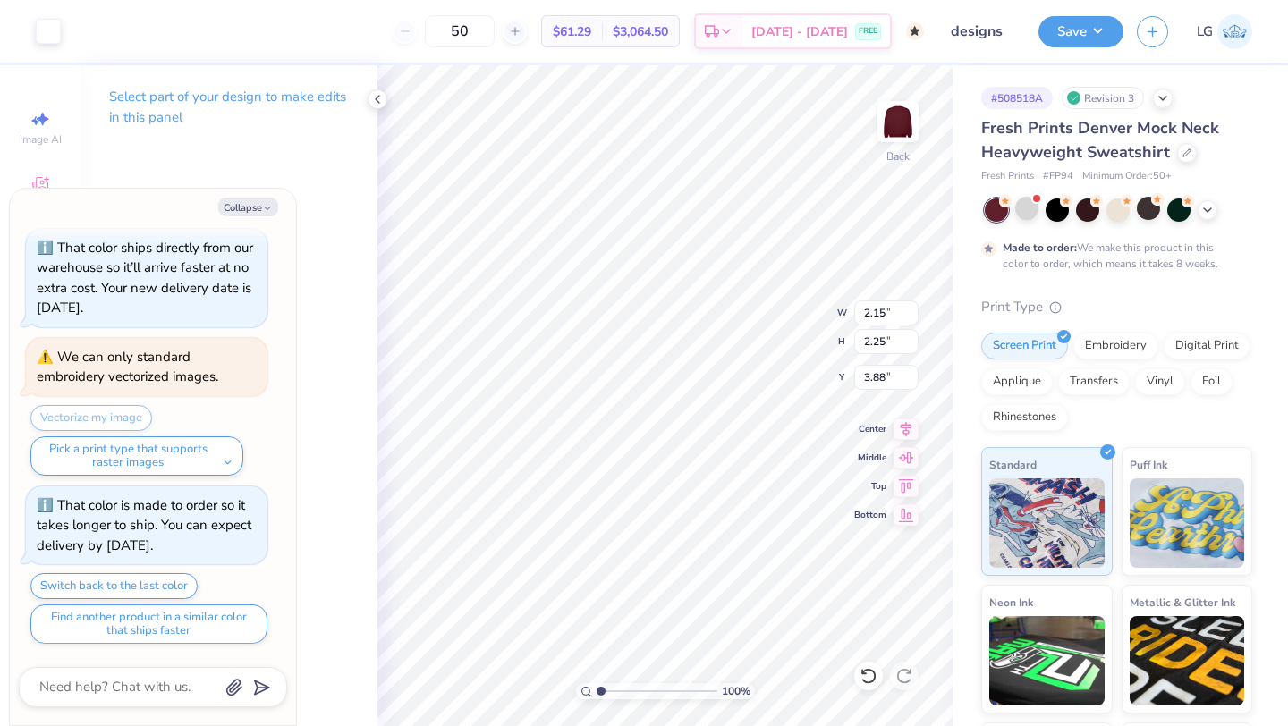
type input "9.68"
type textarea "x"
type input "3.00"
click at [1053, 41] on button "Save" at bounding box center [1080, 28] width 85 height 31
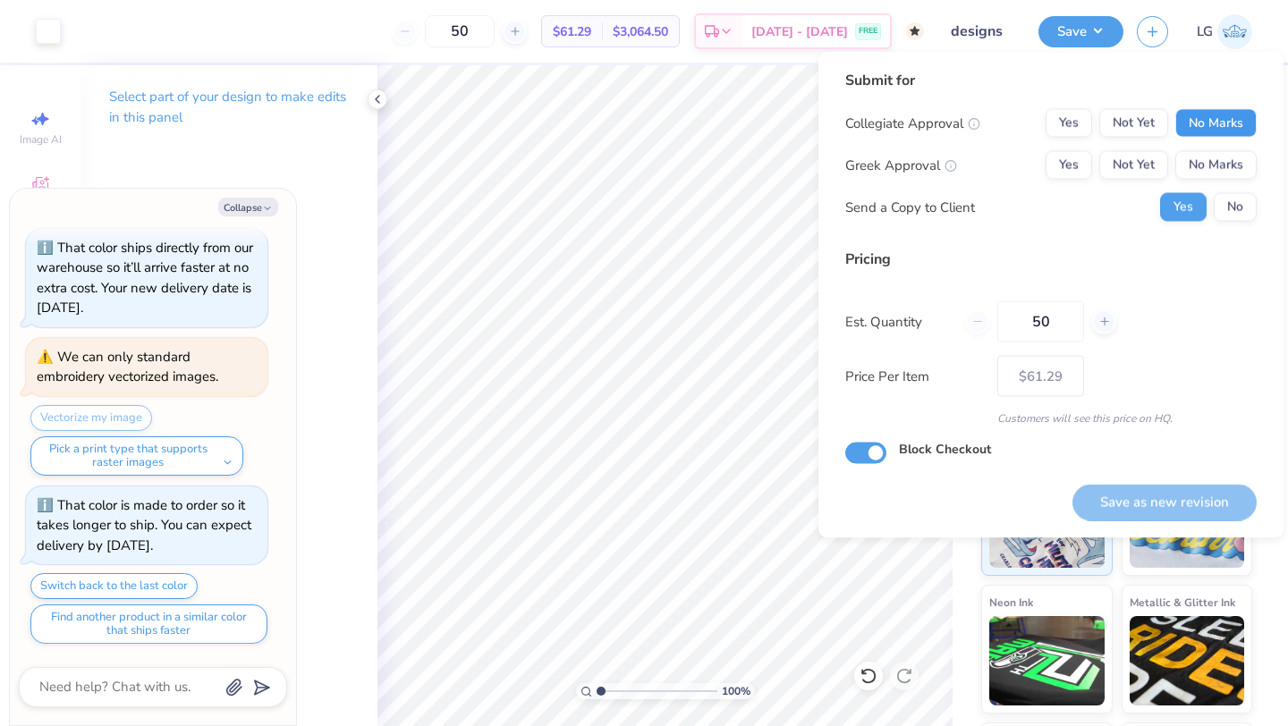
click at [1233, 126] on button "No Marks" at bounding box center [1215, 123] width 81 height 29
click at [1225, 173] on button "No Marks" at bounding box center [1215, 165] width 81 height 29
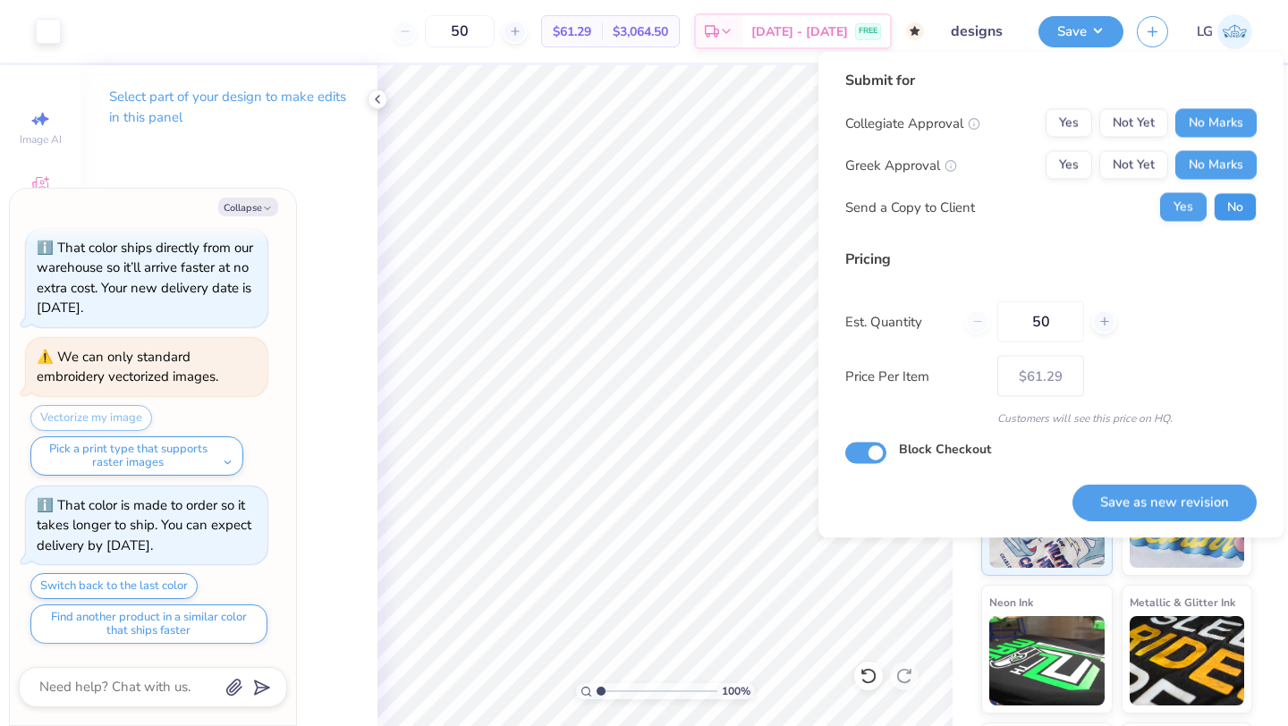
click at [1230, 216] on button "No" at bounding box center [1235, 207] width 43 height 29
type textarea "x"
click at [1143, 495] on button "Save as new revision" at bounding box center [1164, 502] width 184 height 37
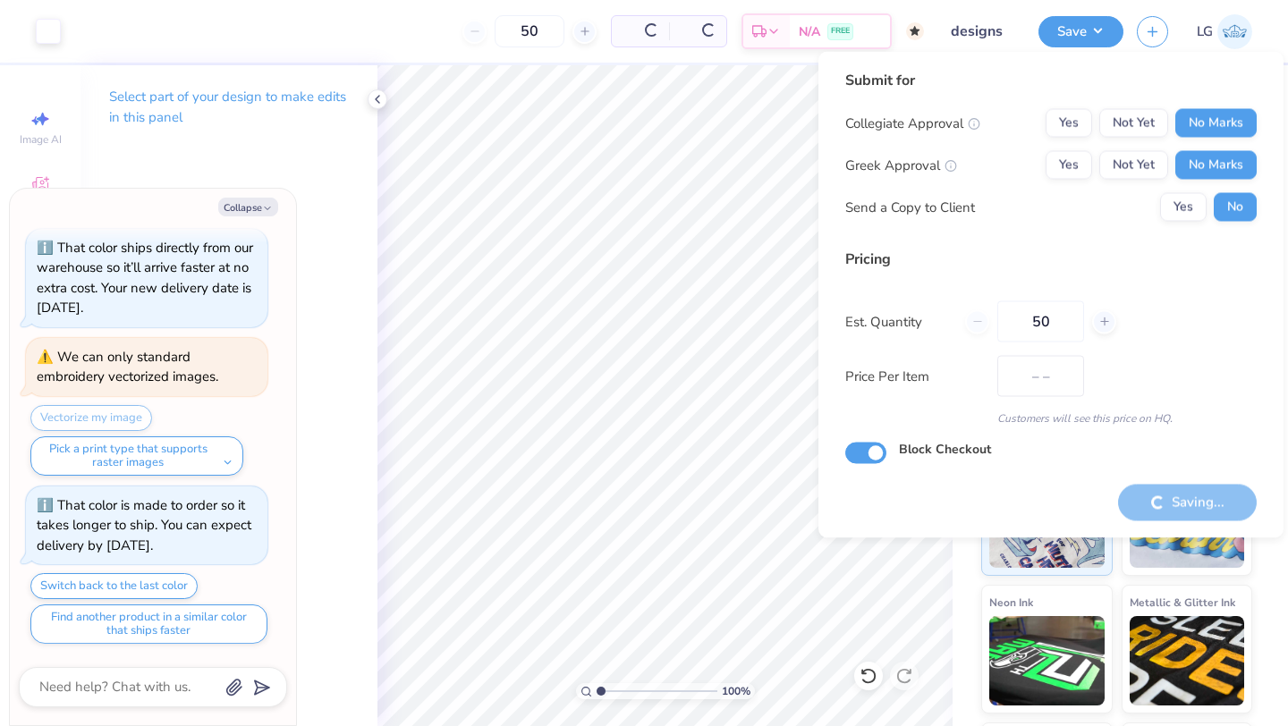
type input "$61.29"
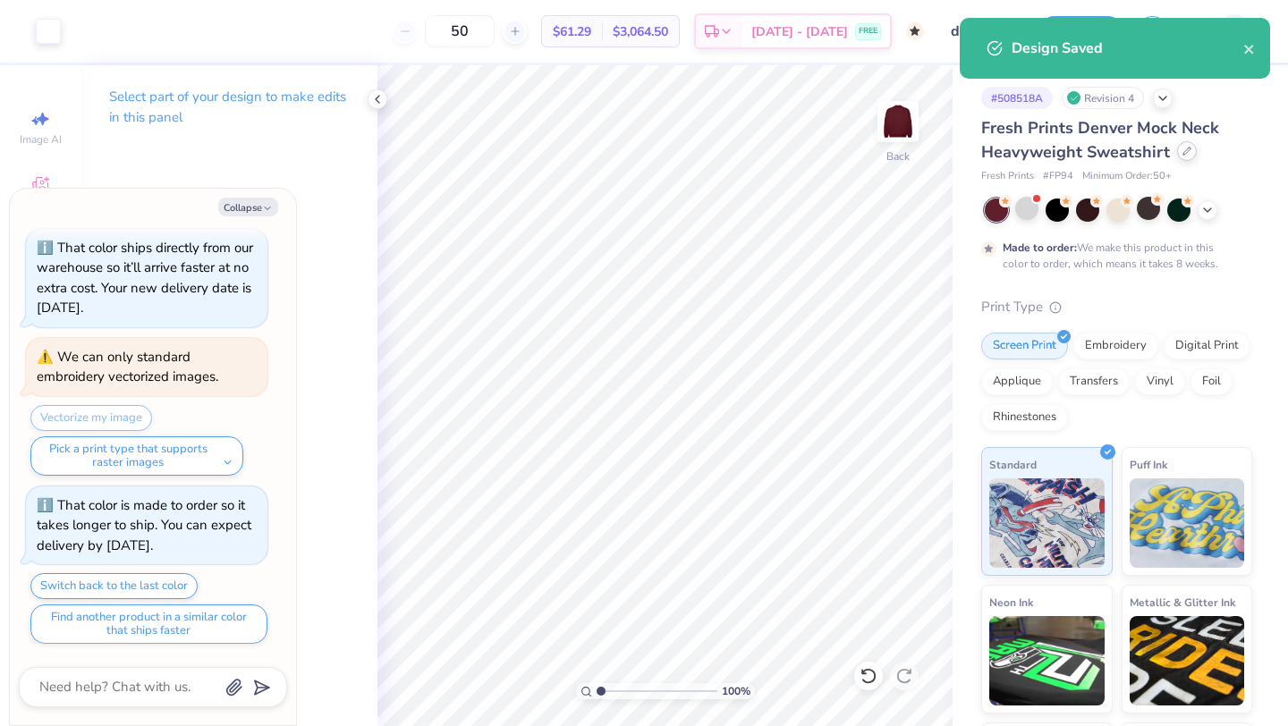
click at [1188, 151] on icon at bounding box center [1186, 151] width 9 height 9
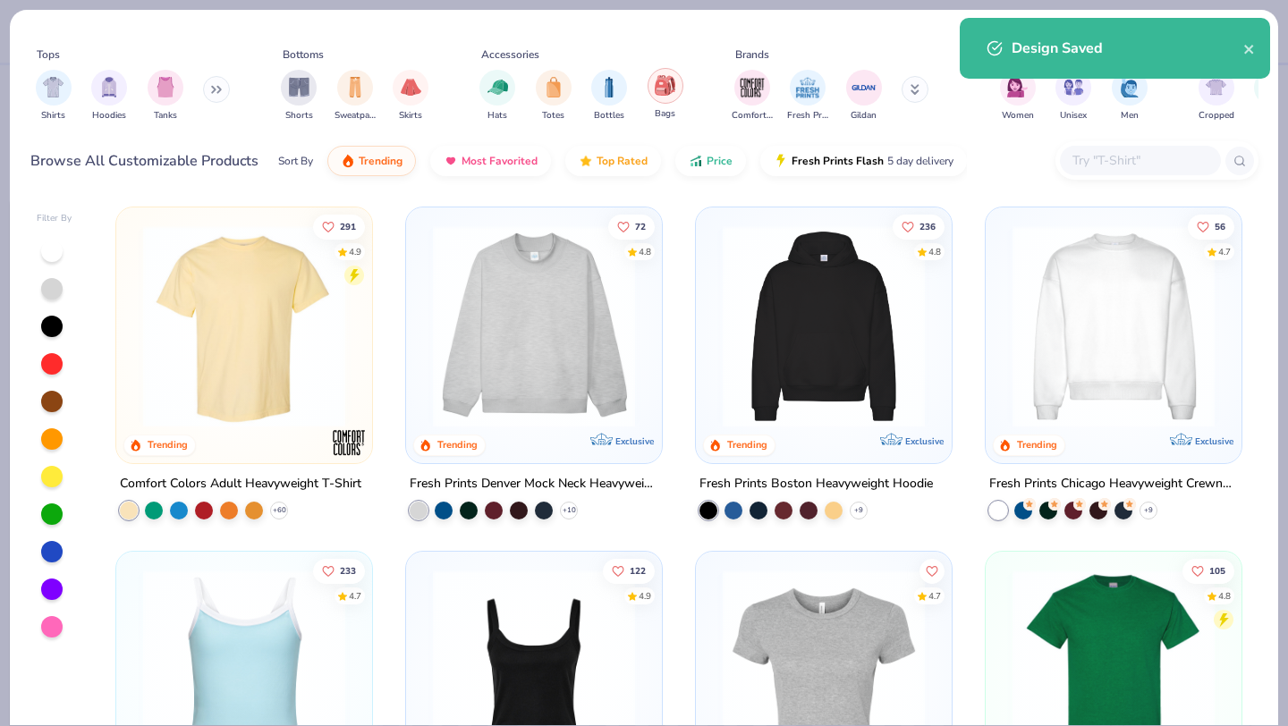
click at [677, 91] on div "filter for Bags" at bounding box center [666, 86] width 36 height 36
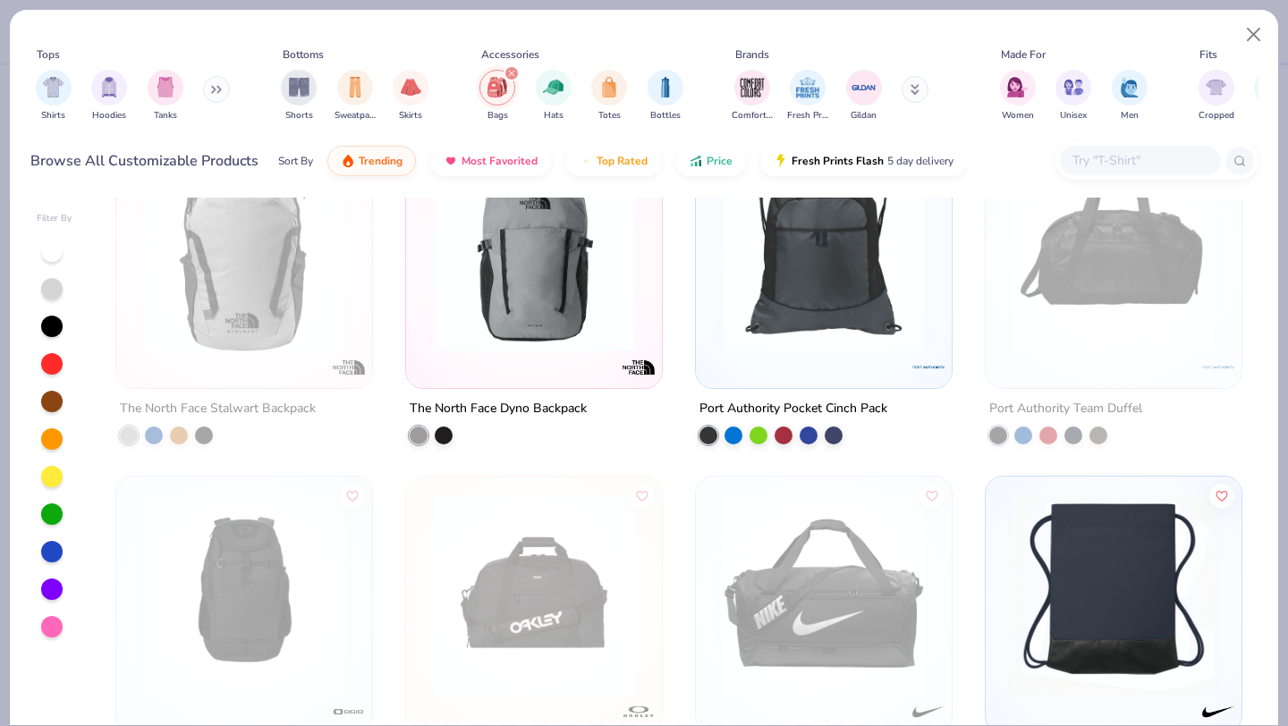
scroll to position [1462, 0]
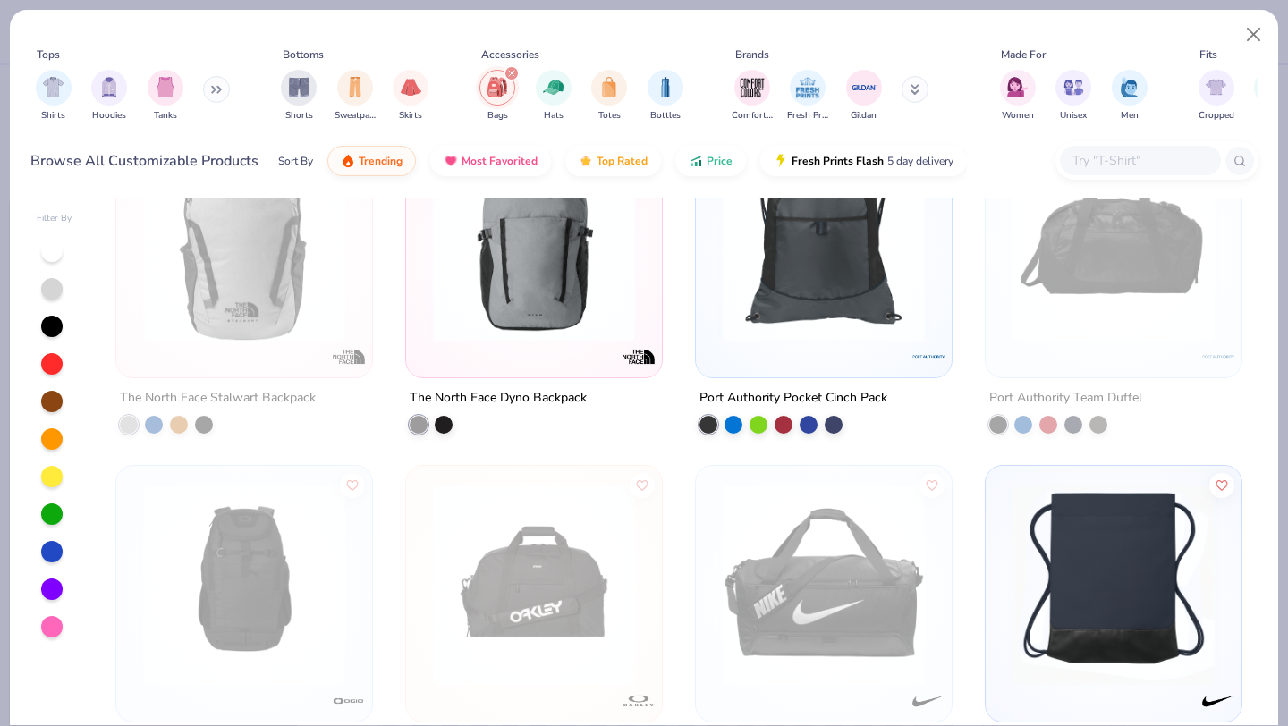
click at [515, 286] on img at bounding box center [534, 241] width 220 height 202
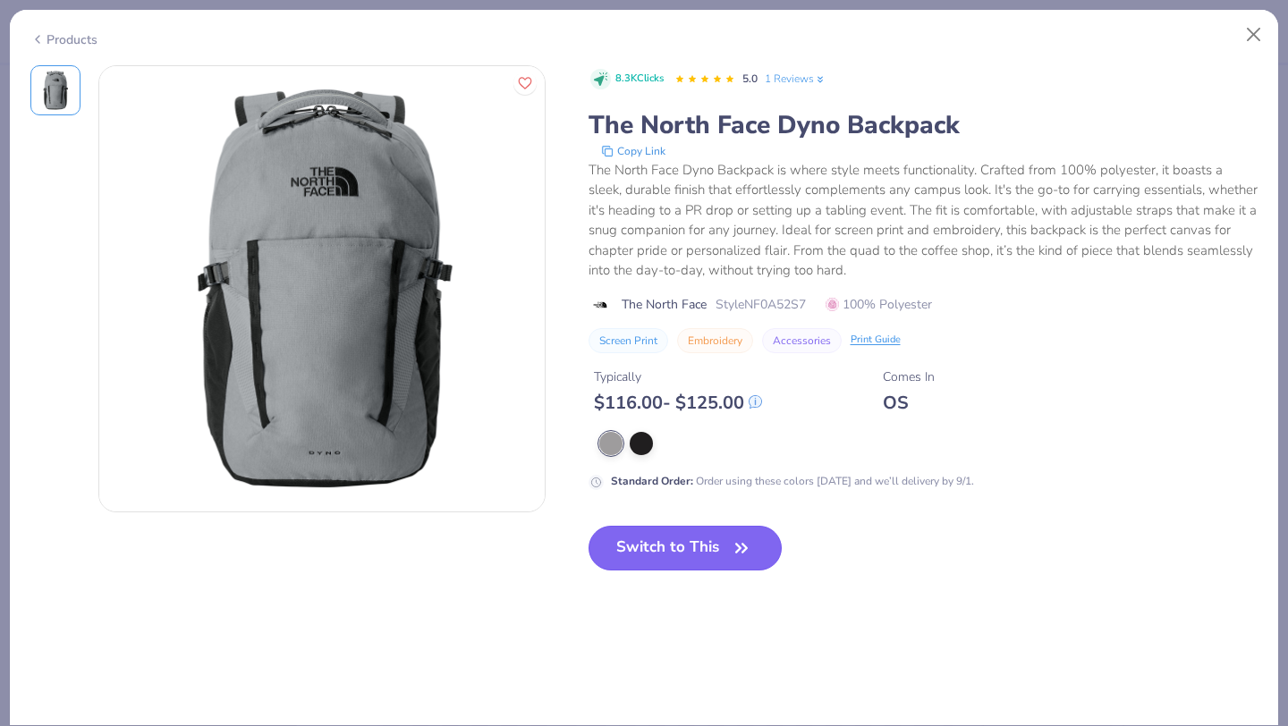
click at [645, 540] on button "Switch to This" at bounding box center [686, 548] width 194 height 45
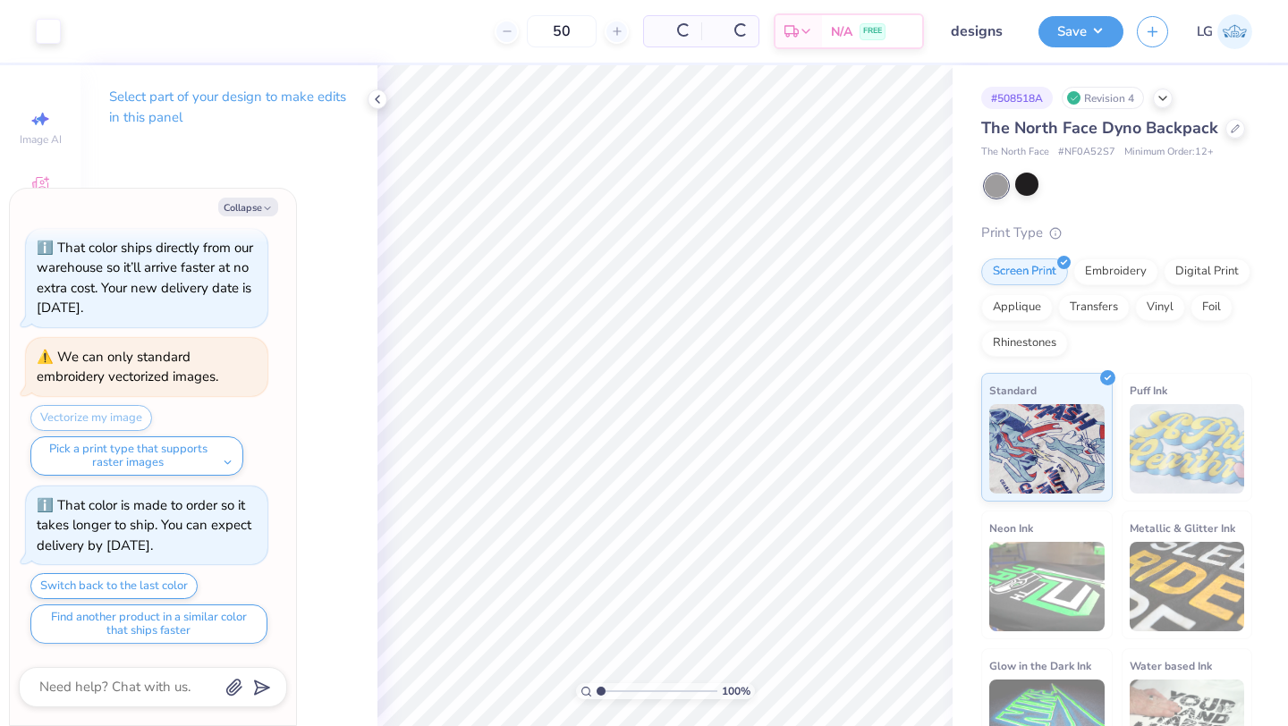
scroll to position [631, 0]
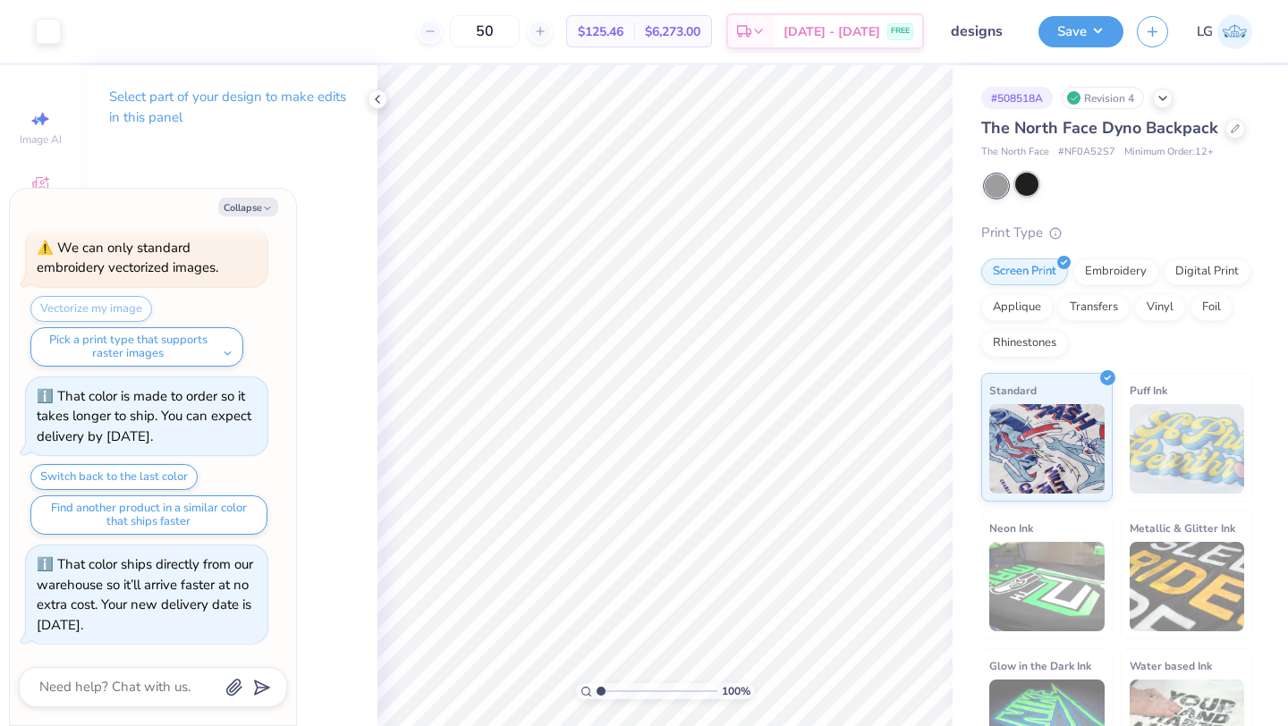
click at [1022, 176] on div at bounding box center [1026, 184] width 23 height 23
click at [1076, 20] on button "Save" at bounding box center [1080, 28] width 85 height 31
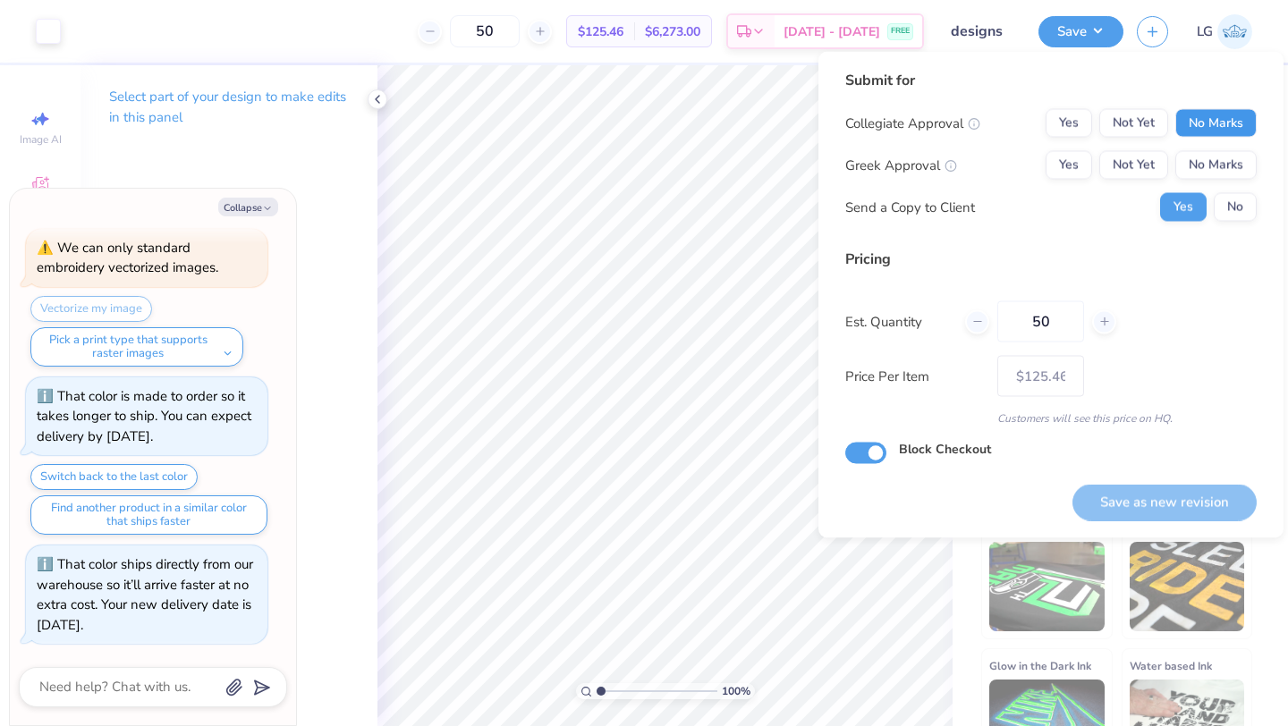
click at [1191, 129] on button "No Marks" at bounding box center [1215, 123] width 81 height 29
click at [1231, 199] on button "No" at bounding box center [1235, 207] width 43 height 29
type textarea "x"
click at [1227, 164] on button "No Marks" at bounding box center [1215, 165] width 81 height 29
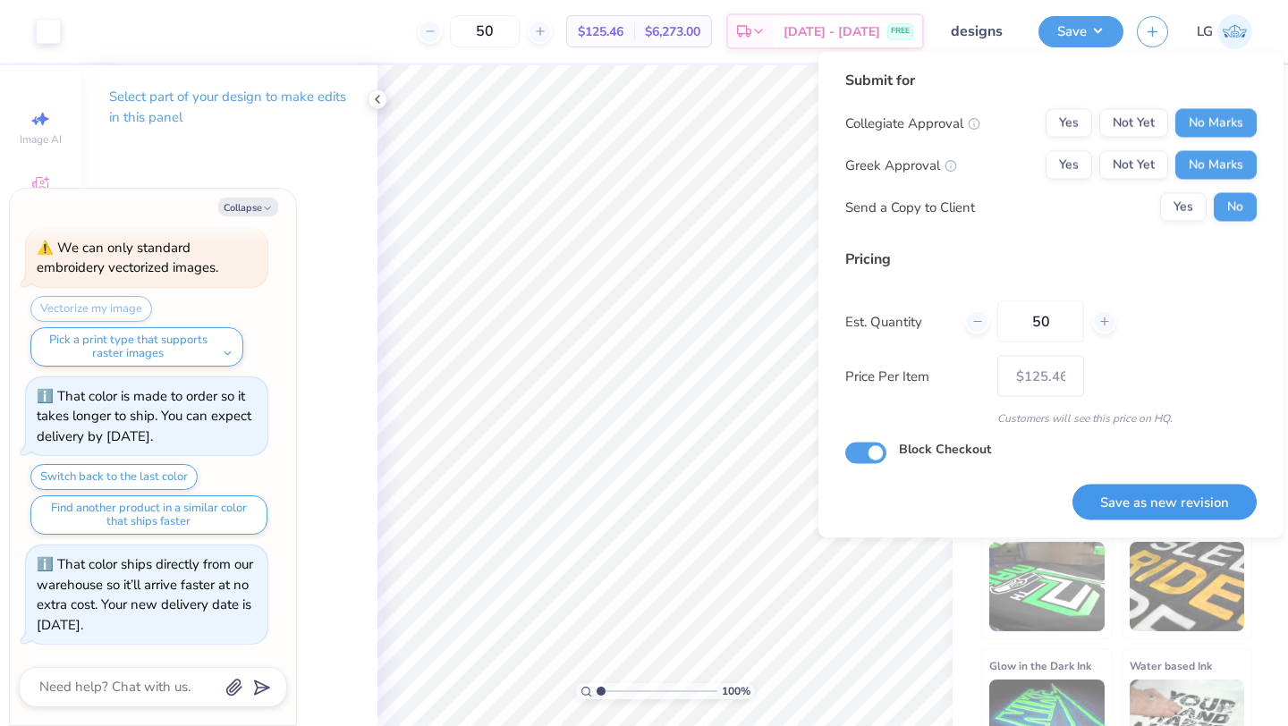
click at [1170, 499] on button "Save as new revision" at bounding box center [1164, 502] width 184 height 37
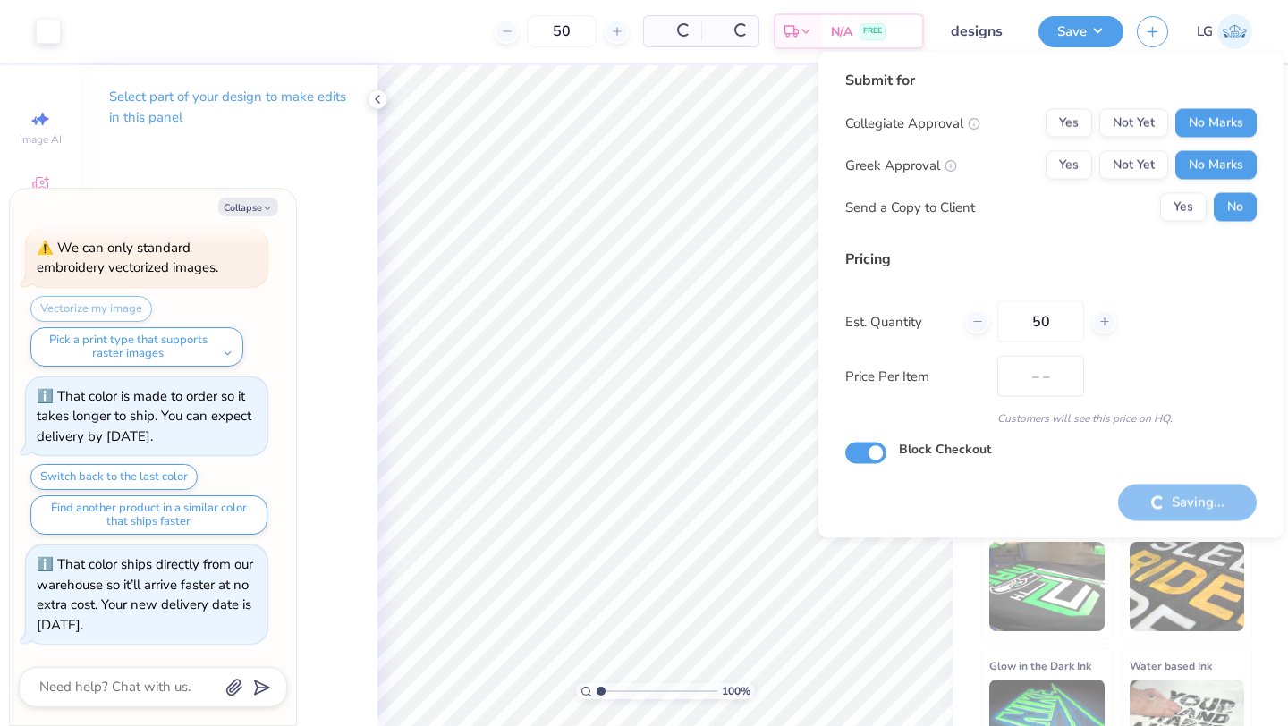
type input "$125.46"
type textarea "x"
